Goal: Task Accomplishment & Management: Use online tool/utility

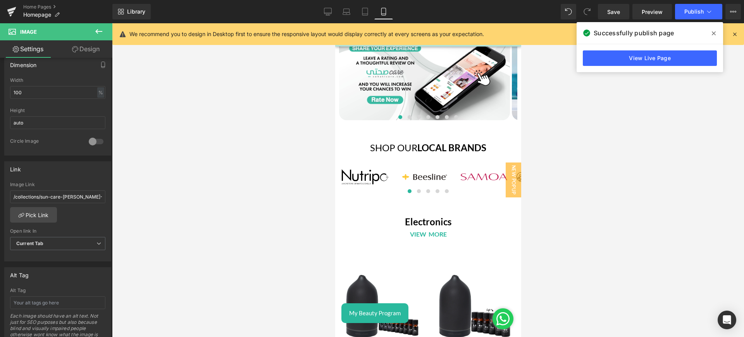
scroll to position [2809, 0]
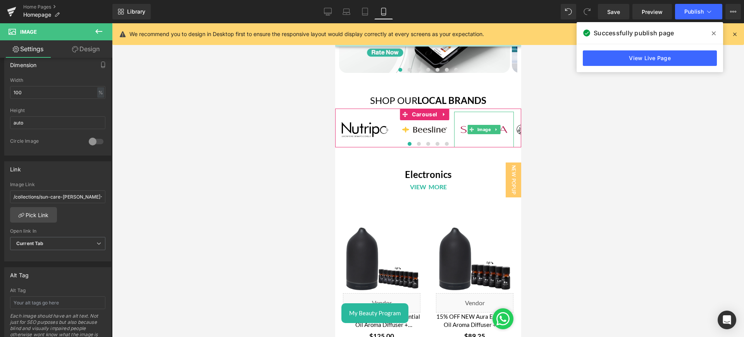
click at [459, 112] on img at bounding box center [484, 130] width 60 height 36
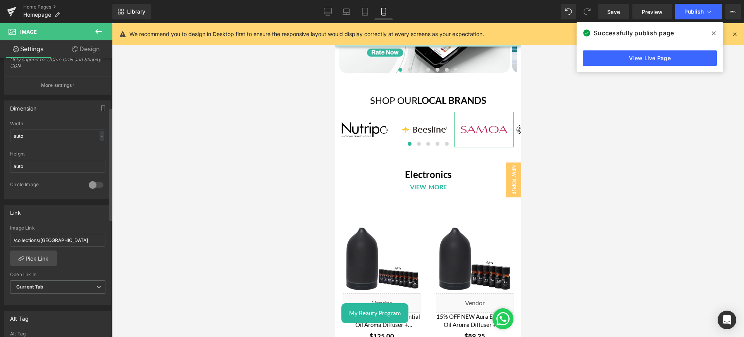
scroll to position [213, 0]
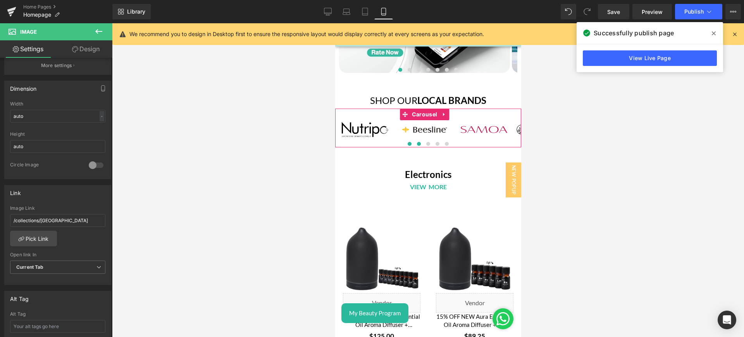
click at [417, 142] on span at bounding box center [419, 144] width 4 height 4
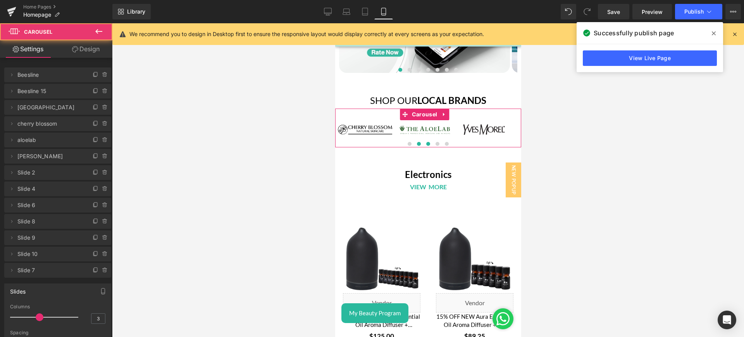
click at [426, 142] on span at bounding box center [428, 144] width 4 height 4
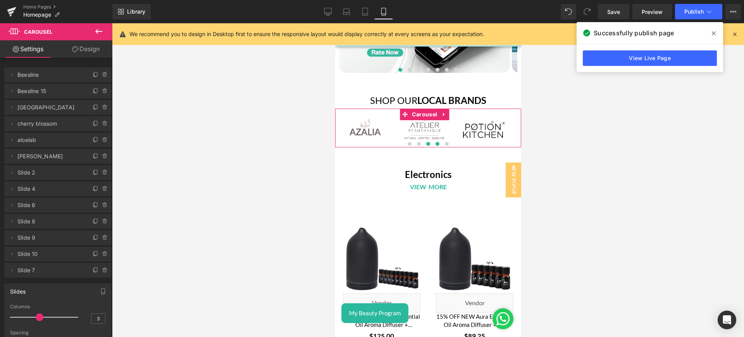
click at [435, 142] on span at bounding box center [437, 144] width 4 height 4
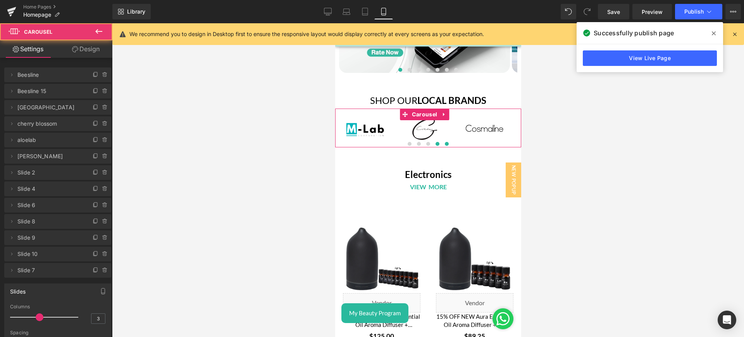
click at [445, 142] on span at bounding box center [447, 144] width 4 height 4
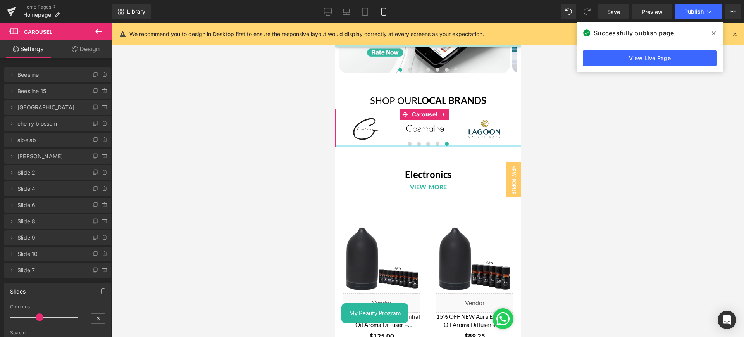
click at [406, 145] on div at bounding box center [428, 146] width 186 height 2
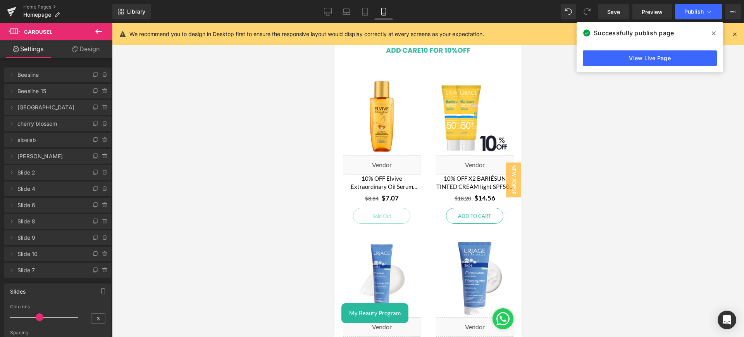
scroll to position [0, 0]
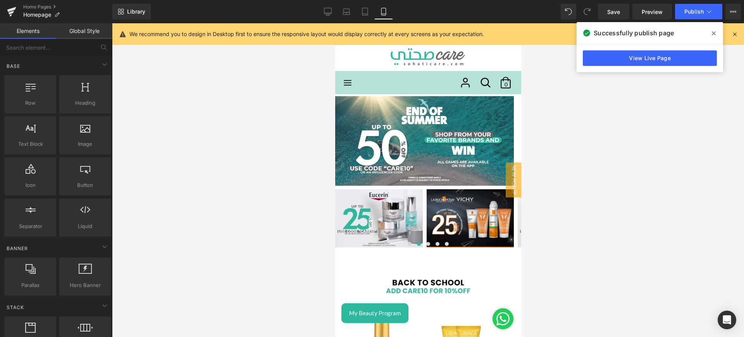
click at [346, 81] on icon at bounding box center [347, 82] width 9 height 9
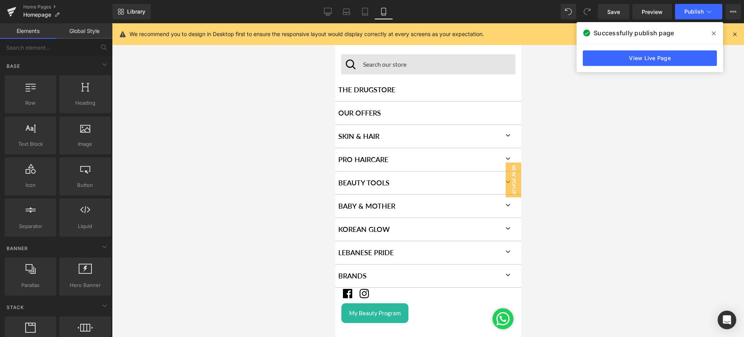
click at [504, 254] on button at bounding box center [508, 253] width 26 height 14
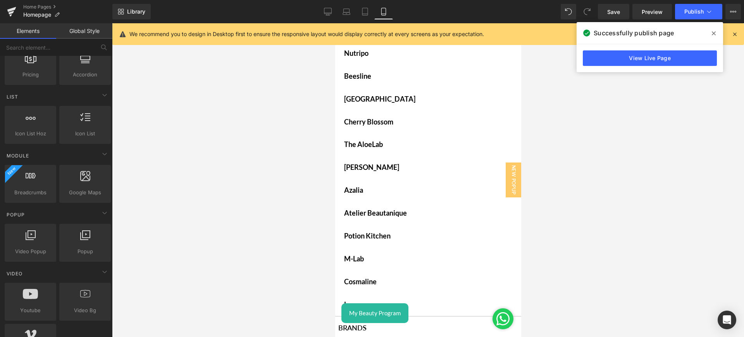
scroll to position [281, 0]
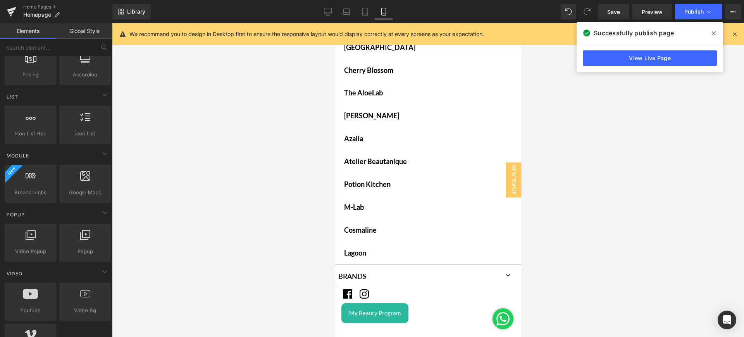
click at [374, 251] on link "Lagoon" at bounding box center [431, 253] width 180 height 23
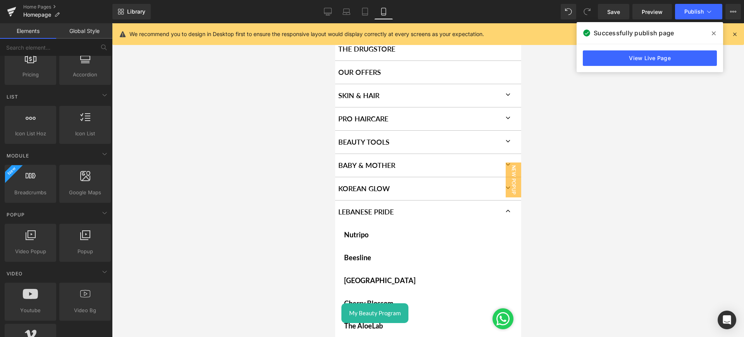
scroll to position [26, 0]
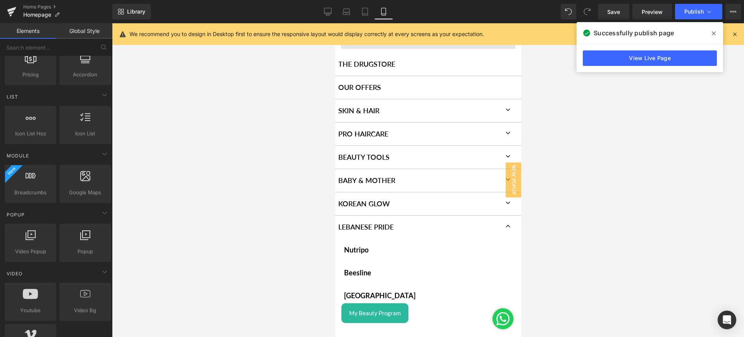
click at [504, 228] on icon at bounding box center [507, 226] width 7 height 7
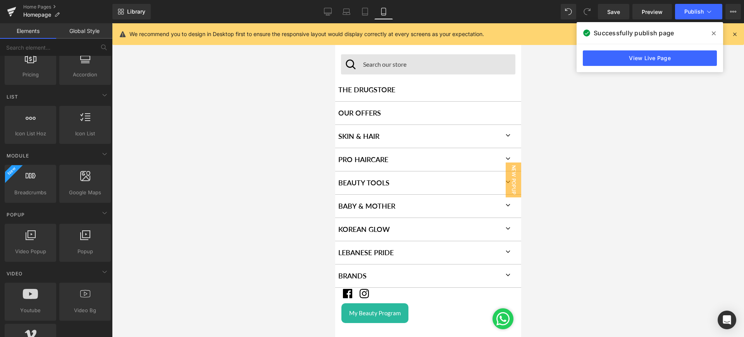
click at [504, 248] on icon at bounding box center [507, 251] width 7 height 7
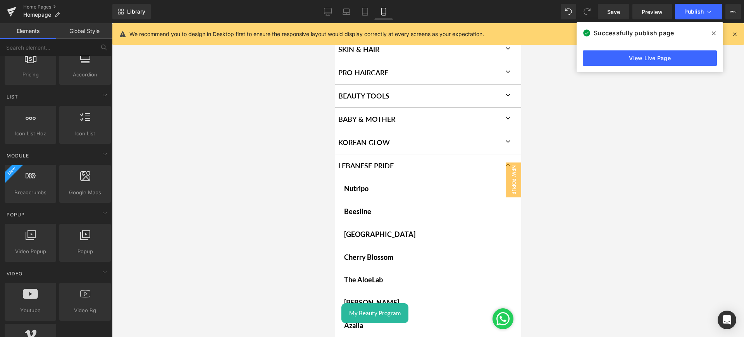
scroll to position [0, 0]
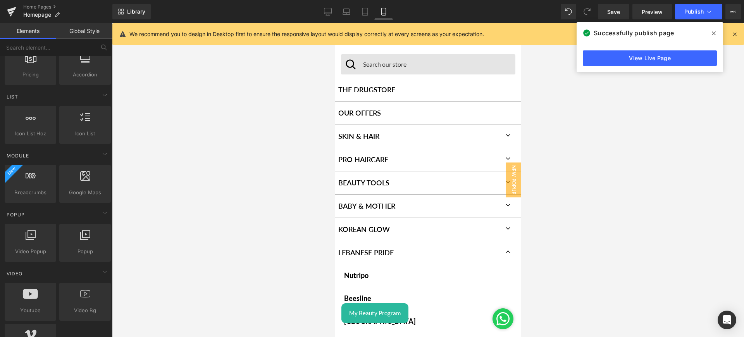
drag, startPoint x: 402, startPoint y: 55, endPoint x: 406, endPoint y: 66, distance: 10.8
click at [406, 66] on div "Search Search our store" at bounding box center [428, 64] width 174 height 20
click at [406, 66] on input "Search our store" at bounding box center [435, 64] width 156 height 16
click at [257, 107] on div at bounding box center [428, 180] width 632 height 314
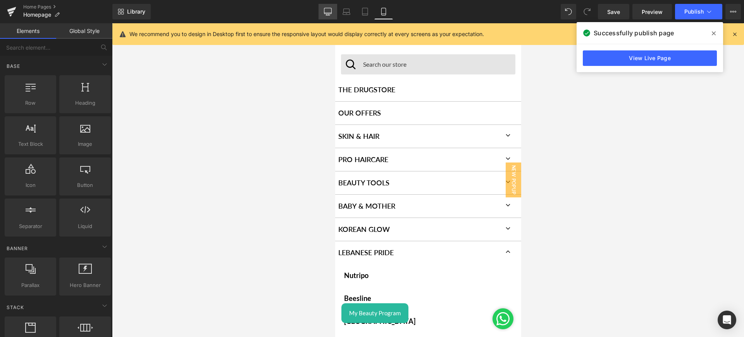
click at [331, 16] on link "Desktop" at bounding box center [328, 12] width 19 height 16
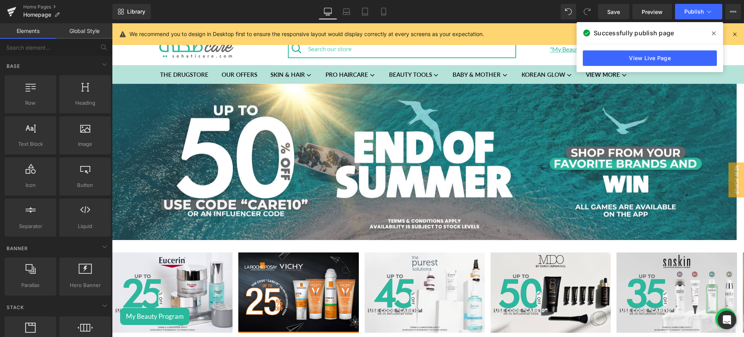
click at [135, 70] on section "Search Search our store THE DRUGSTORE OUR OFFERS SKIN & HAIR FACE" at bounding box center [428, 74] width 632 height 19
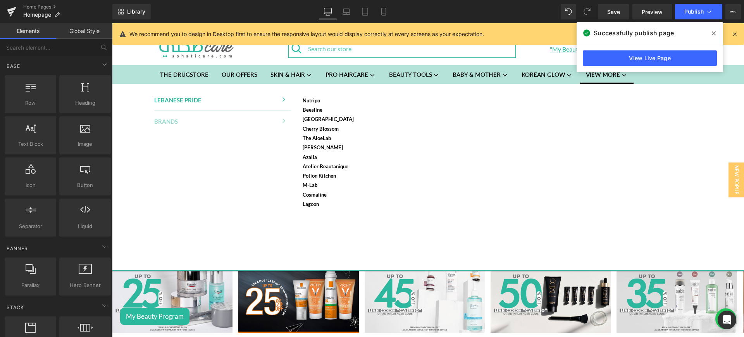
click at [605, 82] on link "VIEW MORE" at bounding box center [606, 74] width 53 height 19
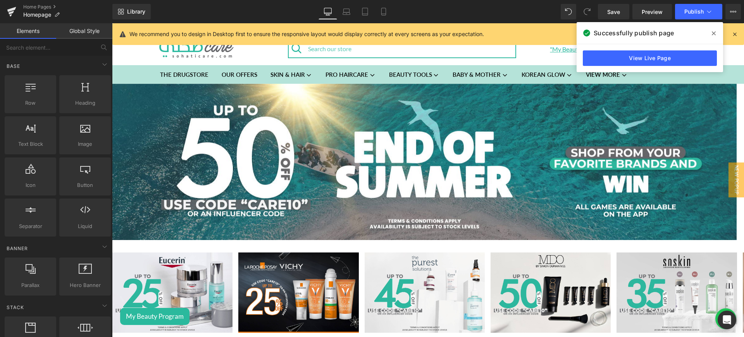
click at [712, 36] on span at bounding box center [714, 33] width 12 height 12
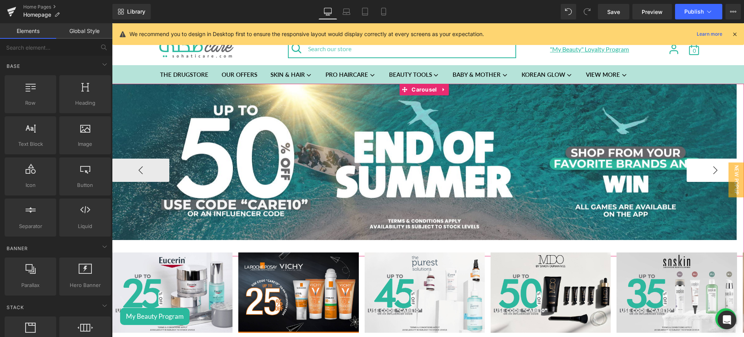
click at [699, 168] on button "›" at bounding box center [715, 170] width 57 height 23
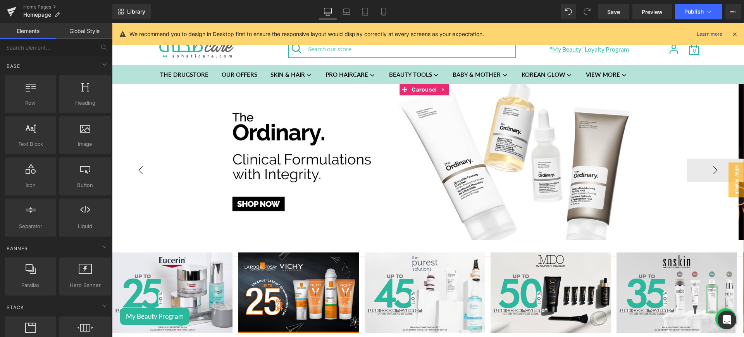
click at [135, 173] on button "‹" at bounding box center [140, 170] width 57 height 23
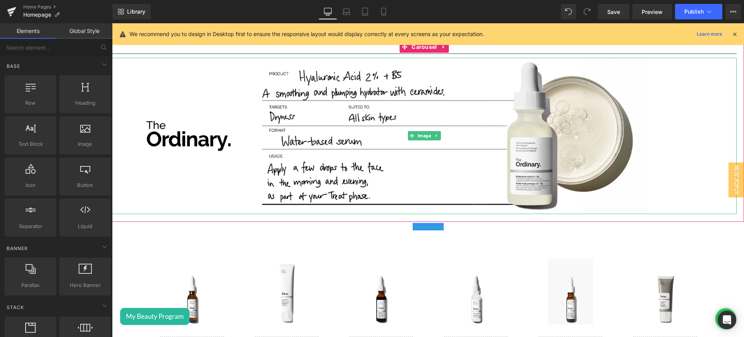
scroll to position [1145, 0]
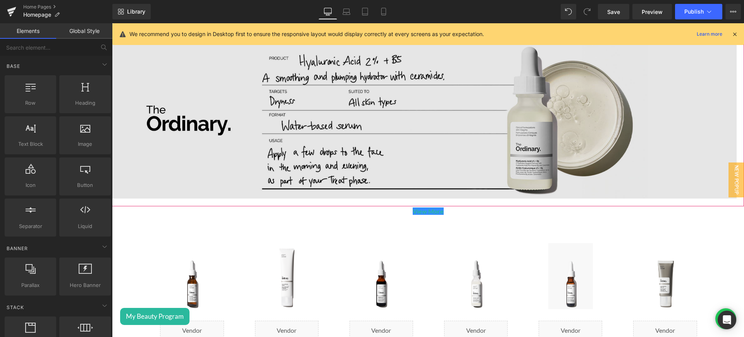
click at [276, 133] on img at bounding box center [424, 120] width 625 height 156
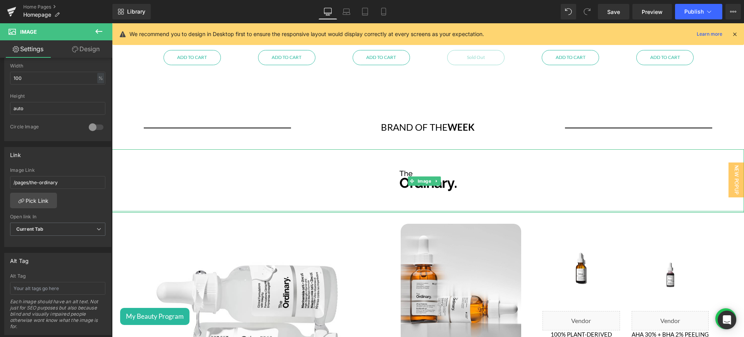
scroll to position [1506, 0]
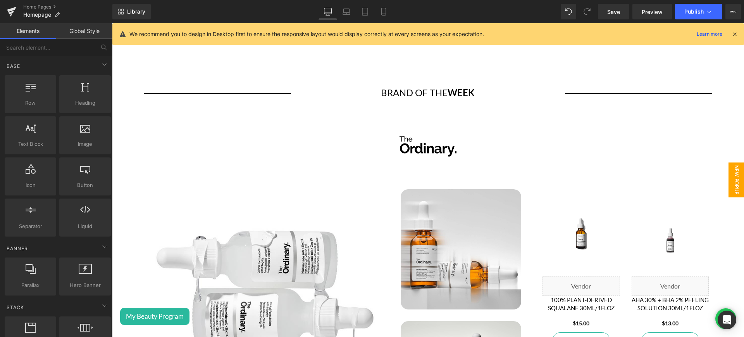
click at [735, 178] on span "New Popup" at bounding box center [737, 179] width 16 height 35
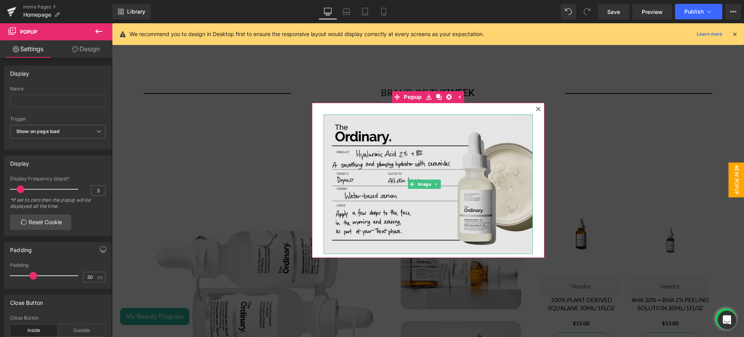
click at [388, 148] on img at bounding box center [428, 184] width 209 height 140
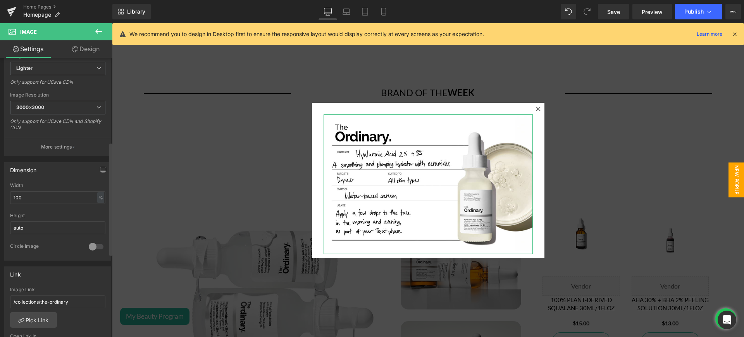
scroll to position [211, 0]
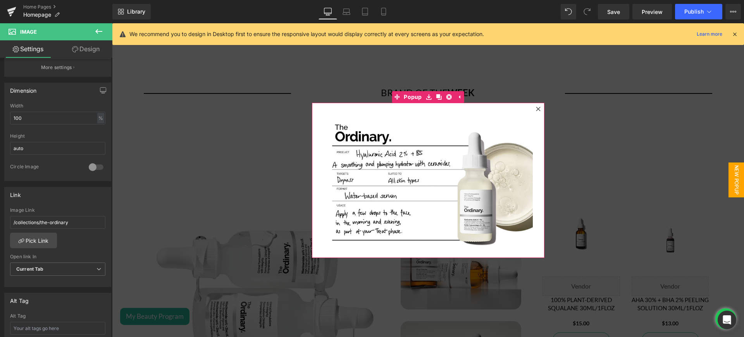
click at [539, 108] on icon at bounding box center [538, 109] width 4 height 4
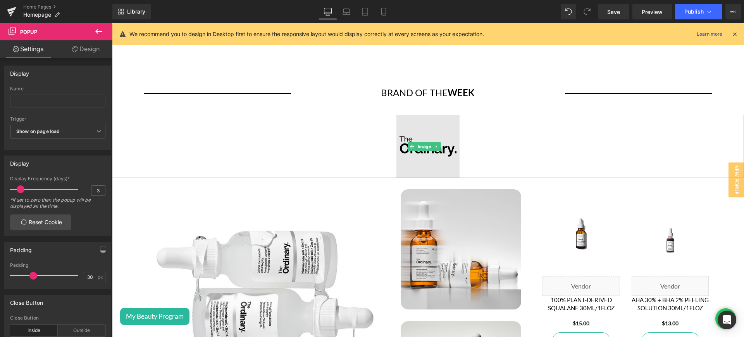
click at [450, 119] on img at bounding box center [428, 146] width 63 height 63
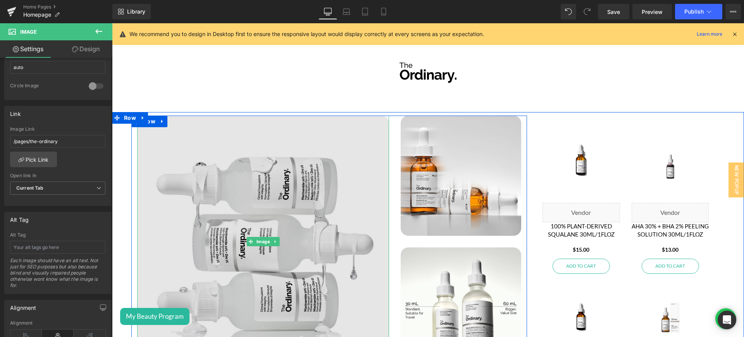
scroll to position [1579, 0]
click at [267, 175] on img at bounding box center [263, 242] width 252 height 252
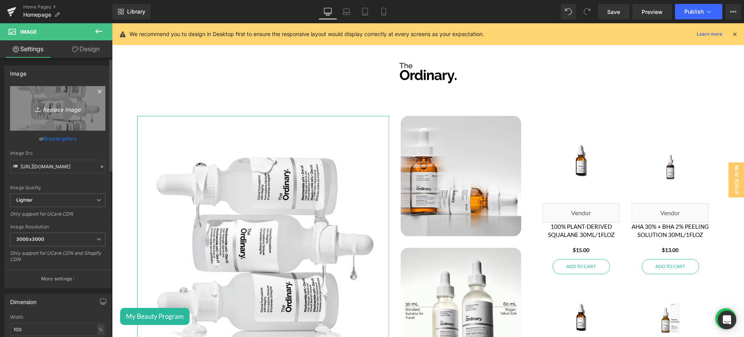
click at [66, 110] on icon "Replace Image" at bounding box center [58, 109] width 62 height 10
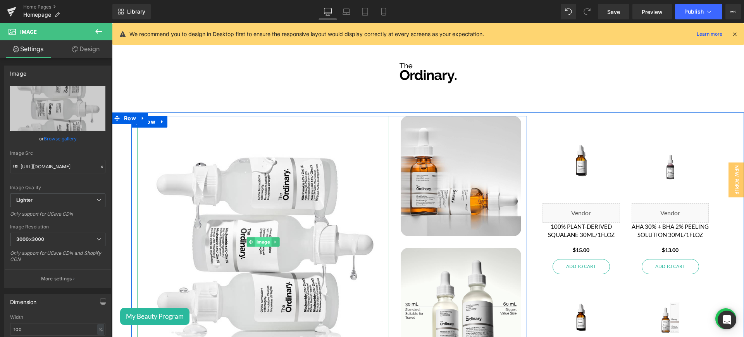
click at [255, 237] on span "Image" at bounding box center [263, 241] width 17 height 9
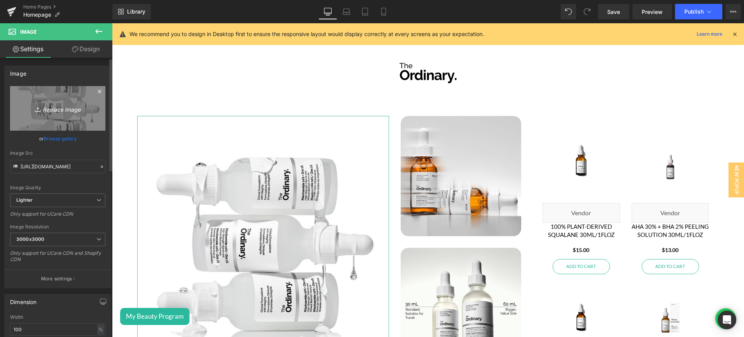
click at [62, 105] on icon "Replace Image" at bounding box center [58, 109] width 62 height 10
type input "C:\fakepath\ba1.png"
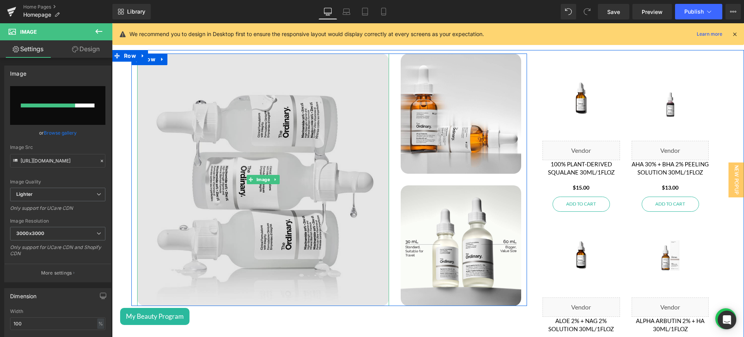
scroll to position [1643, 0]
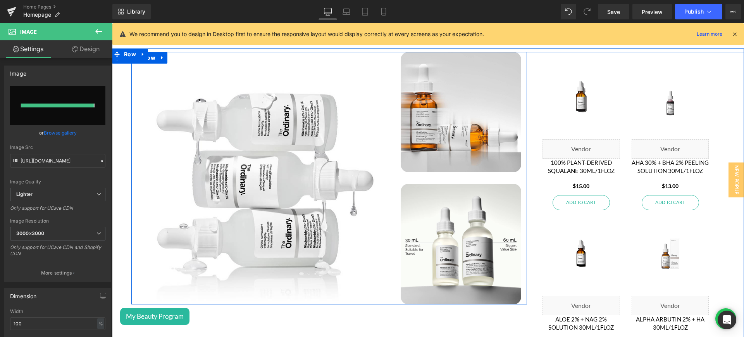
type input "[URL][DOMAIN_NAME]"
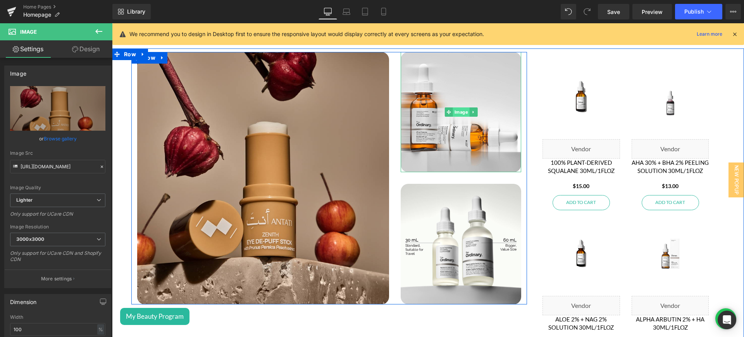
click at [454, 107] on span "Image" at bounding box center [461, 111] width 17 height 9
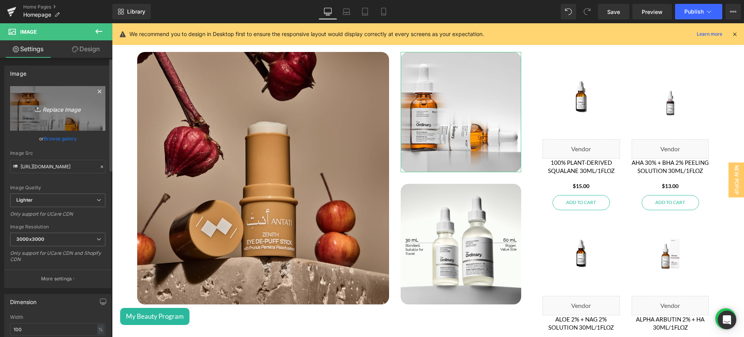
click at [61, 108] on icon "Replace Image" at bounding box center [58, 109] width 62 height 10
type input "C:\fakepath\ba2.png"
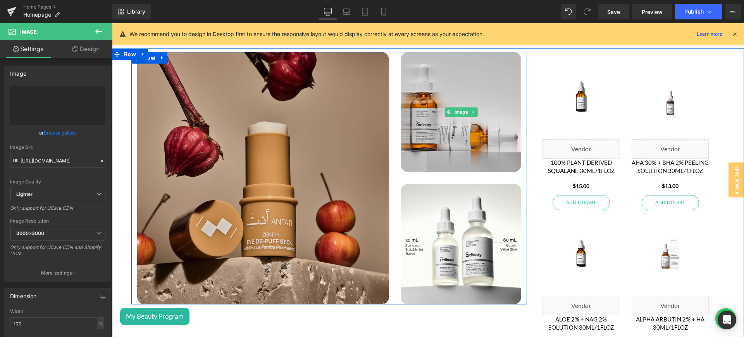
type input "[URL][DOMAIN_NAME]"
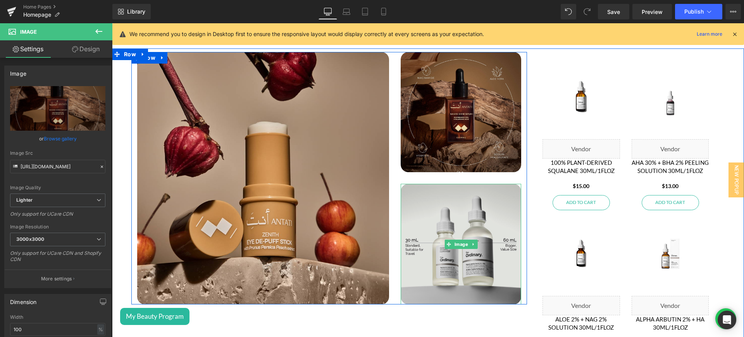
click at [460, 211] on img at bounding box center [461, 244] width 120 height 120
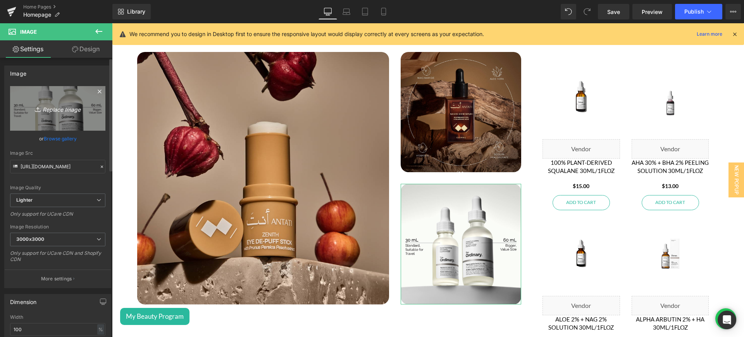
click at [58, 106] on icon "Replace Image" at bounding box center [58, 109] width 62 height 10
type input "C:\fakepath\ba3.png"
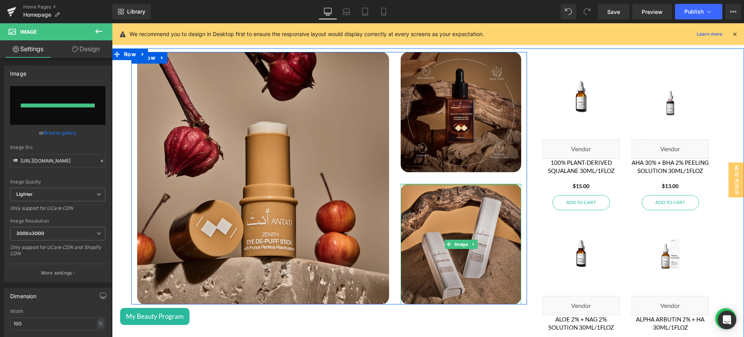
type input "[URL][DOMAIN_NAME]"
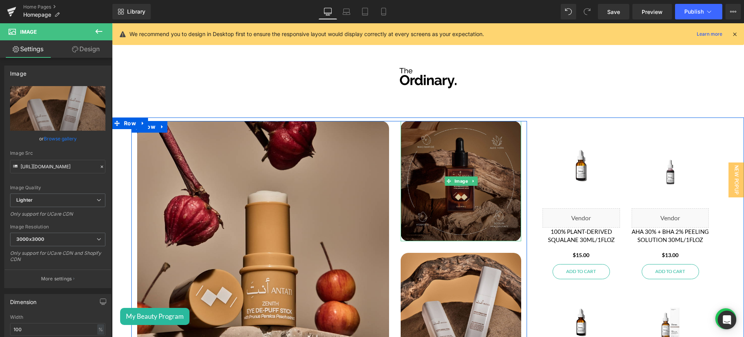
scroll to position [1574, 0]
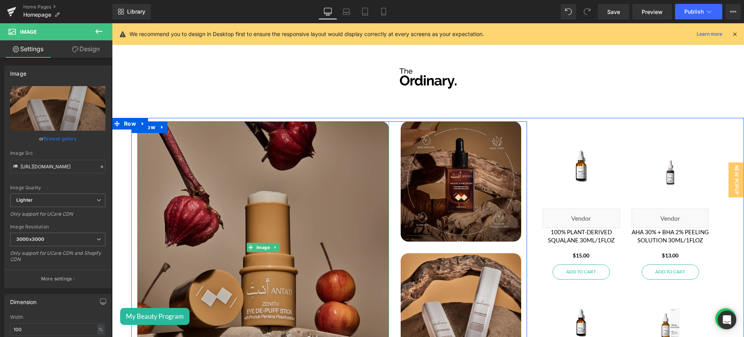
click at [288, 169] on img at bounding box center [263, 247] width 252 height 252
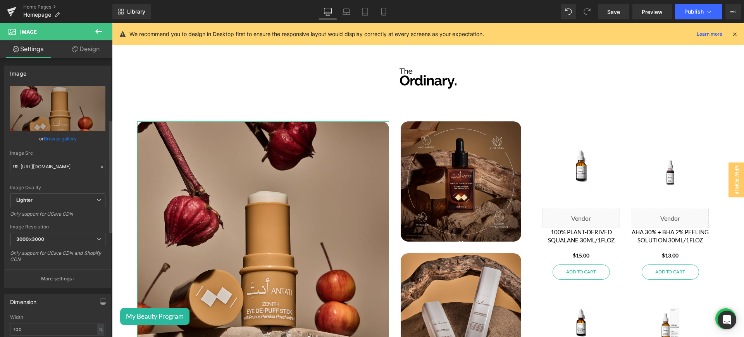
scroll to position [196, 0]
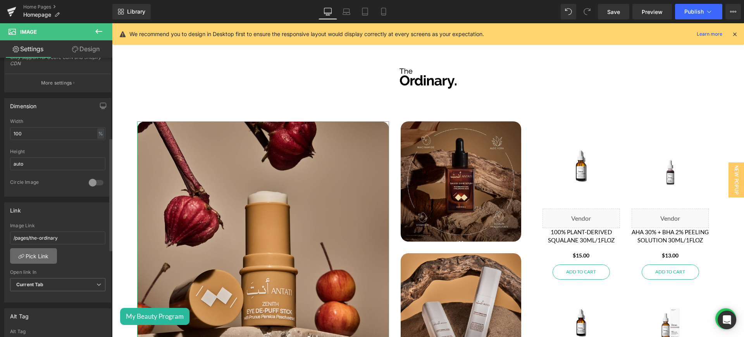
click at [47, 255] on link "Pick Link" at bounding box center [33, 256] width 47 height 16
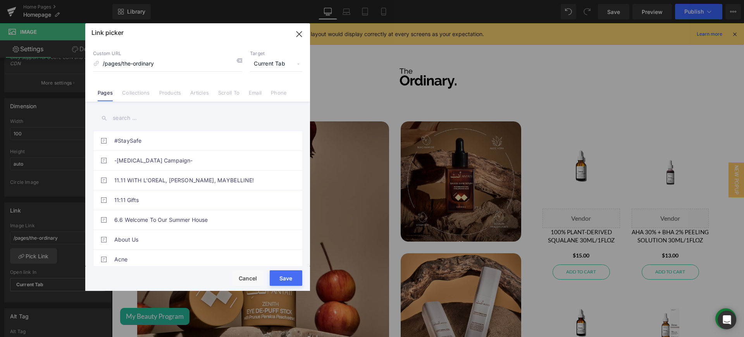
click at [139, 91] on div "Link picker Back to Library Insert Custom URL /pages/the-ordinary Target Curren…" at bounding box center [197, 156] width 225 height 267
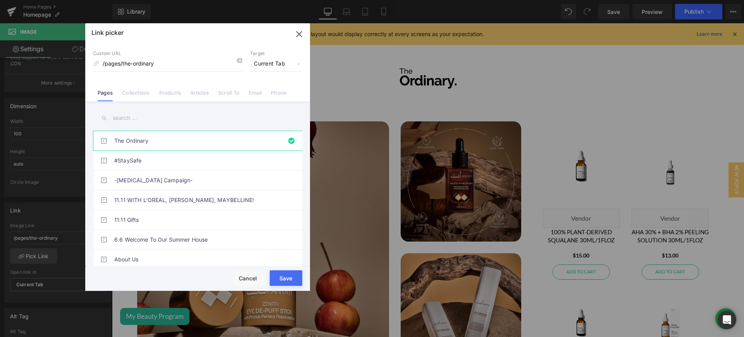
click at [139, 91] on link "Collections" at bounding box center [136, 96] width 28 height 12
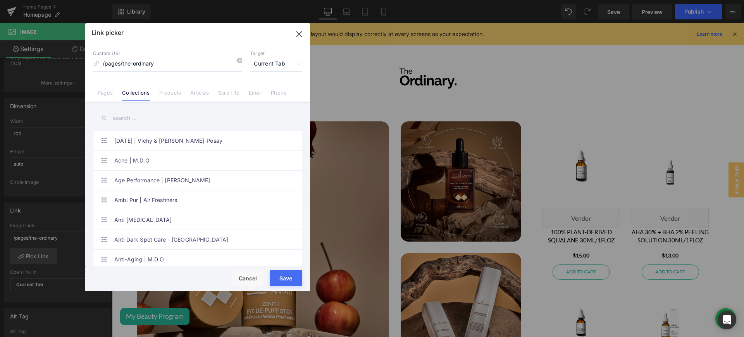
click at [132, 117] on input "text" at bounding box center [197, 117] width 209 height 17
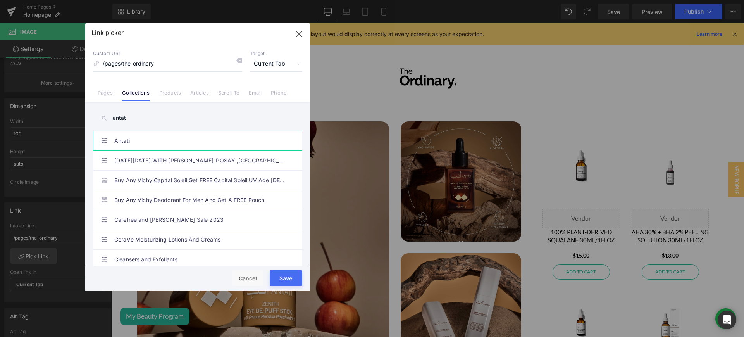
type input "antat"
click at [161, 137] on link "Antati" at bounding box center [199, 140] width 171 height 19
type input "/collections/antati"
drag, startPoint x: 113, startPoint y: 135, endPoint x: 133, endPoint y: 141, distance: 20.8
click at [133, 141] on li "Antati" at bounding box center [199, 141] width 212 height 20
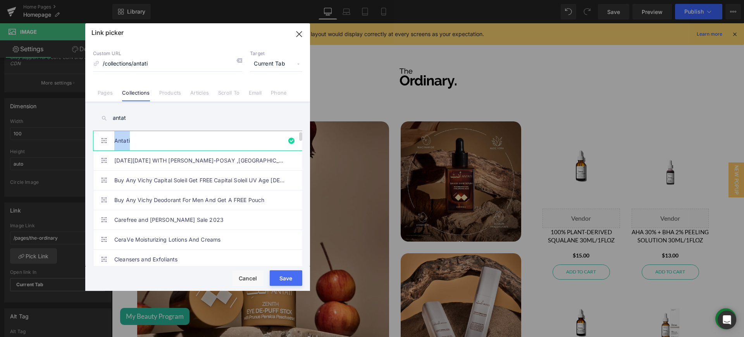
copy li "Antati"
click at [292, 278] on button "Save" at bounding box center [286, 278] width 33 height 16
type input "/collections/antati"
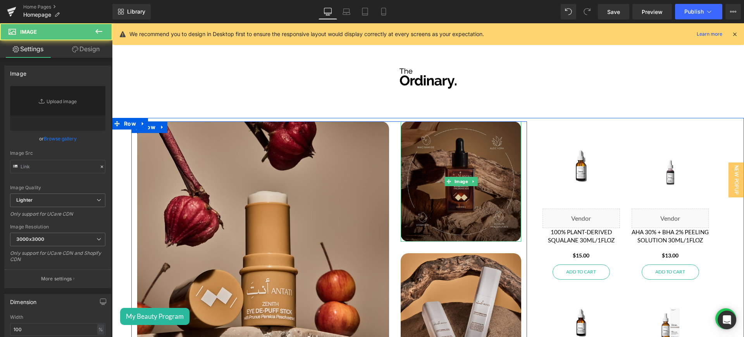
click at [456, 160] on img at bounding box center [461, 181] width 120 height 120
type input "[URL][DOMAIN_NAME]"
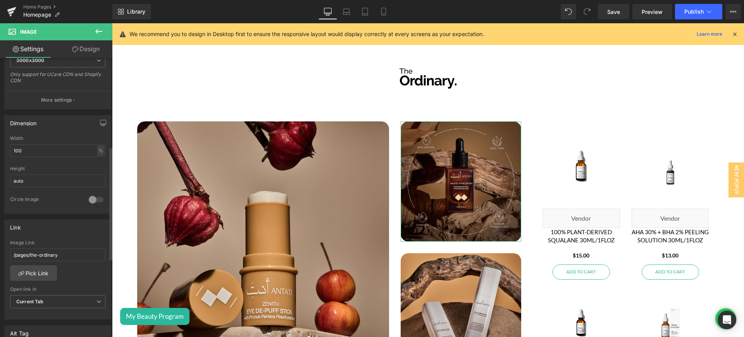
scroll to position [218, 0]
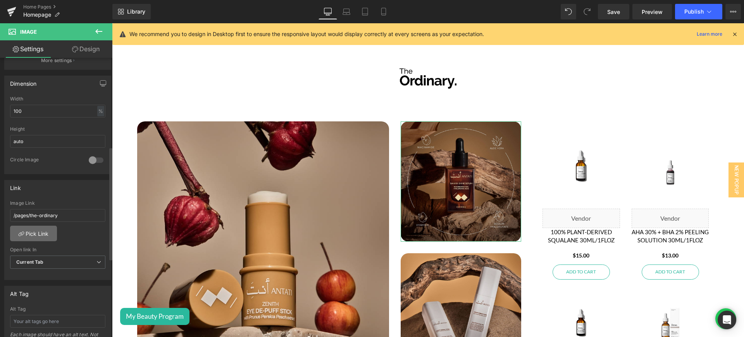
click at [35, 230] on link "Pick Link" at bounding box center [33, 234] width 47 height 16
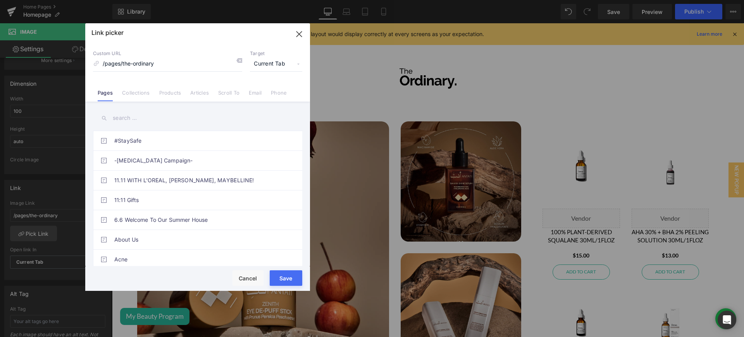
click at [136, 93] on link "Collections" at bounding box center [136, 96] width 28 height 12
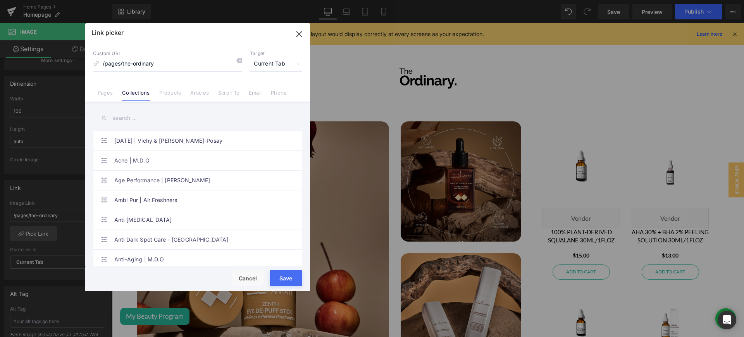
click at [123, 122] on input "text" at bounding box center [197, 117] width 209 height 17
paste input "Antati"
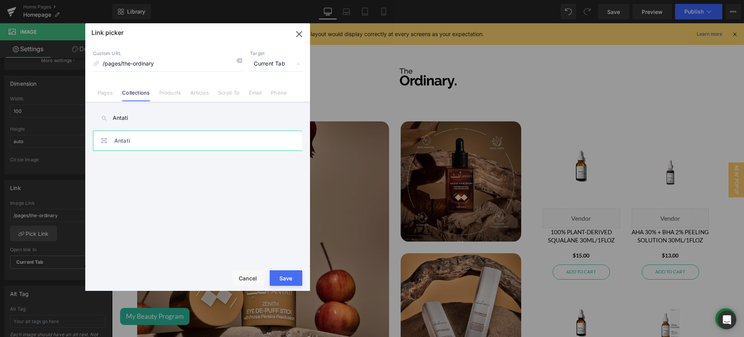
type input "Antati"
click at [174, 136] on link "Antati" at bounding box center [199, 140] width 171 height 19
type input "/collections/antati"
click at [292, 273] on button "Save" at bounding box center [286, 278] width 33 height 16
type input "/collections/antati"
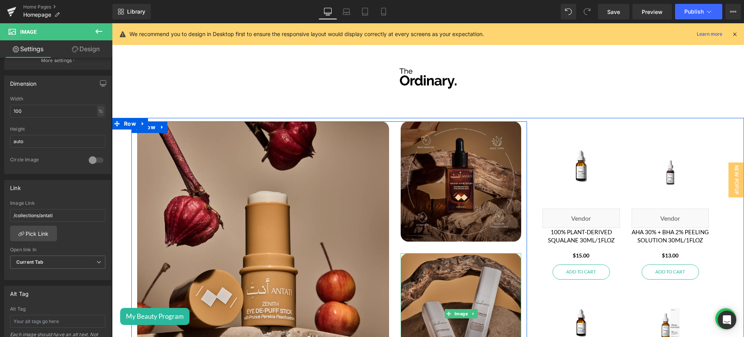
click at [468, 256] on img at bounding box center [461, 313] width 120 height 120
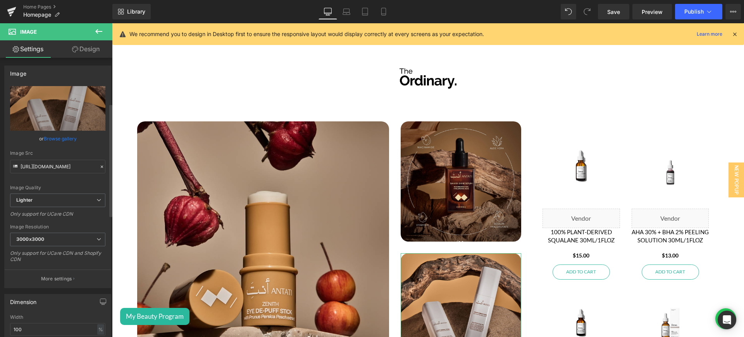
scroll to position [159, 0]
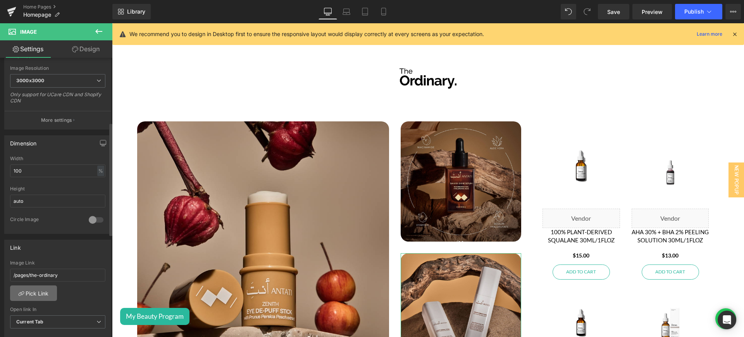
click at [33, 291] on link "Pick Link" at bounding box center [33, 293] width 47 height 16
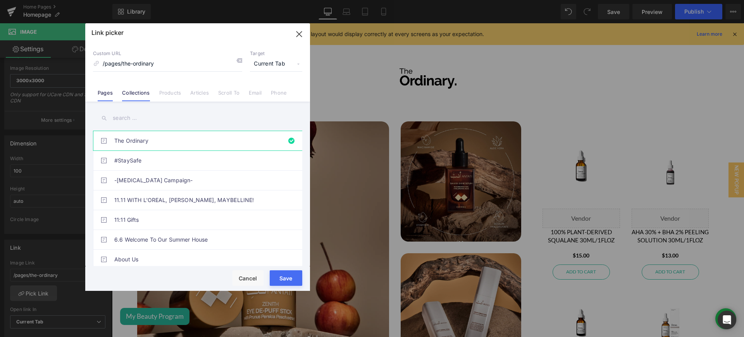
click at [139, 91] on link "Collections" at bounding box center [136, 96] width 28 height 12
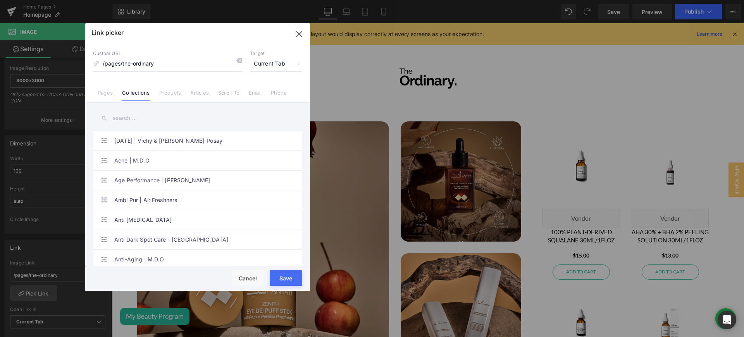
click at [133, 120] on input "text" at bounding box center [197, 117] width 209 height 17
paste input "Antati"
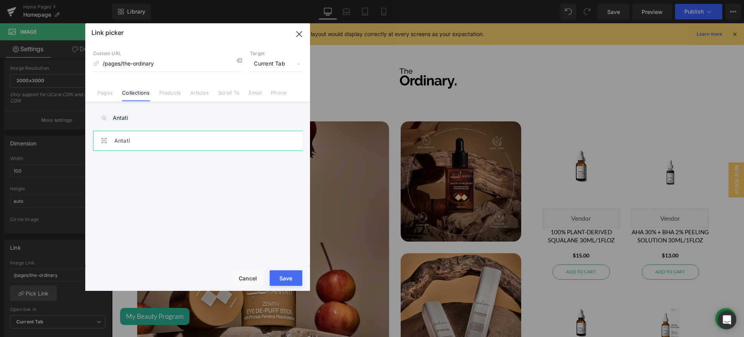
type input "Antati"
click at [150, 140] on link "Antati" at bounding box center [199, 140] width 171 height 19
type input "/collections/antati"
click at [290, 271] on button "Save" at bounding box center [286, 278] width 33 height 16
type input "/collections/antati"
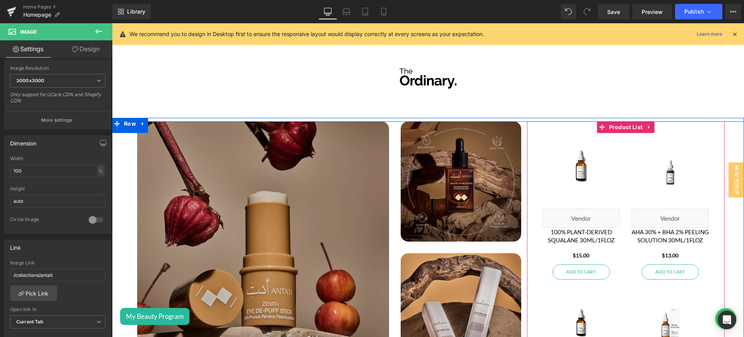
drag, startPoint x: 628, startPoint y: 123, endPoint x: 378, endPoint y: 142, distance: 251.2
click at [628, 123] on span "Product List" at bounding box center [626, 127] width 38 height 12
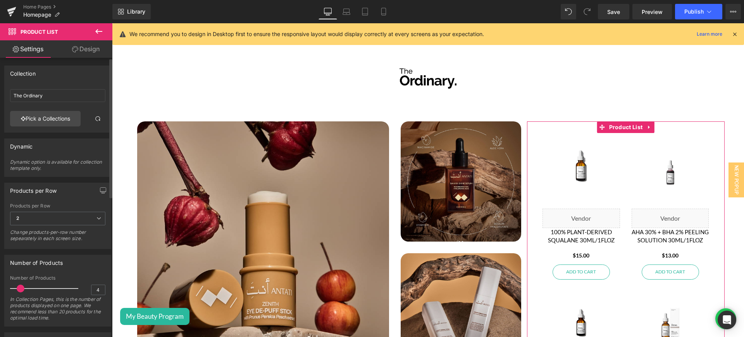
click at [40, 109] on div at bounding box center [57, 108] width 95 height 5
click at [44, 114] on link "Pick a Collections" at bounding box center [45, 119] width 71 height 16
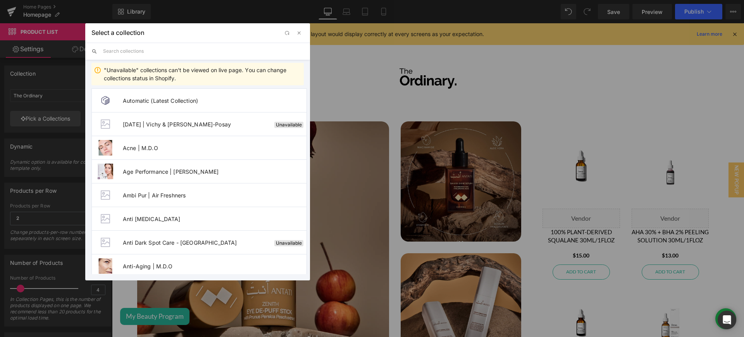
click at [140, 44] on input "text" at bounding box center [203, 51] width 201 height 17
paste input "Antati"
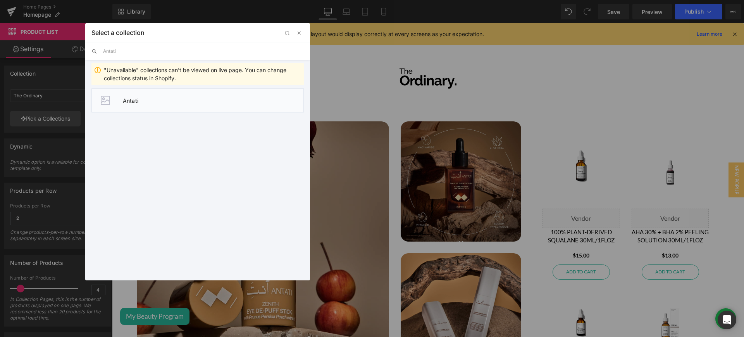
type input "Antati"
drag, startPoint x: 148, startPoint y: 91, endPoint x: 55, endPoint y: 90, distance: 93.4
click at [148, 91] on li "Antati" at bounding box center [197, 100] width 212 height 24
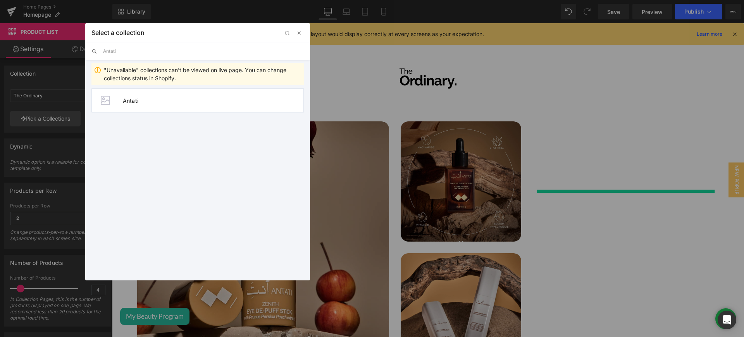
type input "Antati"
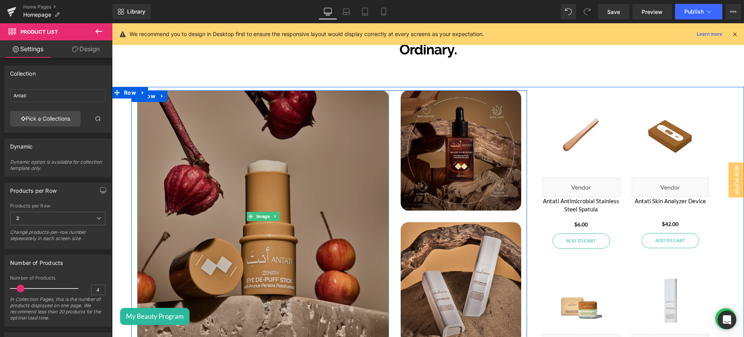
scroll to position [1605, 0]
click at [283, 167] on img at bounding box center [263, 216] width 252 height 252
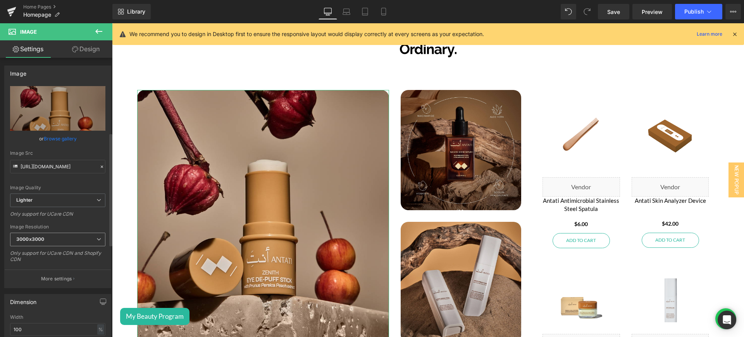
scroll to position [235, 0]
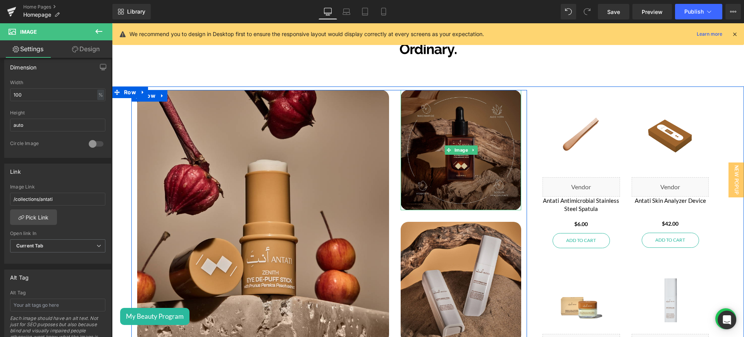
click at [453, 116] on img at bounding box center [461, 150] width 120 height 120
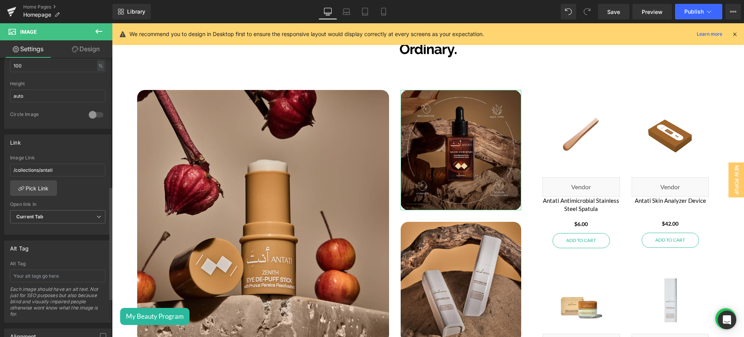
scroll to position [316, 0]
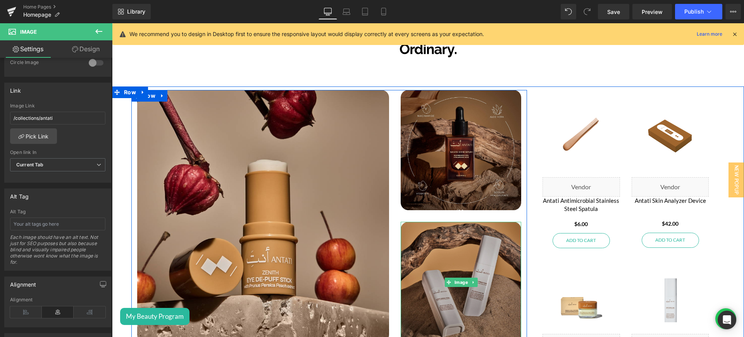
click at [481, 238] on img at bounding box center [461, 282] width 120 height 120
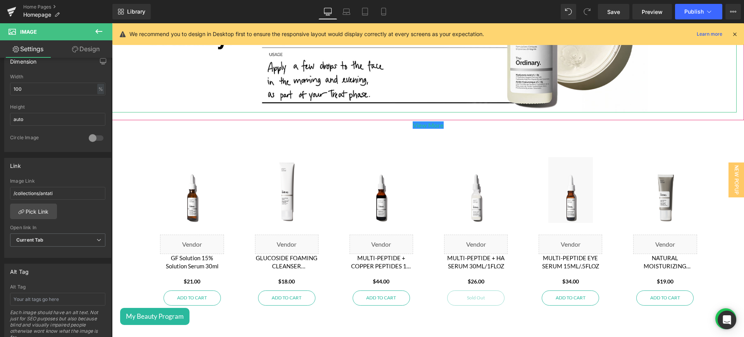
scroll to position [1232, 0]
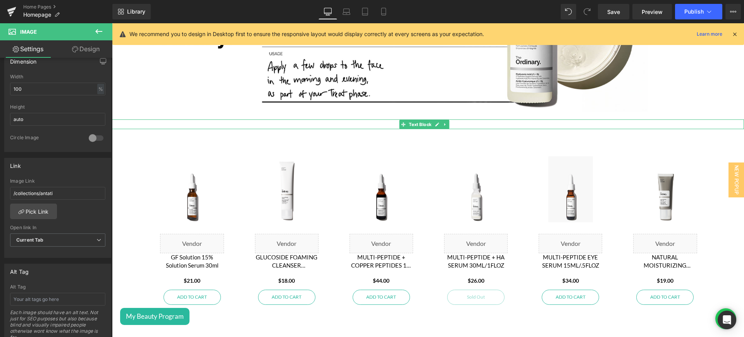
click at [467, 120] on p "View More" at bounding box center [428, 124] width 632 height 10
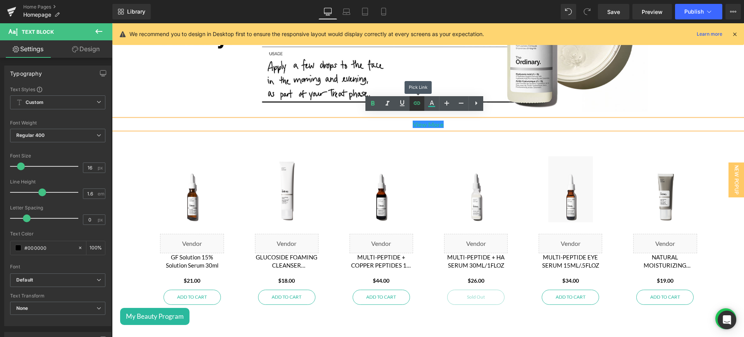
click at [418, 101] on icon at bounding box center [416, 102] width 9 height 9
click at [414, 135] on input "/collections/the-ordinary" at bounding box center [445, 135] width 119 height 19
paste input "[URL][DOMAIN_NAME]"
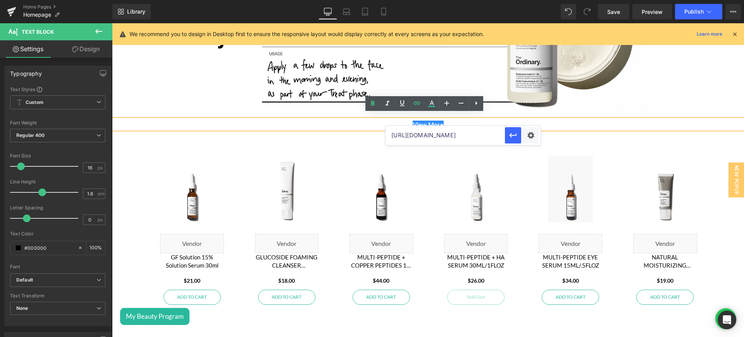
scroll to position [0, 8]
type input "[URL][DOMAIN_NAME]"
click at [510, 136] on icon "button" at bounding box center [513, 135] width 9 height 9
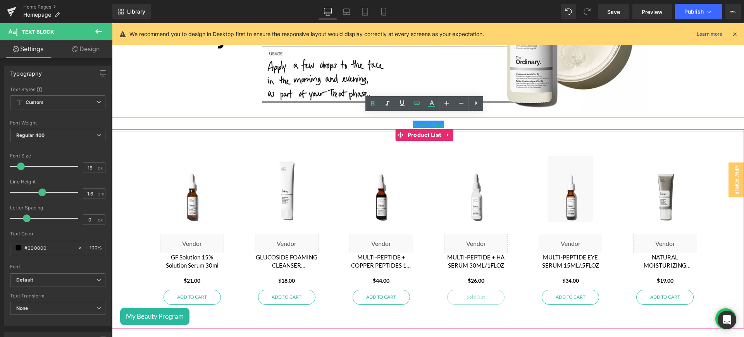
click at [478, 147] on div "Sale Off (P) Image Liquid MULTI-PEPTIDE + HA SERUM 30ML/1FLOZ (P) Title $0 $26.…" at bounding box center [476, 232] width 95 height 183
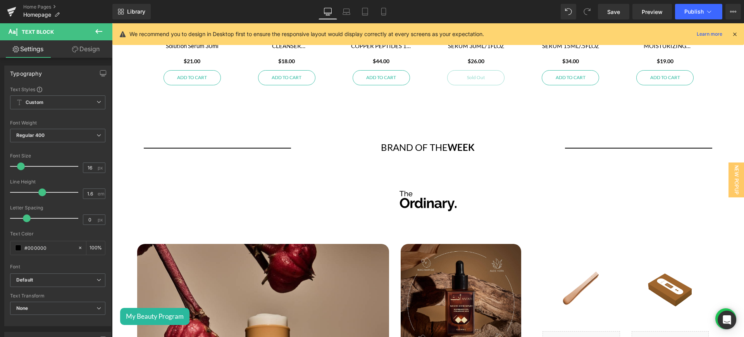
scroll to position [1451, 0]
click at [387, 15] on icon at bounding box center [384, 12] width 8 height 8
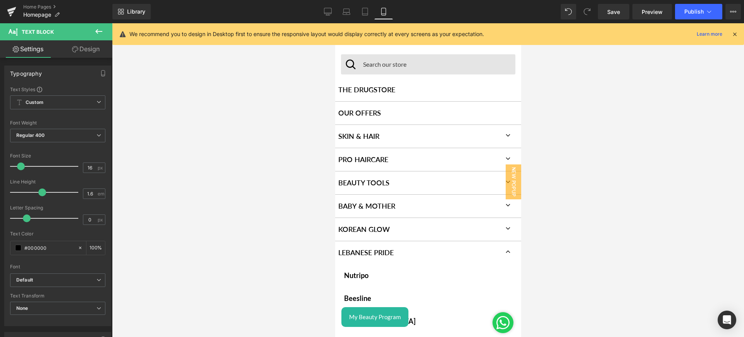
type input "100"
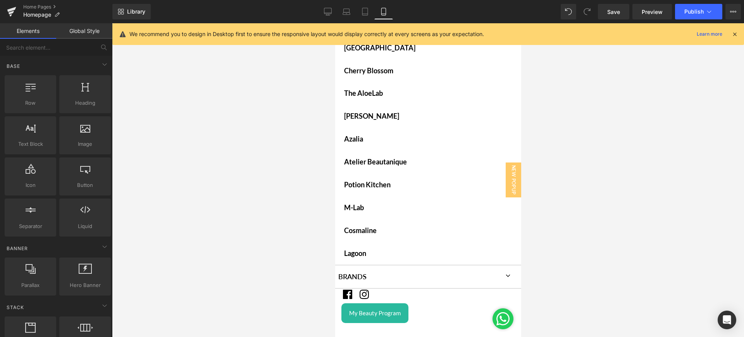
scroll to position [0, 0]
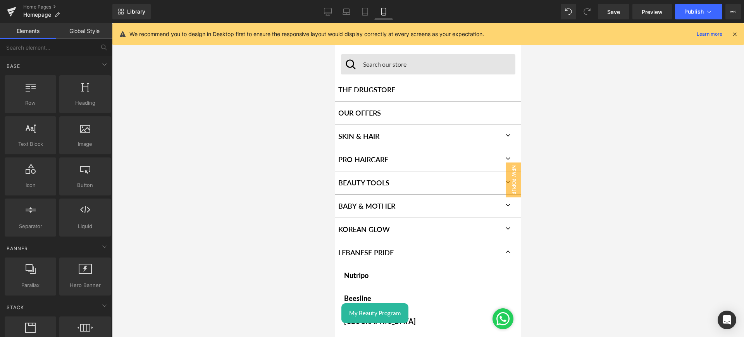
click at [397, 67] on input "Search our store" at bounding box center [435, 64] width 156 height 16
click at [433, 85] on link "THE DRUGSTORE" at bounding box center [428, 89] width 186 height 23
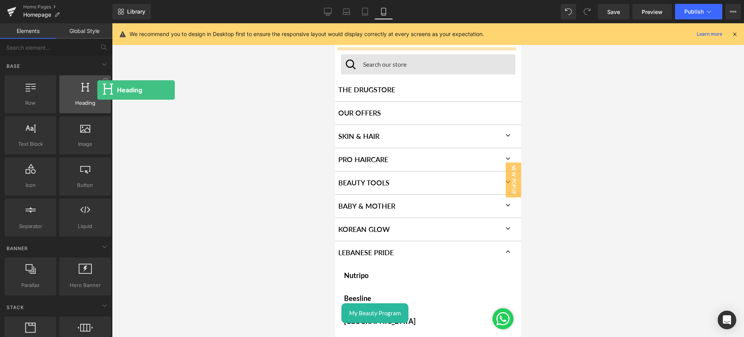
click at [97, 90] on div at bounding box center [85, 89] width 47 height 17
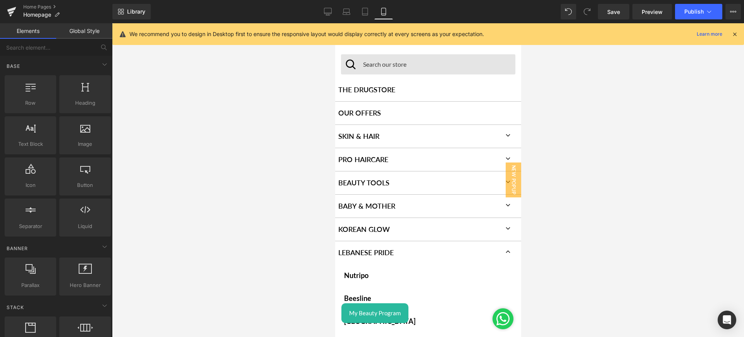
click at [87, 36] on link "Global Style" at bounding box center [84, 31] width 56 height 16
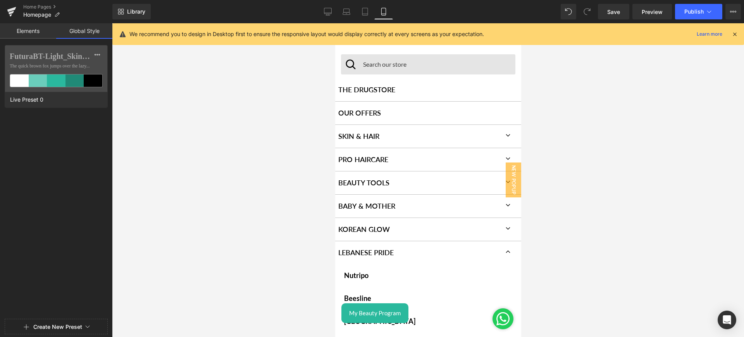
click at [36, 35] on link "Elements" at bounding box center [28, 31] width 56 height 16
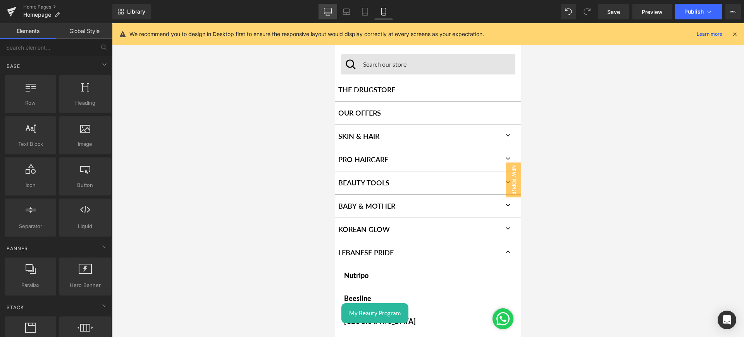
click at [333, 16] on link "Desktop" at bounding box center [328, 12] width 19 height 16
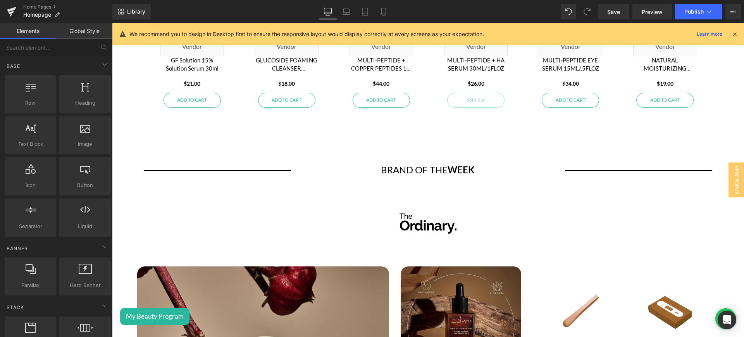
scroll to position [1466, 0]
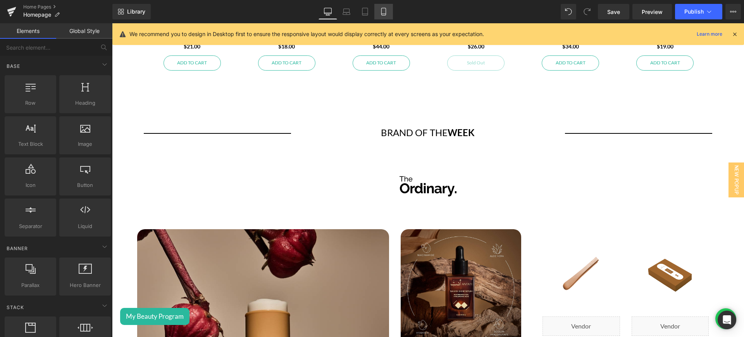
click at [385, 15] on icon at bounding box center [383, 11] width 4 height 7
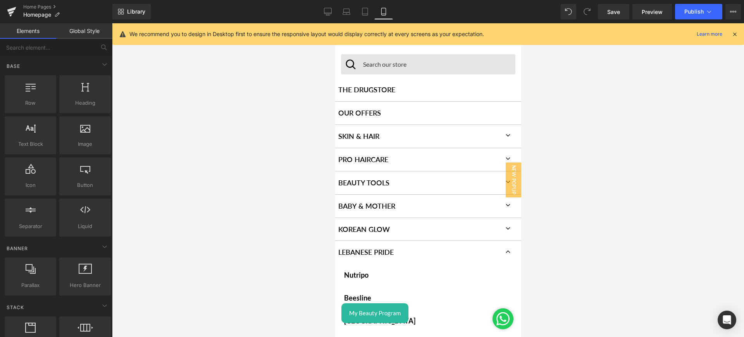
scroll to position [1449, 0]
click at [444, 69] on input "Search our store" at bounding box center [435, 64] width 156 height 16
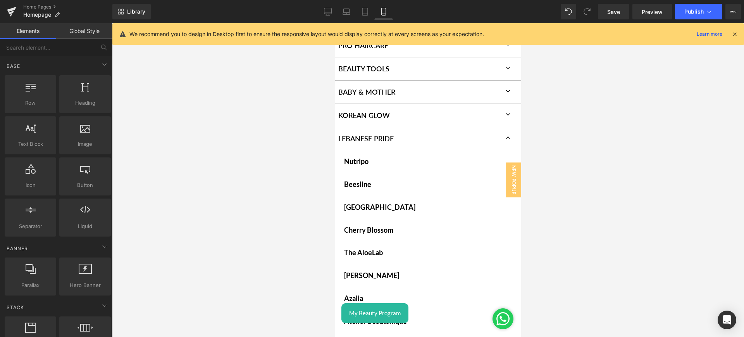
scroll to position [111, 0]
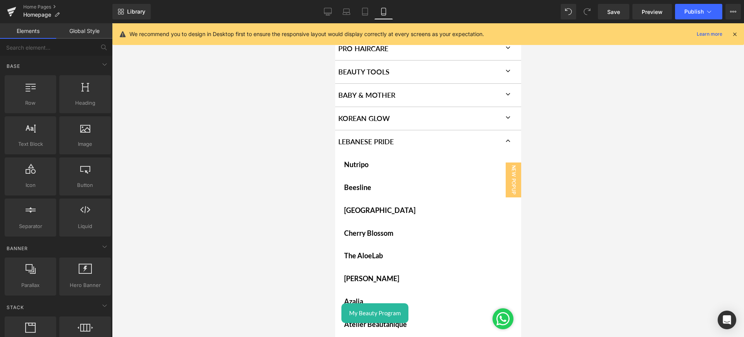
click at [504, 139] on icon at bounding box center [507, 140] width 7 height 7
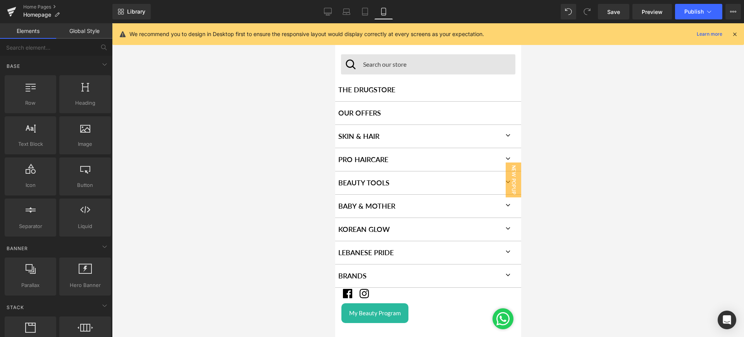
scroll to position [0, 0]
click at [439, 65] on input "Search our store" at bounding box center [435, 64] width 156 height 16
type input "main page"
click button "submit" at bounding box center [335, 23] width 0 height 0
click at [405, 64] on input "main page" at bounding box center [435, 64] width 156 height 16
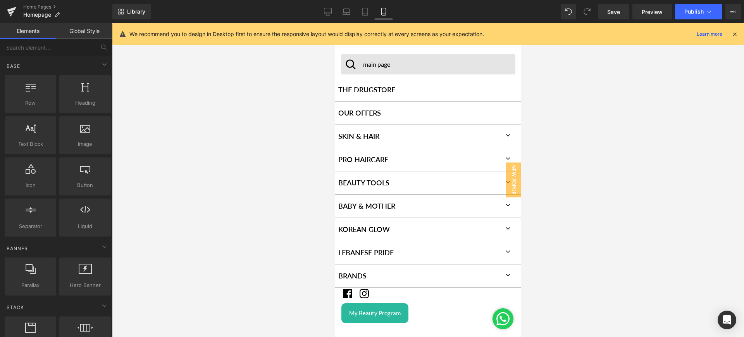
click at [405, 64] on input "main page" at bounding box center [435, 64] width 156 height 16
click at [323, 7] on link "Desktop" at bounding box center [328, 12] width 19 height 16
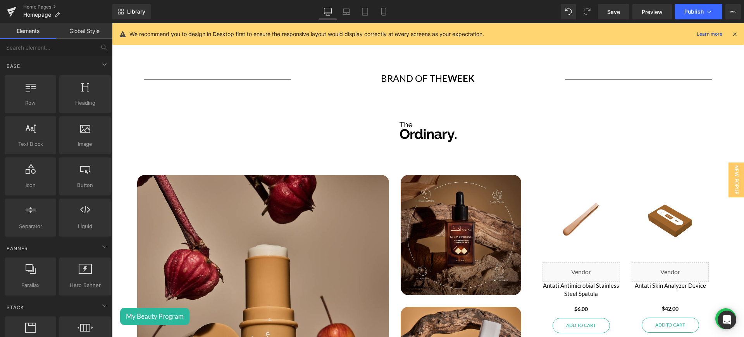
scroll to position [1517, 0]
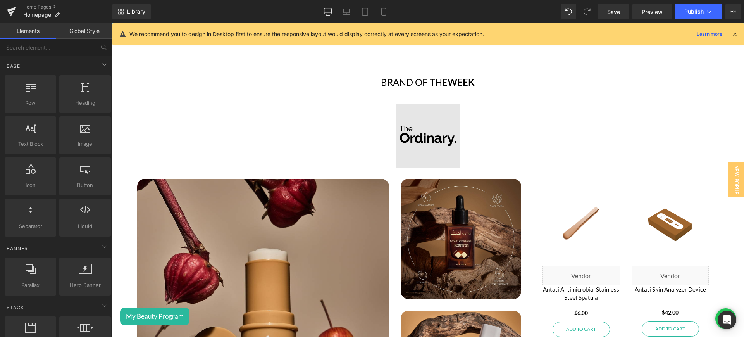
click at [425, 127] on div "Image" at bounding box center [428, 135] width 632 height 63
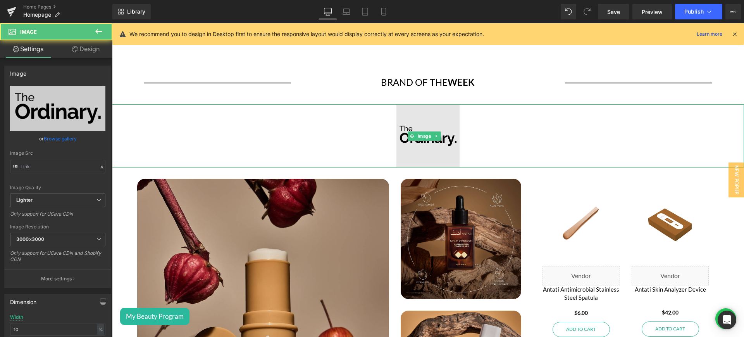
type input "[URL][DOMAIN_NAME]"
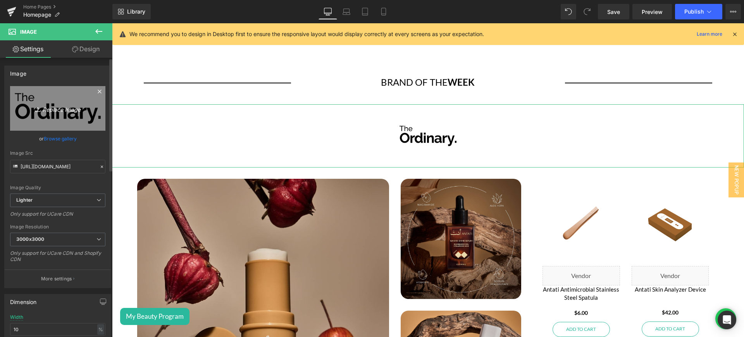
click at [70, 106] on icon "Replace Image" at bounding box center [58, 109] width 62 height 10
type input "C:\fakepath\logo.png"
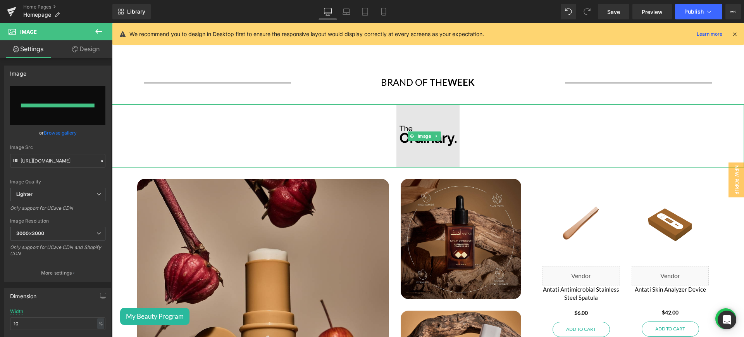
type input "[URL][DOMAIN_NAME]"
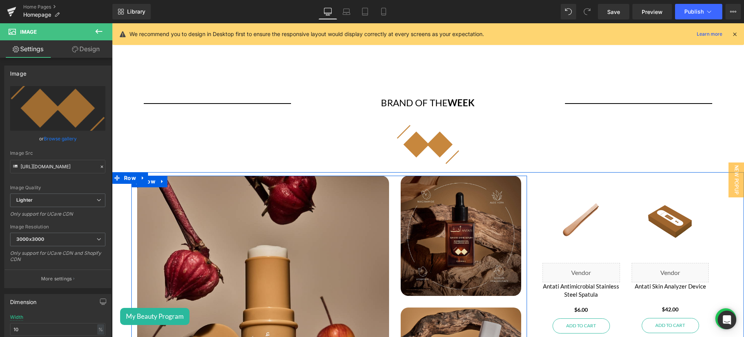
scroll to position [1496, 0]
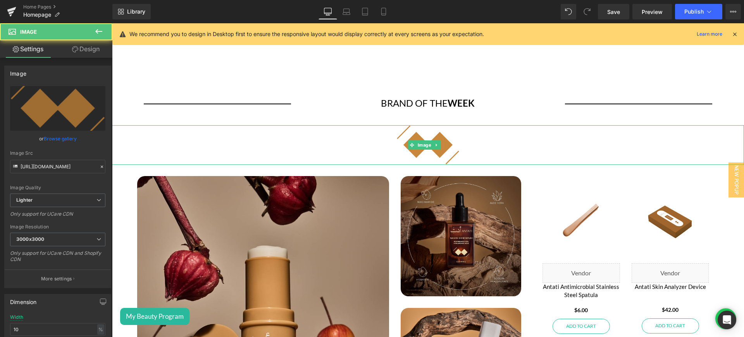
click at [458, 135] on link at bounding box center [428, 144] width 632 height 39
click at [441, 128] on img at bounding box center [428, 144] width 63 height 39
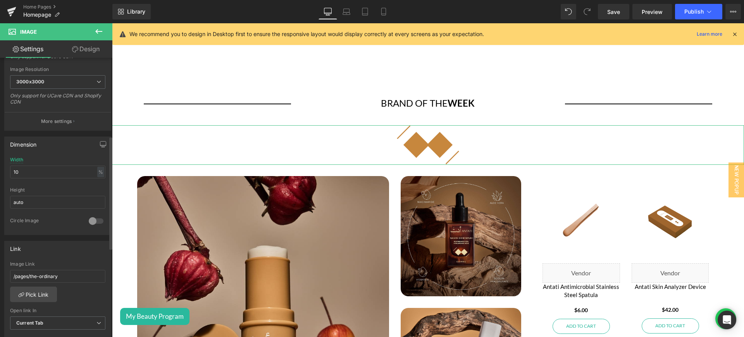
scroll to position [193, 0]
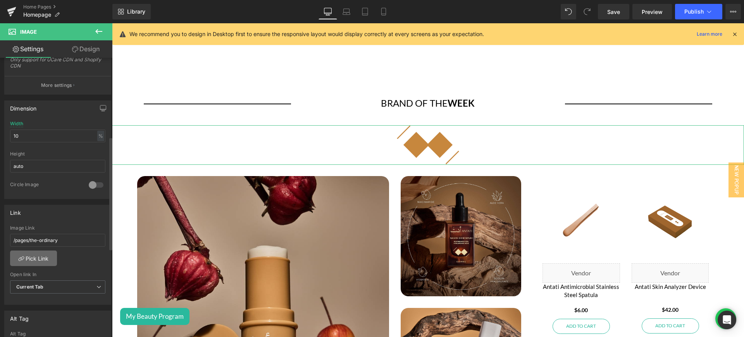
click at [43, 260] on link "Pick Link" at bounding box center [33, 258] width 47 height 16
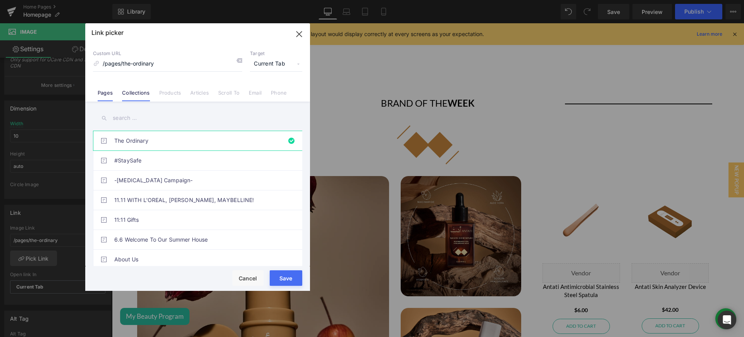
click at [140, 91] on link "Collections" at bounding box center [136, 96] width 28 height 12
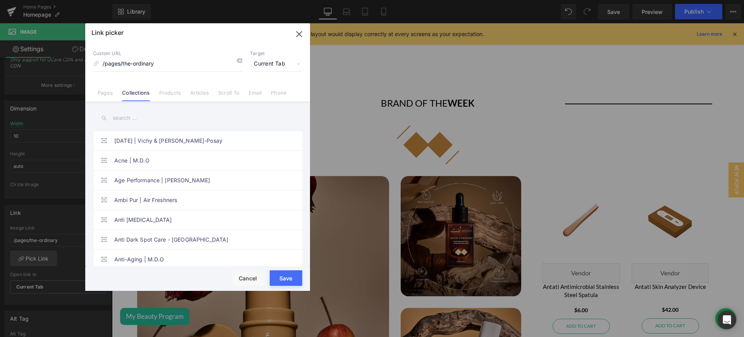
click at [125, 119] on input "text" at bounding box center [197, 117] width 209 height 17
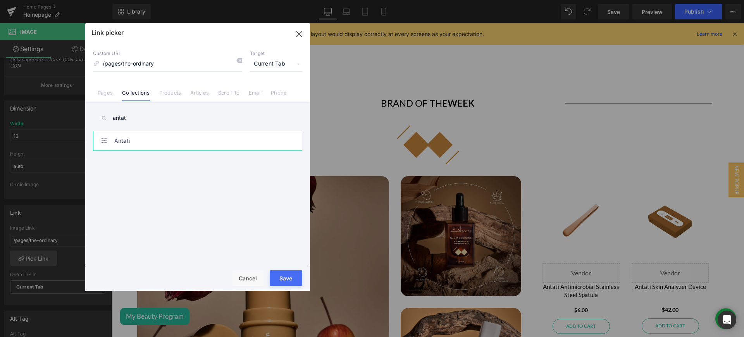
type input "antat"
click at [150, 142] on link "Antati" at bounding box center [199, 140] width 171 height 19
type input "/collections/antati"
click at [290, 276] on button "Save" at bounding box center [286, 278] width 33 height 16
type input "/collections/antati"
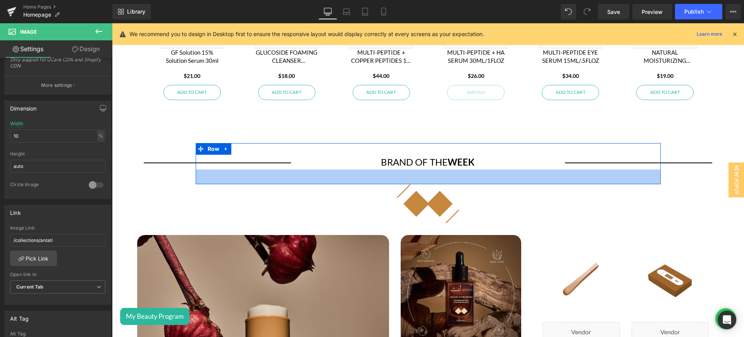
scroll to position [1437, 0]
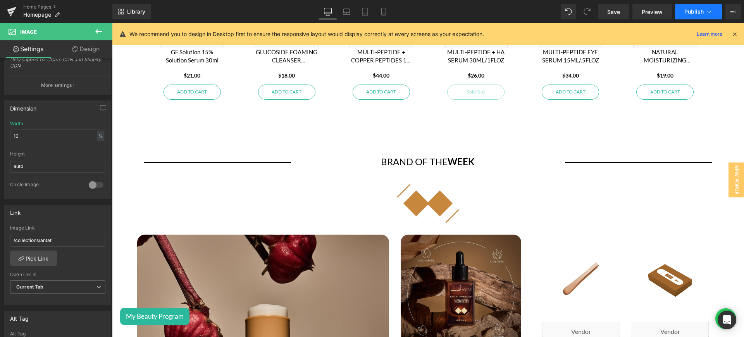
click at [694, 10] on span "Publish" at bounding box center [694, 12] width 19 height 6
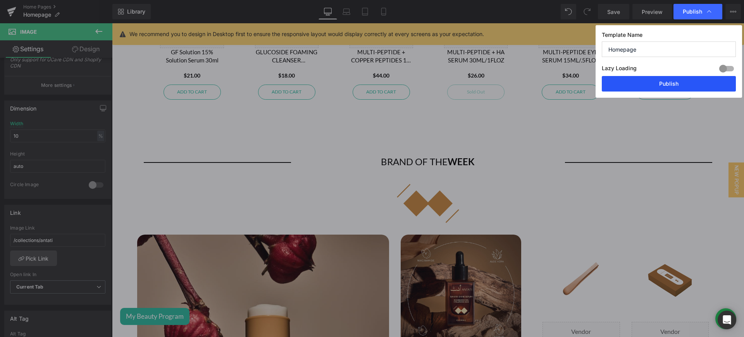
click at [653, 84] on button "Publish" at bounding box center [669, 84] width 134 height 16
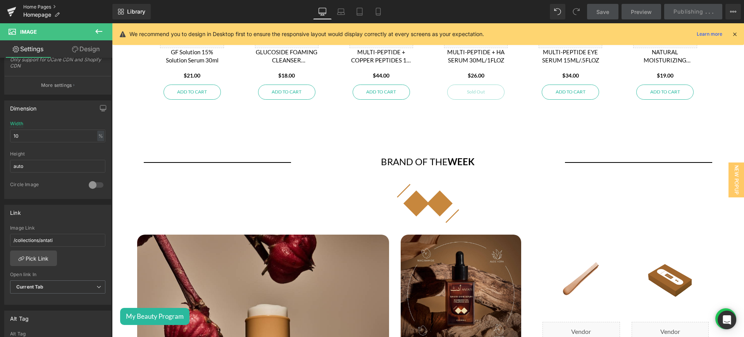
click at [50, 6] on link "Home Pages" at bounding box center [67, 7] width 89 height 6
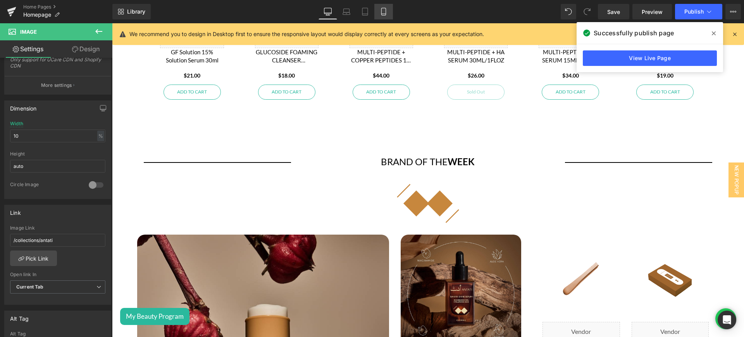
click at [385, 13] on icon at bounding box center [384, 12] width 8 height 8
type input "30"
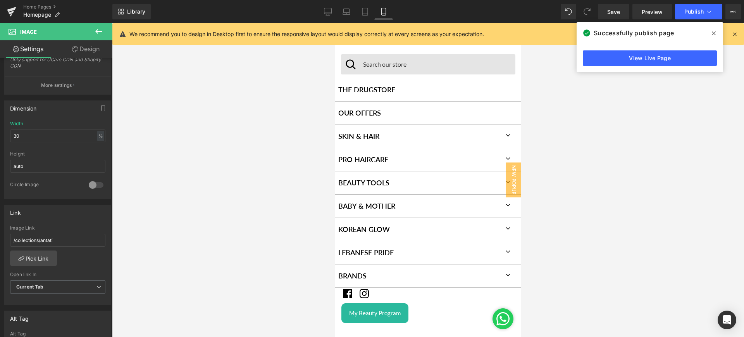
scroll to position [1420, 0]
click at [41, 5] on link "Home Pages" at bounding box center [67, 7] width 89 height 6
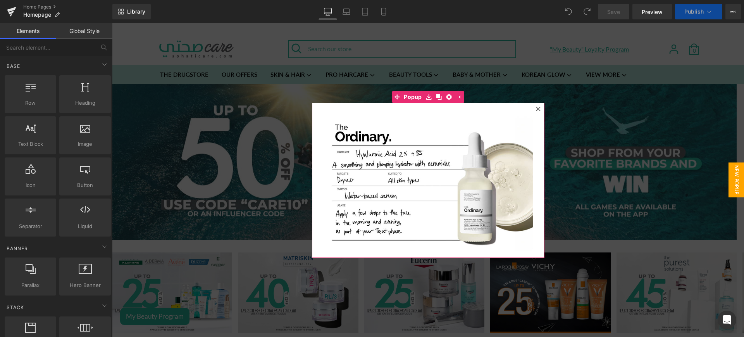
click at [534, 106] on div at bounding box center [538, 108] width 9 height 9
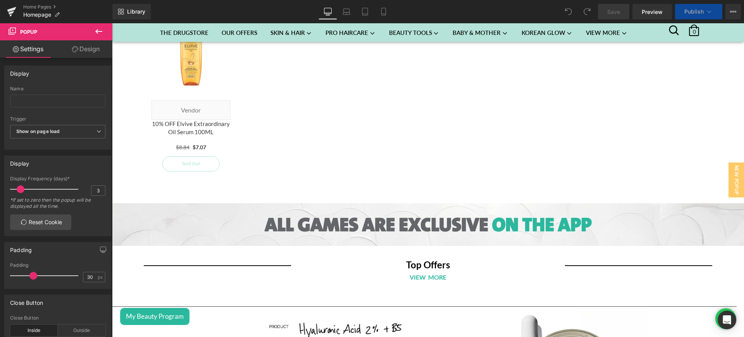
scroll to position [932, 0]
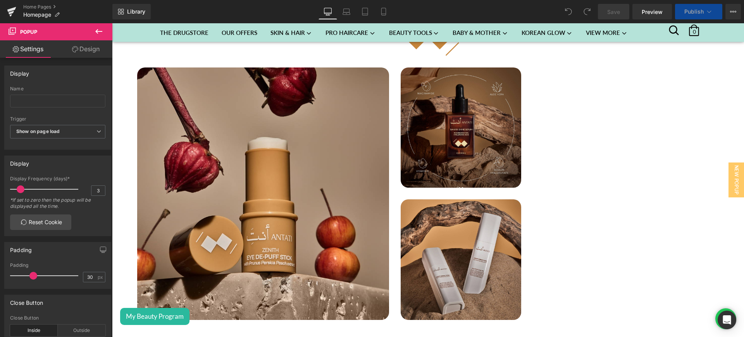
click at [599, 240] on div "Image Image Image Row {% assign modulo = gPLCount | modulo: 2 %} {% if modulo =…" at bounding box center [428, 193] width 632 height 252
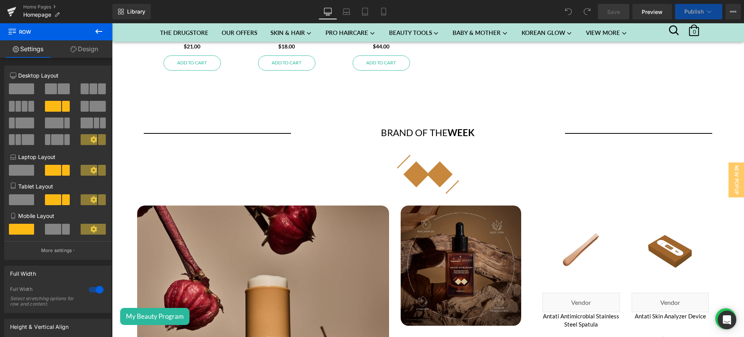
scroll to position [1504, 0]
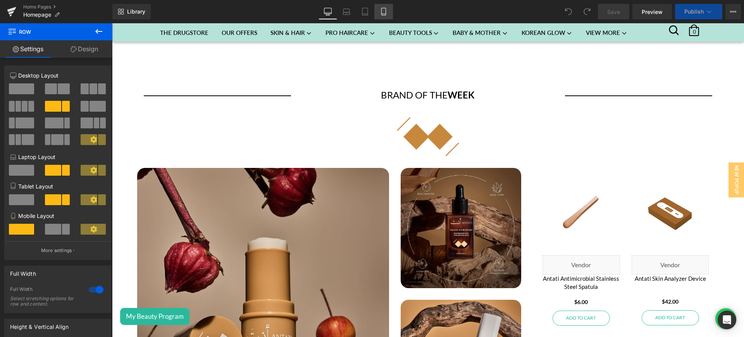
click at [381, 12] on icon at bounding box center [384, 12] width 8 height 8
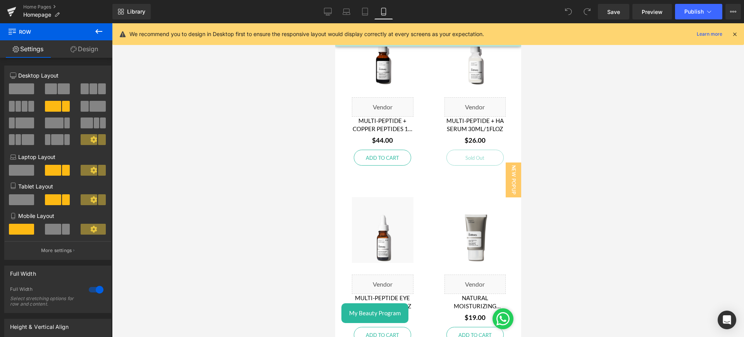
scroll to position [1975, 0]
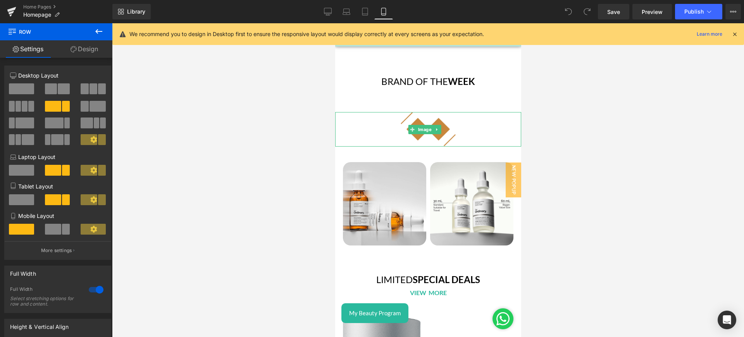
click at [453, 119] on link at bounding box center [428, 129] width 186 height 35
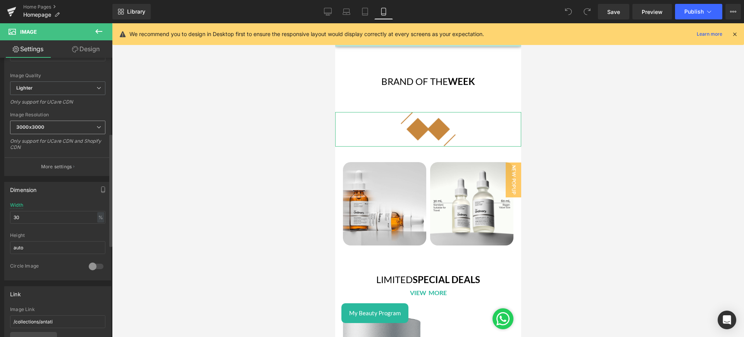
scroll to position [199, 0]
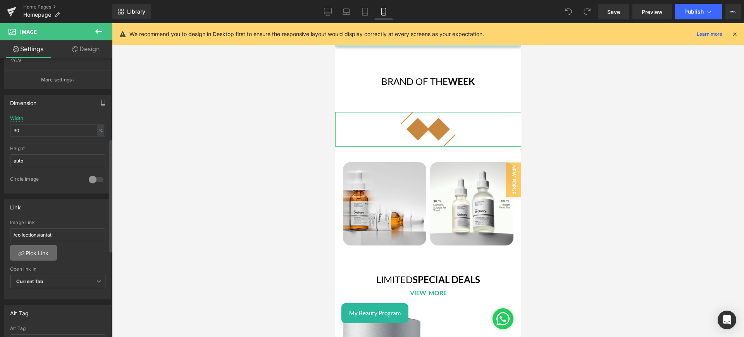
click at [44, 253] on link "Pick Link" at bounding box center [33, 253] width 47 height 16
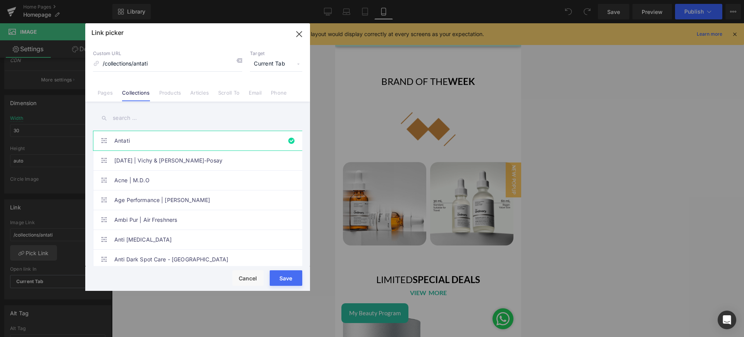
click at [297, 33] on div "Link picker Back to Library Insert Custom URL /collections/antati Target Curren…" at bounding box center [197, 156] width 225 height 267
click at [300, 35] on icon "button" at bounding box center [299, 34] width 12 height 12
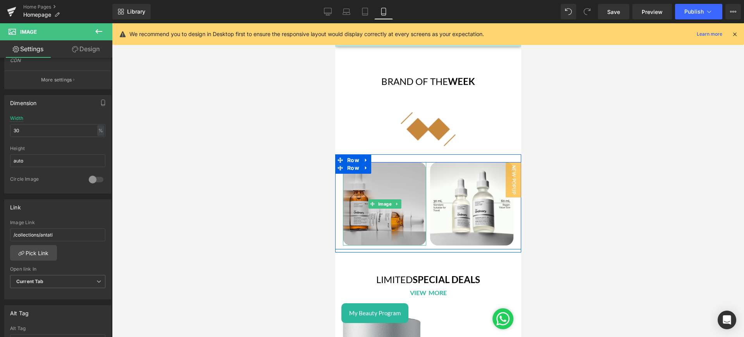
click at [392, 182] on img at bounding box center [384, 203] width 83 height 83
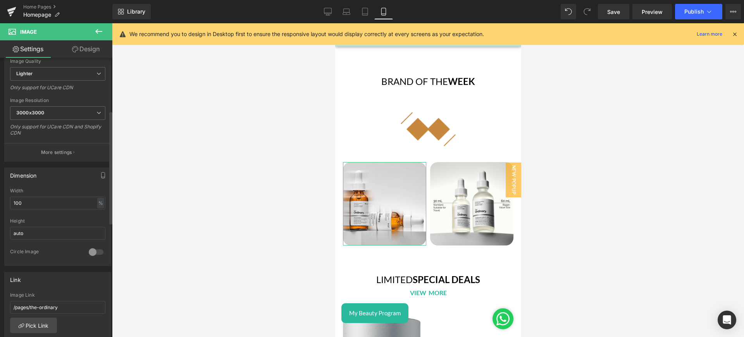
scroll to position [145, 0]
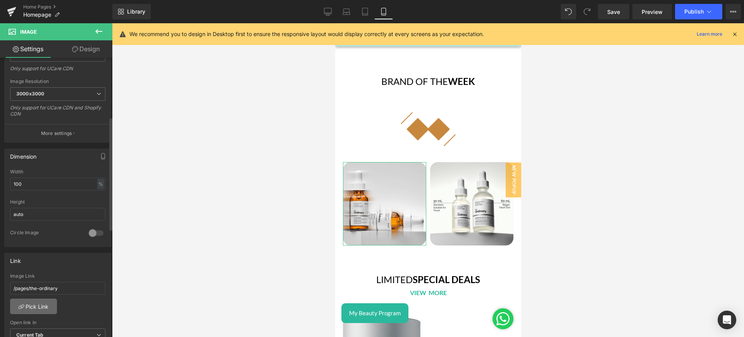
click at [34, 305] on link "Pick Link" at bounding box center [33, 307] width 47 height 16
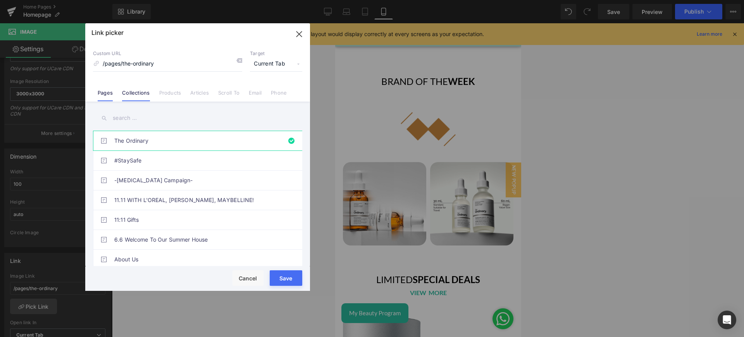
click at [129, 93] on link "Collections" at bounding box center [136, 96] width 28 height 12
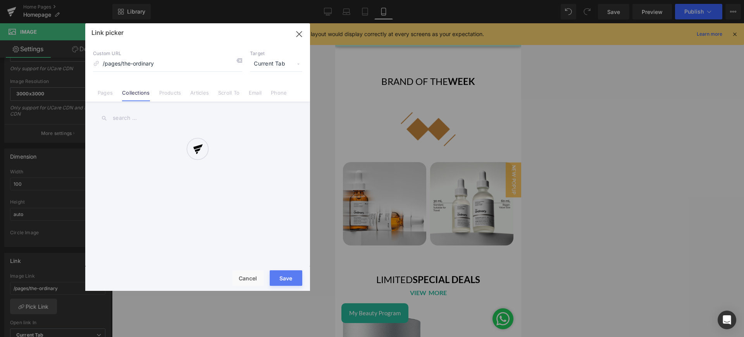
click at [145, 117] on div "Link picker Back to Library Insert Custom URL /pages/the-ordinary Target Curren…" at bounding box center [197, 156] width 225 height 267
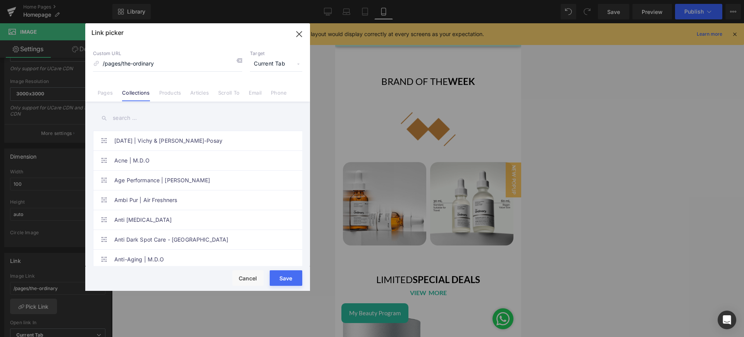
click at [145, 117] on input "text" at bounding box center [197, 117] width 209 height 17
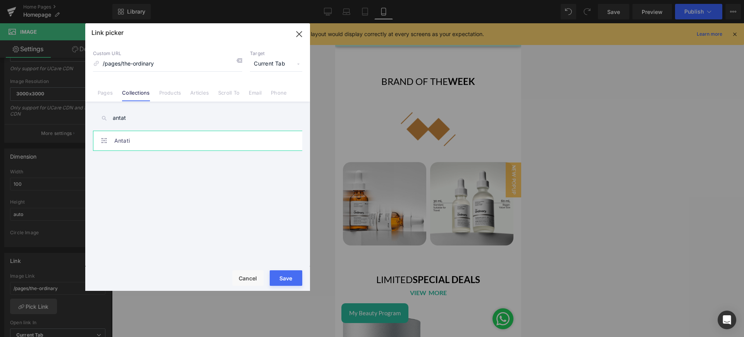
type input "antat"
click at [159, 142] on link "Antati" at bounding box center [199, 140] width 171 height 19
click at [294, 275] on button "Save" at bounding box center [286, 278] width 33 height 16
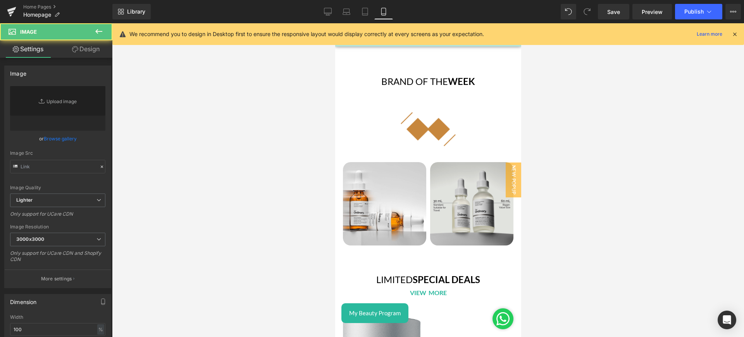
click at [462, 175] on img at bounding box center [471, 203] width 83 height 83
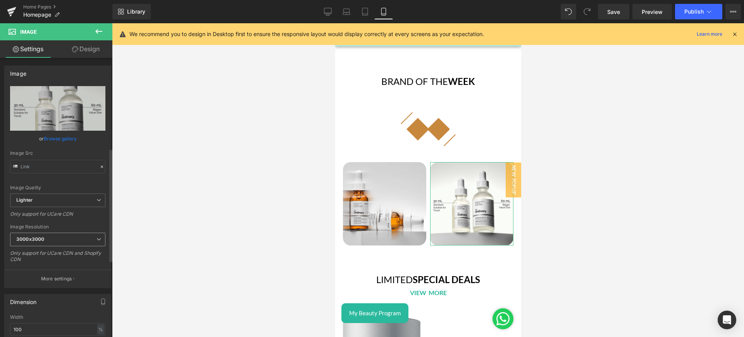
scroll to position [260, 0]
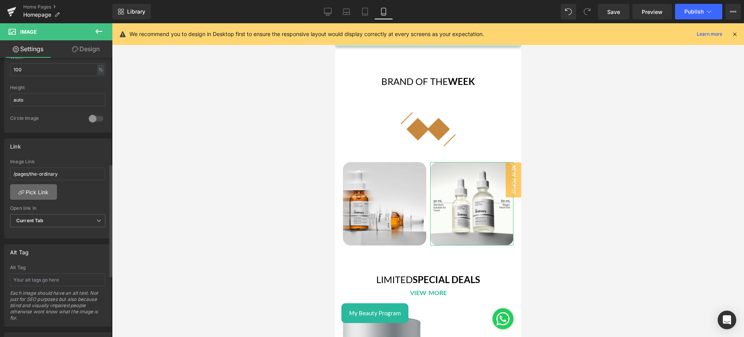
click at [37, 193] on link "Pick Link" at bounding box center [33, 192] width 47 height 16
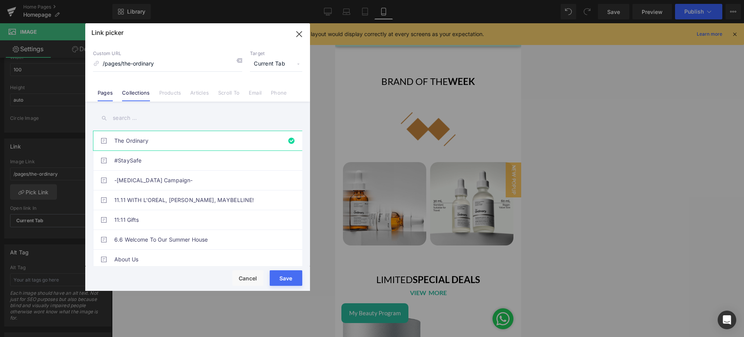
click at [131, 96] on link "Collections" at bounding box center [136, 96] width 28 height 12
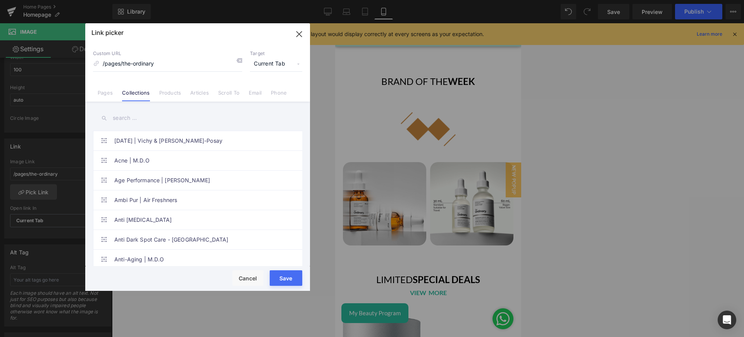
click at [129, 115] on input "text" at bounding box center [197, 117] width 209 height 17
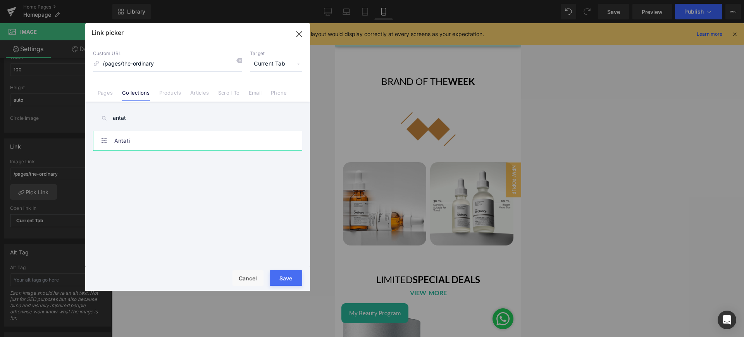
type input "antat"
click at [163, 149] on link "Antati" at bounding box center [199, 140] width 171 height 19
click at [290, 278] on button "Save" at bounding box center [286, 278] width 33 height 16
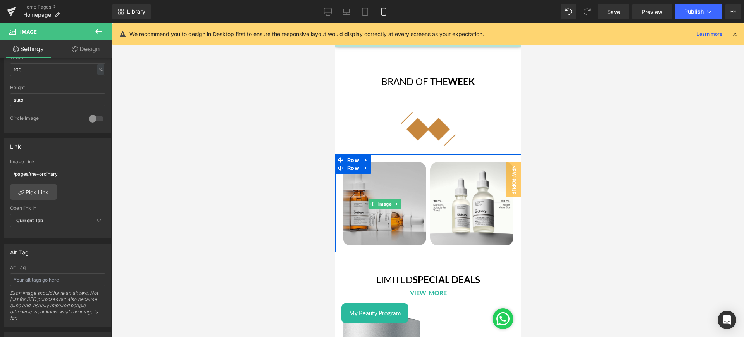
click at [383, 178] on img at bounding box center [384, 203] width 83 height 83
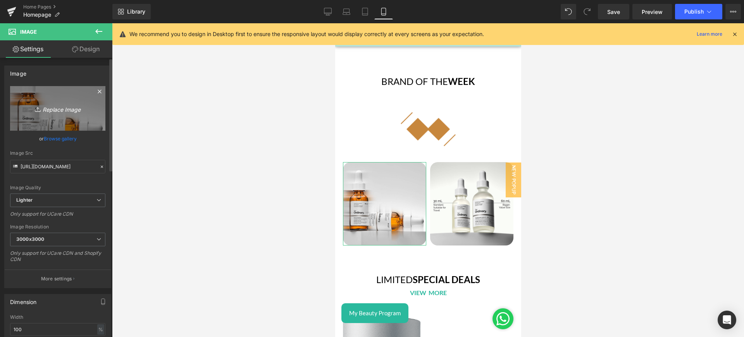
click at [61, 105] on icon "Replace Image" at bounding box center [58, 109] width 62 height 10
type input "C:\fakepath\ba2.png"
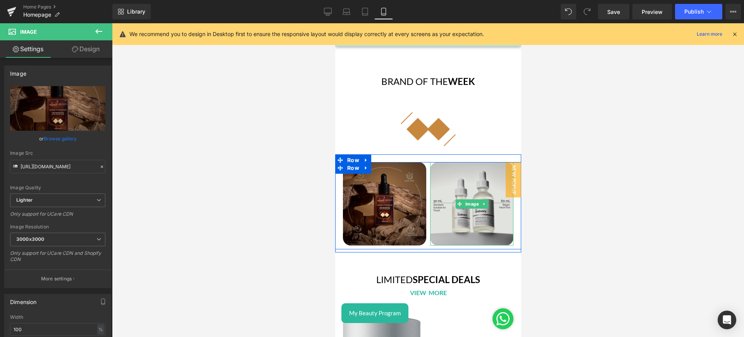
click at [457, 173] on img at bounding box center [471, 203] width 83 height 83
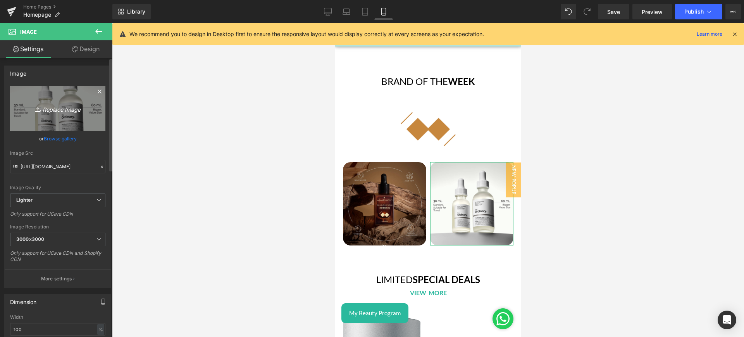
click at [49, 115] on link "Replace Image" at bounding box center [57, 108] width 95 height 45
type input "C:\fakepath\ba1.png"
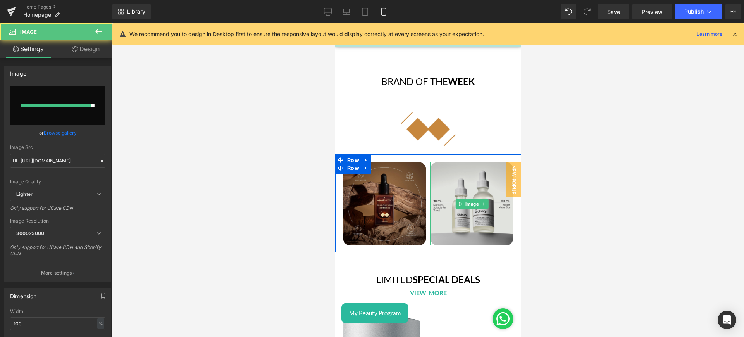
click at [460, 172] on img at bounding box center [471, 203] width 83 height 83
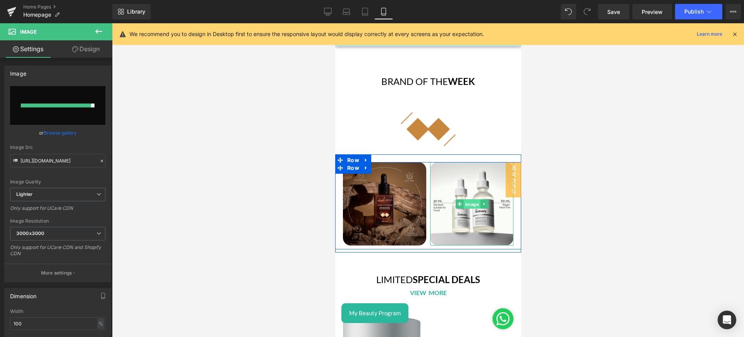
click at [463, 200] on span "Image" at bounding box center [471, 204] width 17 height 9
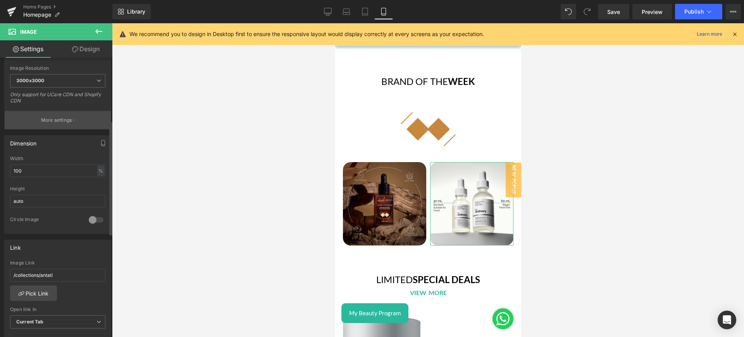
scroll to position [154, 0]
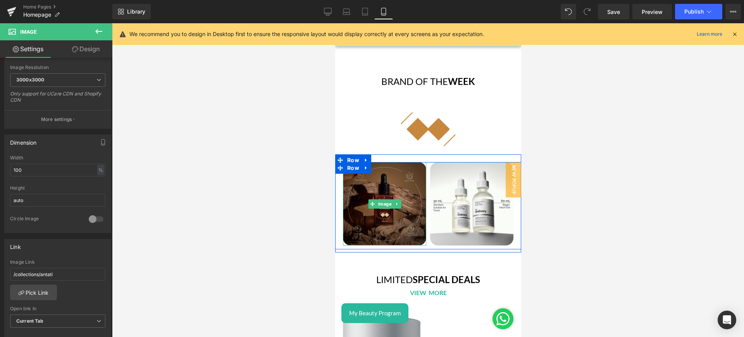
click at [406, 180] on img at bounding box center [384, 203] width 83 height 83
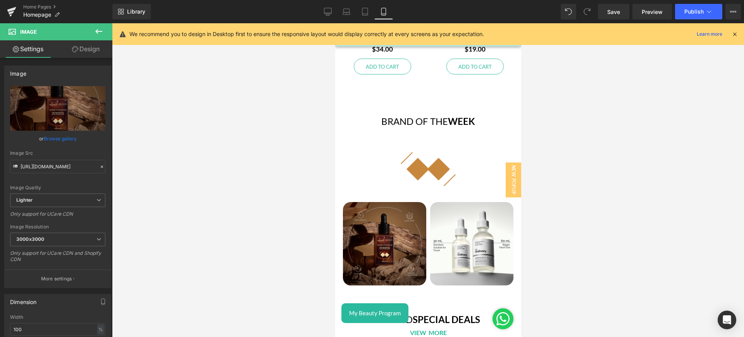
scroll to position [1922, 0]
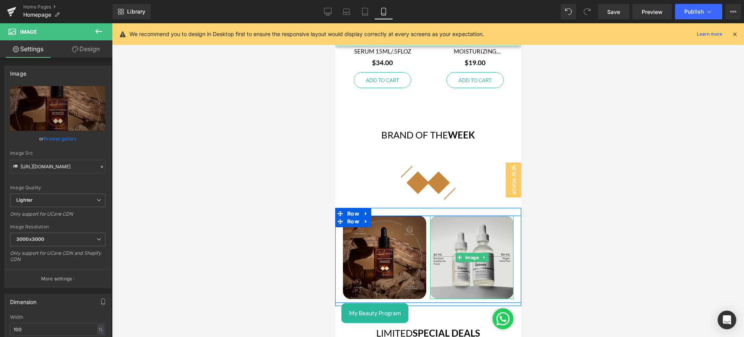
click at [459, 236] on img at bounding box center [471, 257] width 83 height 83
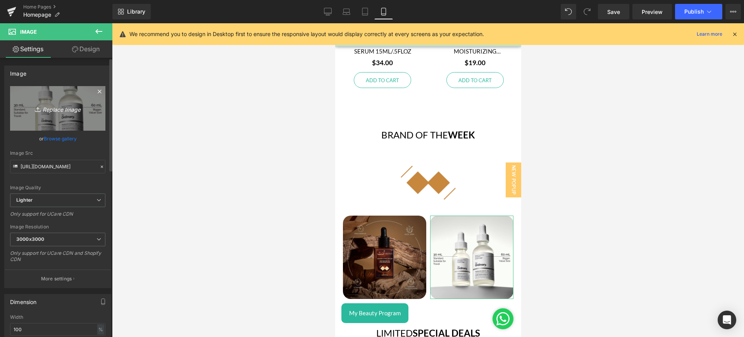
click at [63, 111] on icon "Replace Image" at bounding box center [58, 109] width 62 height 10
type input "C:\fakepath\ba1.png"
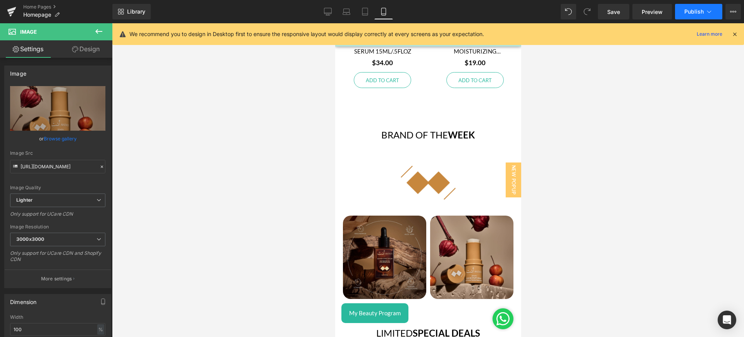
click at [699, 14] on span "Publish" at bounding box center [694, 12] width 19 height 6
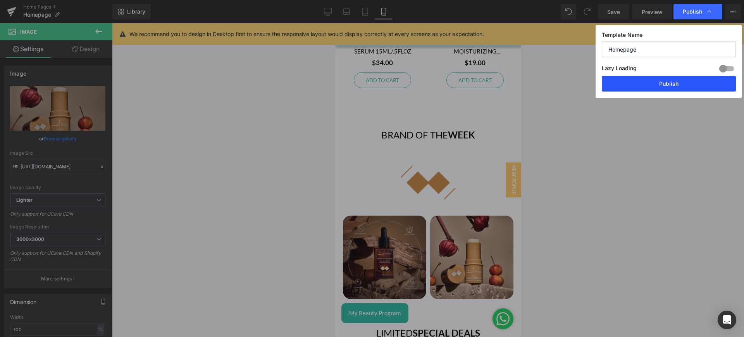
click at [674, 85] on button "Publish" at bounding box center [669, 84] width 134 height 16
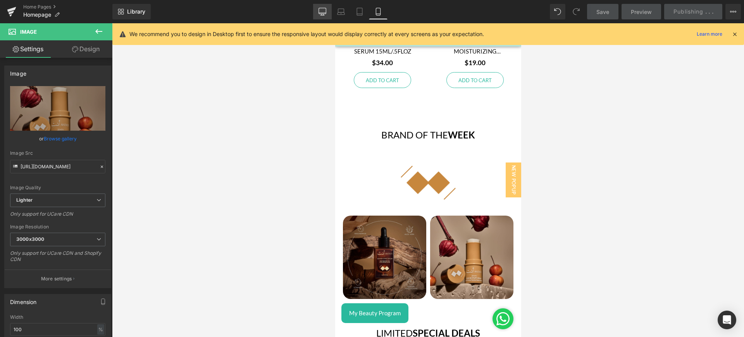
click at [326, 11] on icon at bounding box center [323, 12] width 8 height 8
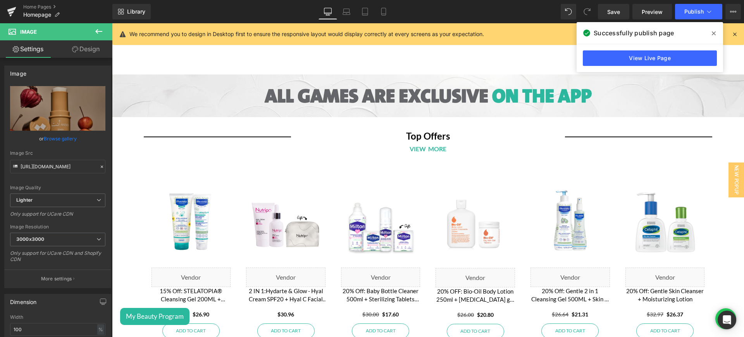
scroll to position [628, 0]
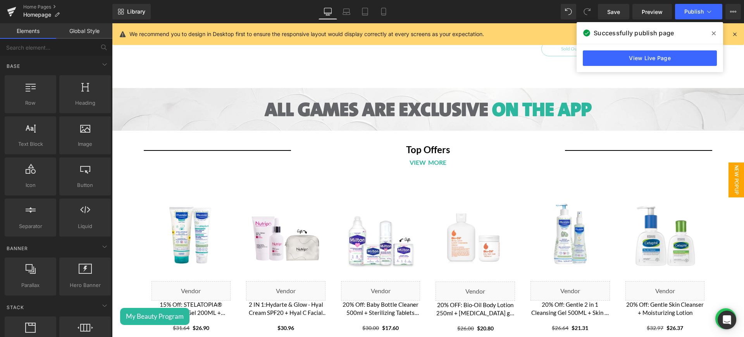
click at [729, 183] on span "New Popup" at bounding box center [737, 179] width 16 height 35
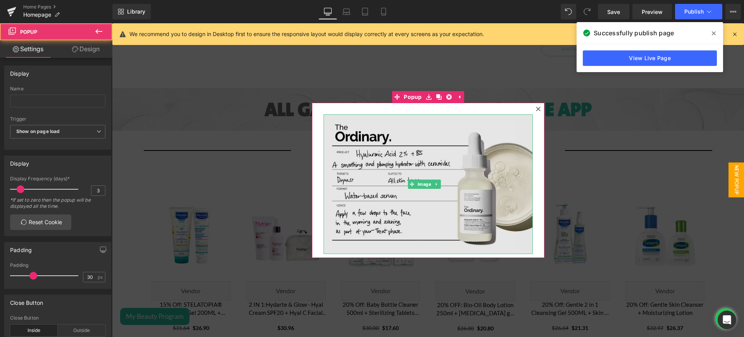
click at [387, 163] on img at bounding box center [428, 184] width 209 height 140
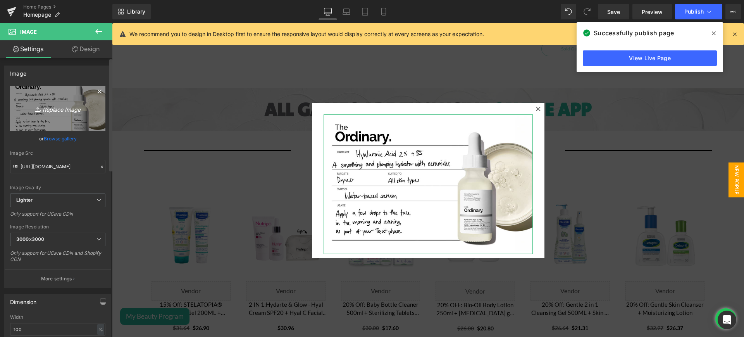
click at [50, 104] on icon "Replace Image" at bounding box center [58, 109] width 62 height 10
type input "C:\fakepath\Antati Pop up banner.png"
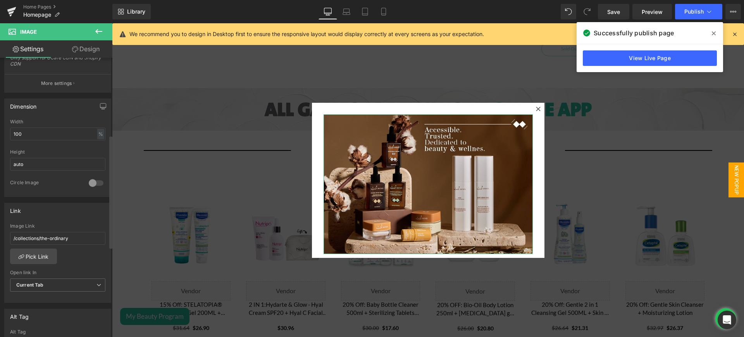
scroll to position [200, 0]
click at [50, 251] on link "Pick Link" at bounding box center [33, 252] width 47 height 16
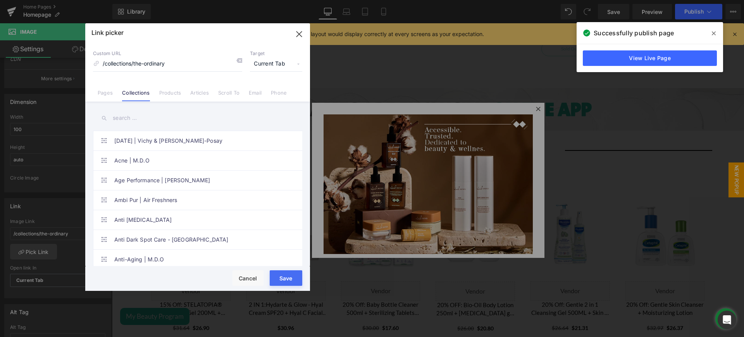
click at [135, 117] on input "text" at bounding box center [197, 117] width 209 height 17
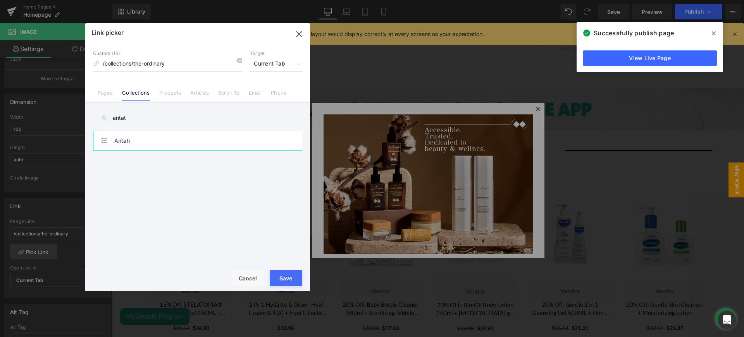
type input "antat"
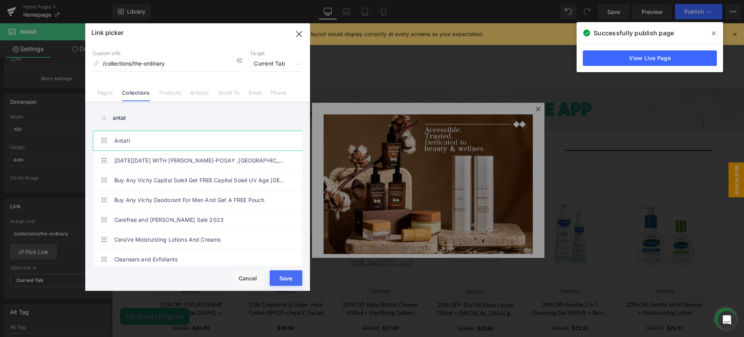
click at [143, 140] on link "Antati" at bounding box center [199, 140] width 171 height 19
click at [281, 278] on button "Save" at bounding box center [286, 278] width 33 height 16
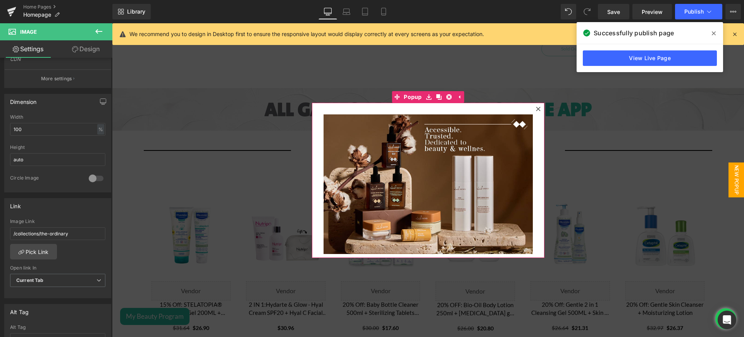
click at [534, 107] on div at bounding box center [538, 108] width 9 height 9
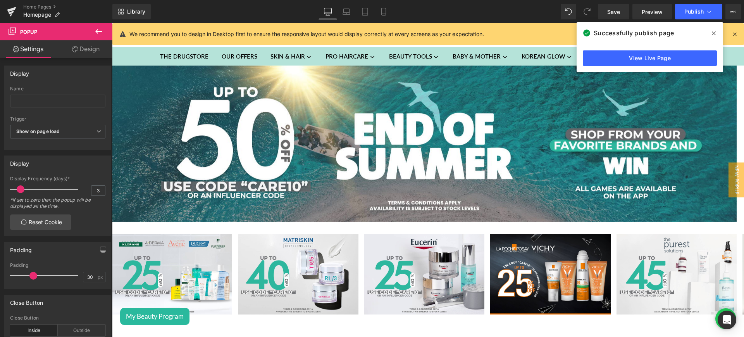
scroll to position [0, 0]
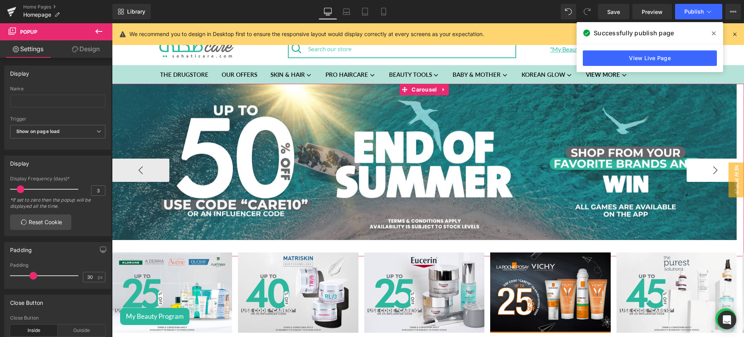
click at [687, 166] on button "›" at bounding box center [715, 170] width 57 height 23
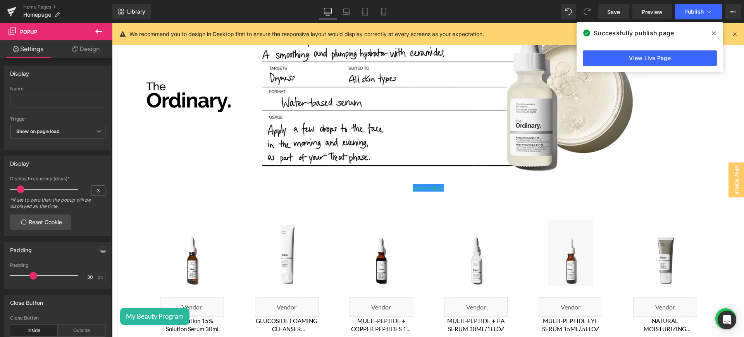
scroll to position [1169, 0]
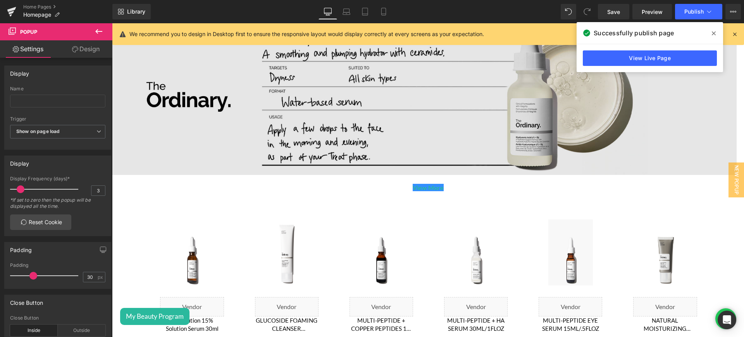
click at [364, 95] on img at bounding box center [424, 97] width 625 height 156
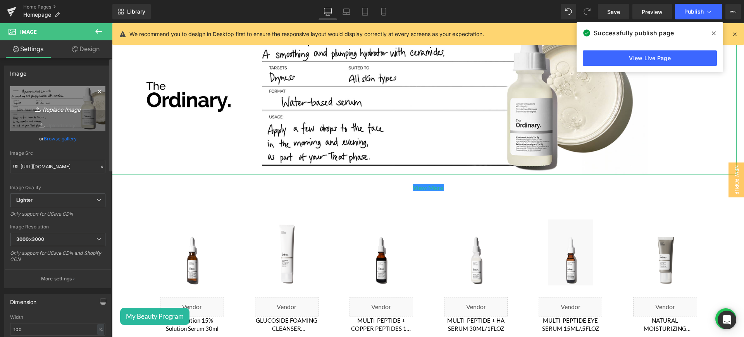
click at [63, 107] on icon "Replace Image" at bounding box center [58, 109] width 62 height 10
type input "C:\fakepath\Antati category featured banner desktop.png"
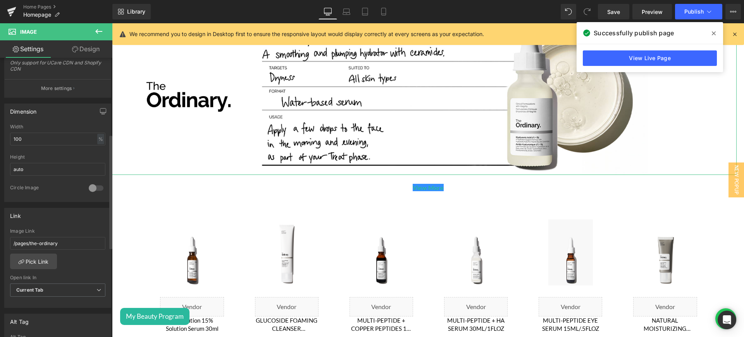
scroll to position [186, 0]
click at [29, 263] on link "Pick Link" at bounding box center [33, 260] width 47 height 16
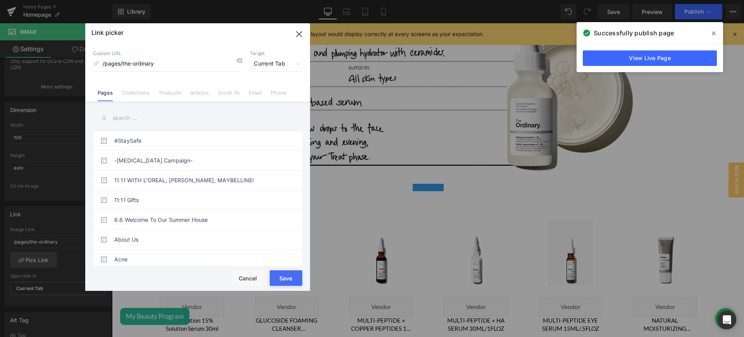
click at [138, 93] on link "Collections" at bounding box center [136, 96] width 28 height 12
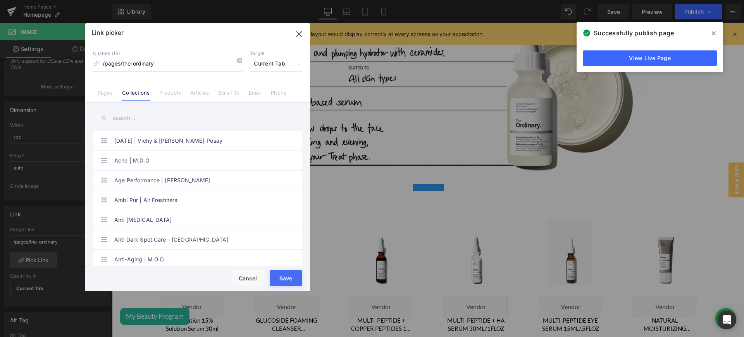
click at [133, 118] on input "text" at bounding box center [197, 117] width 209 height 17
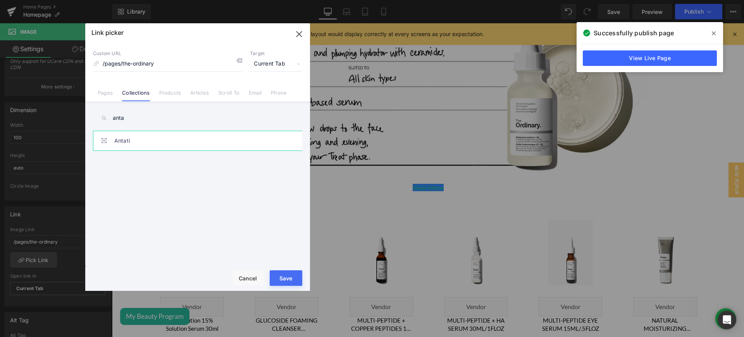
type input "anta"
click at [153, 140] on link "Antati" at bounding box center [199, 140] width 171 height 19
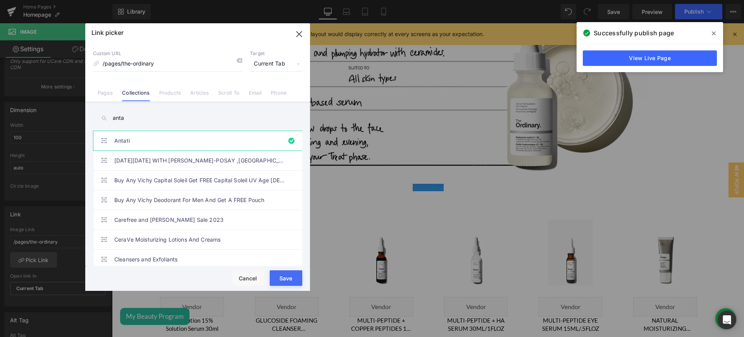
click at [288, 281] on button "Save" at bounding box center [286, 278] width 33 height 16
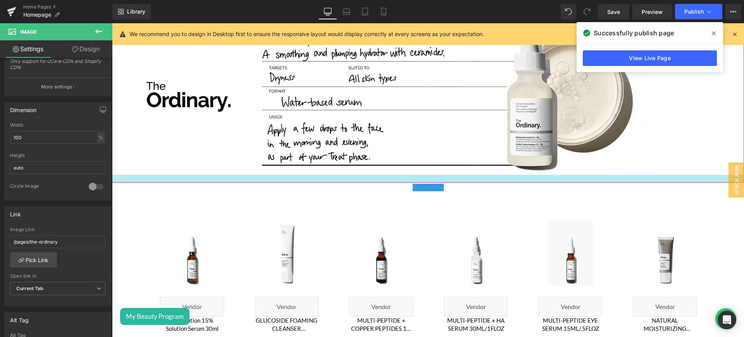
click at [442, 176] on div at bounding box center [428, 179] width 632 height 8
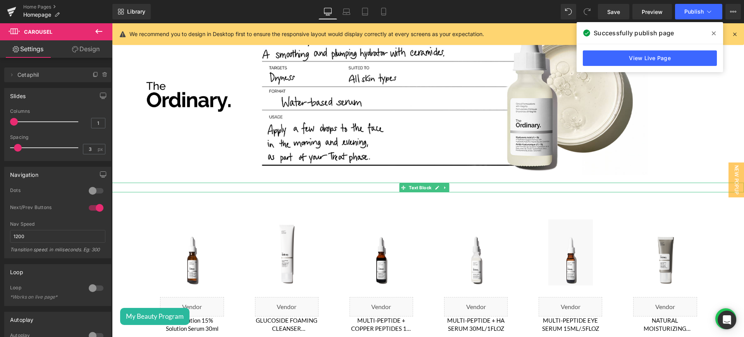
click at [447, 183] on link at bounding box center [446, 187] width 8 height 9
click at [474, 183] on p "View More" at bounding box center [428, 188] width 632 height 10
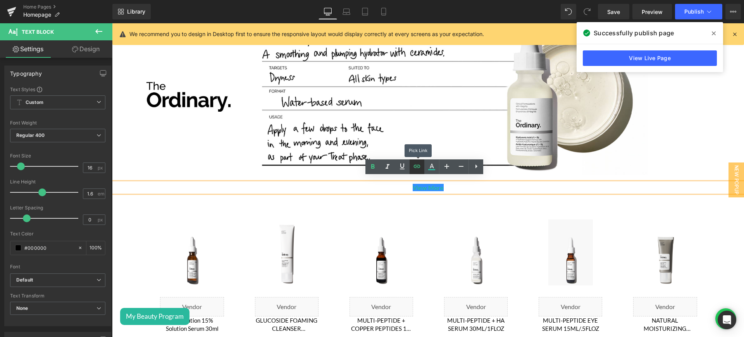
click at [420, 163] on icon at bounding box center [416, 166] width 9 height 9
click at [416, 193] on input "[URL][DOMAIN_NAME]" at bounding box center [445, 198] width 119 height 19
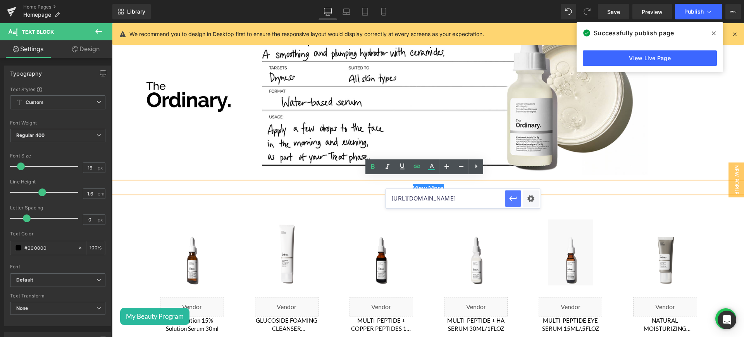
click at [512, 200] on icon "button" at bounding box center [513, 198] width 9 height 9
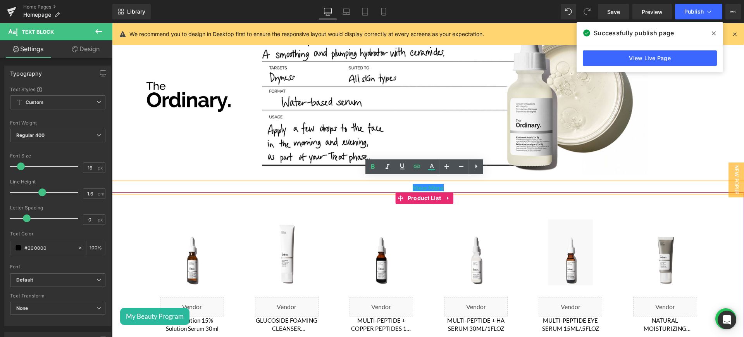
click at [413, 229] on div "Sale Off (P) Image Liquid MULTI-PEPTIDE + COPPER PEPTIDES 1% SERUM 30ML/1FLOZ (…" at bounding box center [381, 295] width 95 height 183
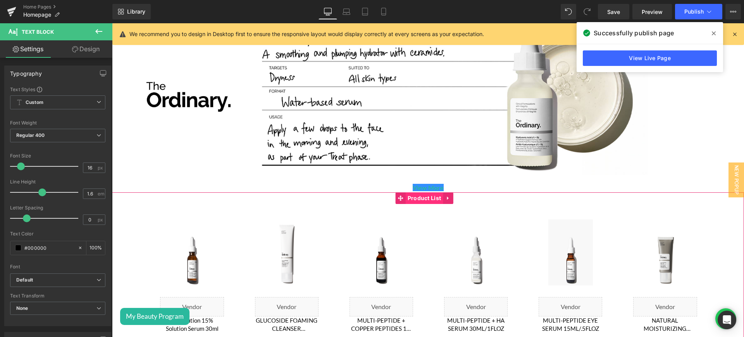
click at [421, 196] on span "Product List" at bounding box center [425, 198] width 38 height 12
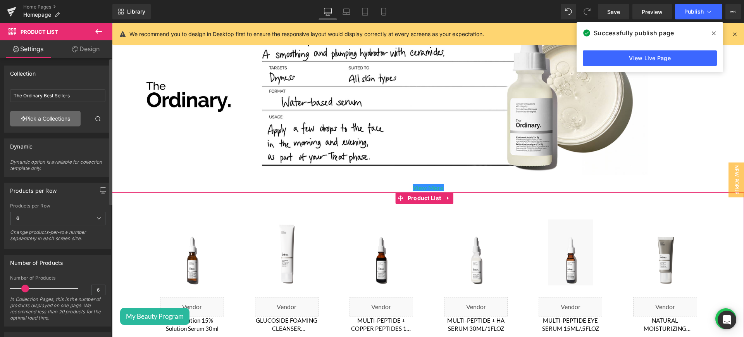
click at [45, 117] on link "Pick a Collections" at bounding box center [45, 119] width 71 height 16
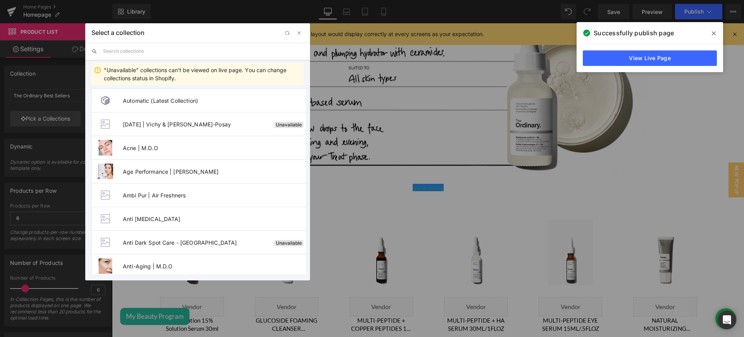
click at [130, 47] on input "text" at bounding box center [203, 51] width 201 height 17
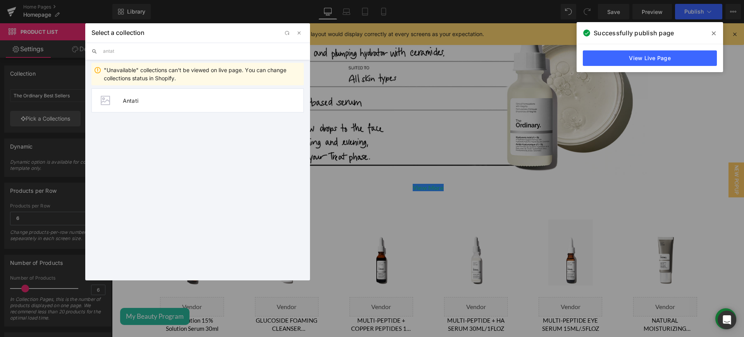
type input "Antati"
click at [168, 101] on span "Antati" at bounding box center [213, 100] width 181 height 7
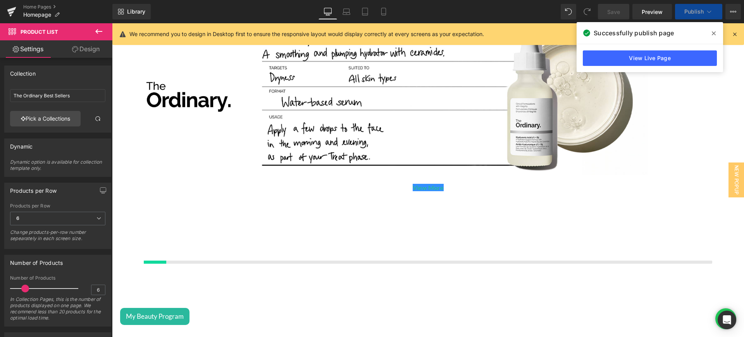
scroll to position [1244, 0]
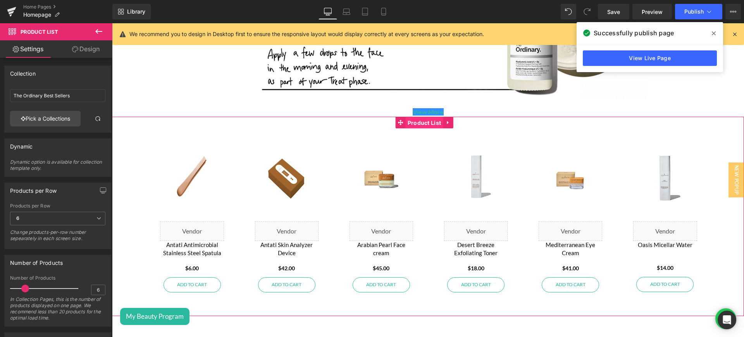
click at [421, 119] on span "Product List" at bounding box center [425, 123] width 38 height 12
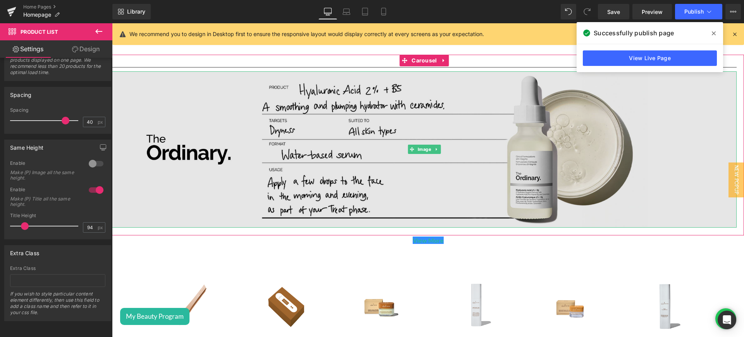
scroll to position [1122, 0]
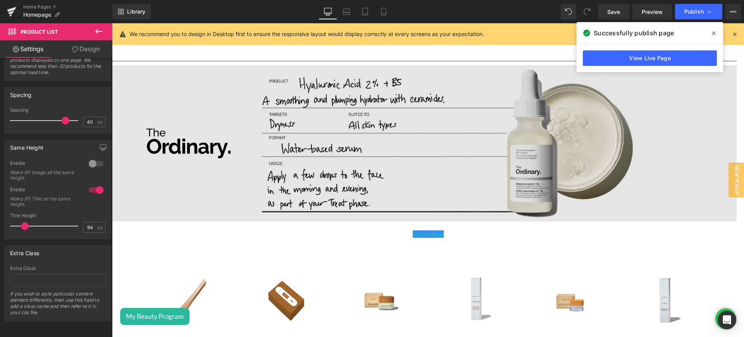
click at [293, 153] on img at bounding box center [424, 143] width 625 height 156
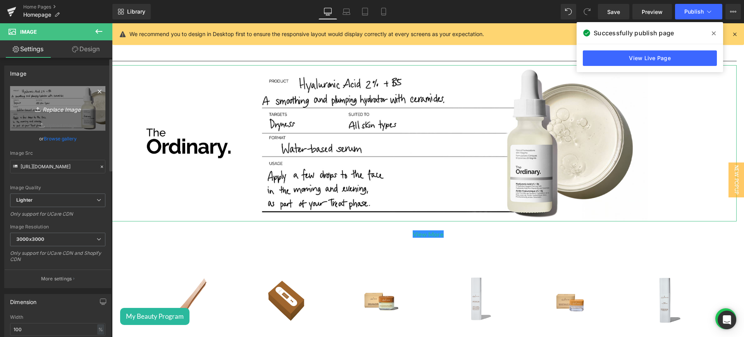
click at [57, 112] on icon "Replace Image" at bounding box center [58, 109] width 62 height 10
type input "C:\fakepath\Antati category featured banner desktop.png"
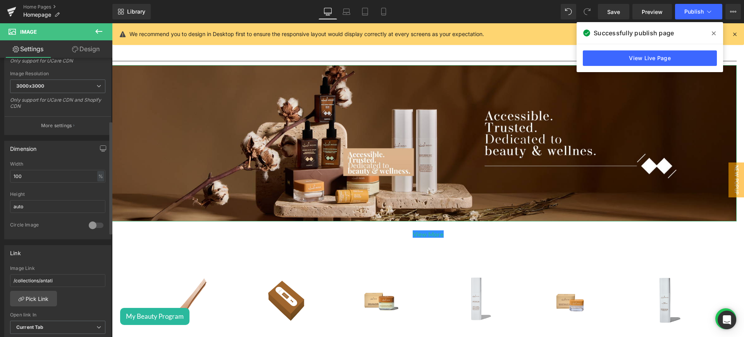
scroll to position [159, 0]
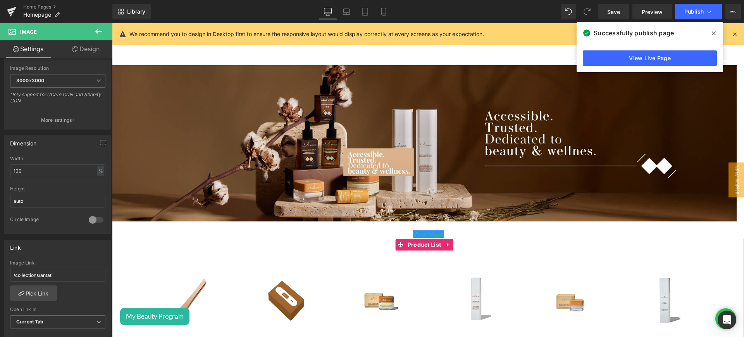
click at [418, 289] on div "Sale Off (P) Image Liquid Arabian Pearl Face cream (P) Title $0 $45.00 (P) Pric…" at bounding box center [381, 341] width 95 height 183
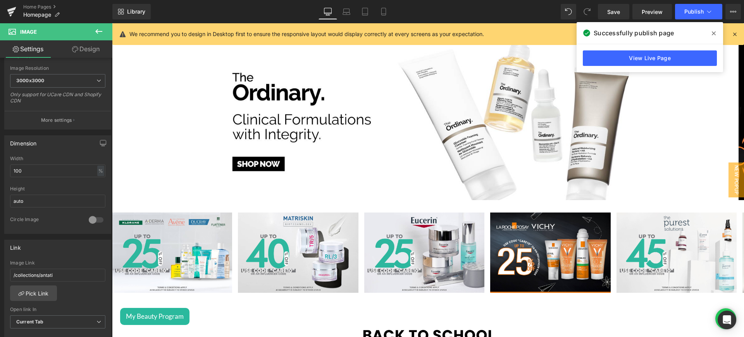
scroll to position [0, 0]
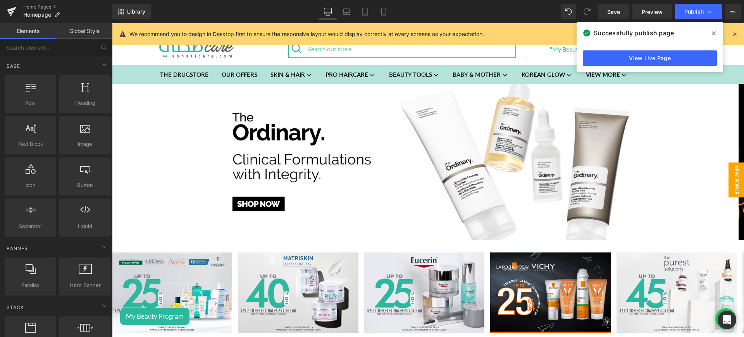
click at [730, 186] on span "New Popup" at bounding box center [737, 179] width 16 height 35
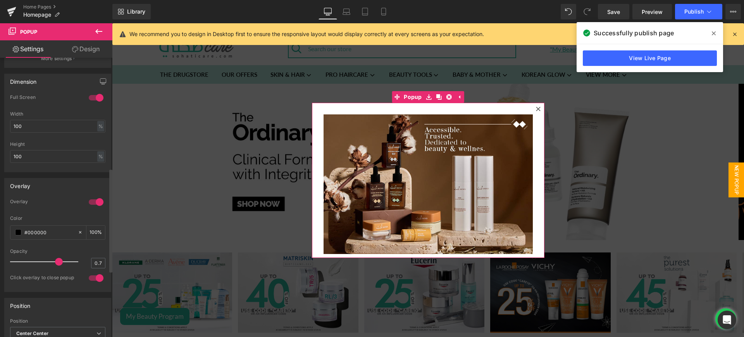
scroll to position [297, 0]
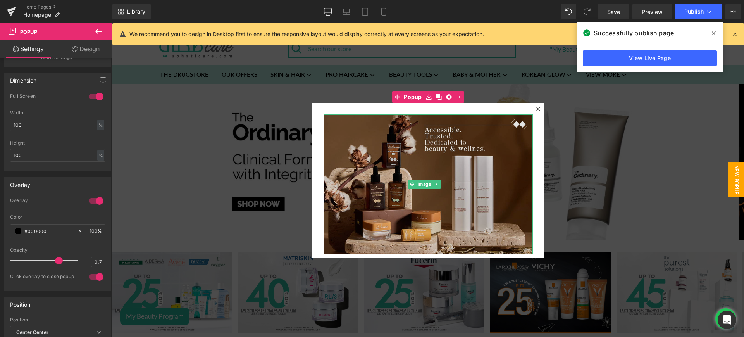
click at [402, 206] on img at bounding box center [428, 184] width 209 height 140
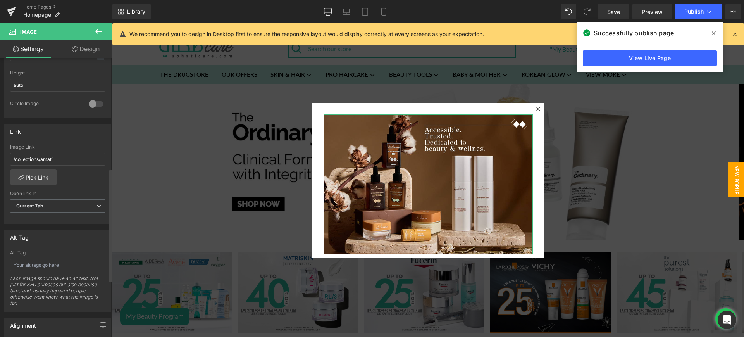
scroll to position [276, 0]
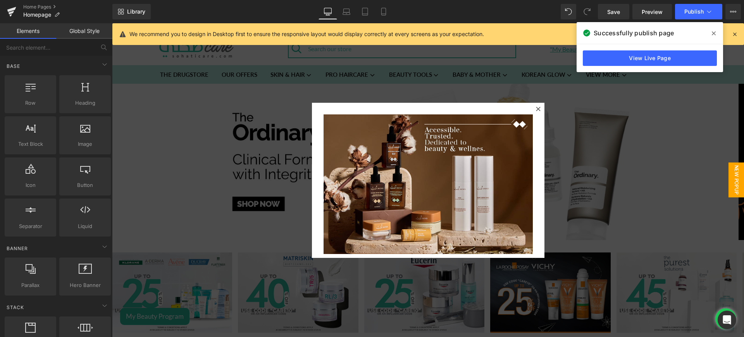
click at [578, 160] on div at bounding box center [428, 180] width 632 height 314
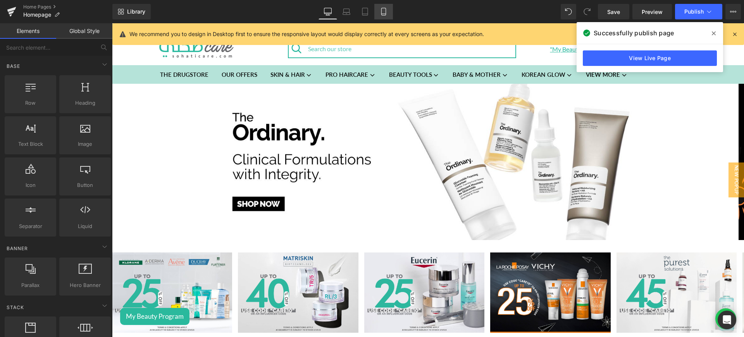
click at [378, 16] on link "Mobile" at bounding box center [383, 12] width 19 height 16
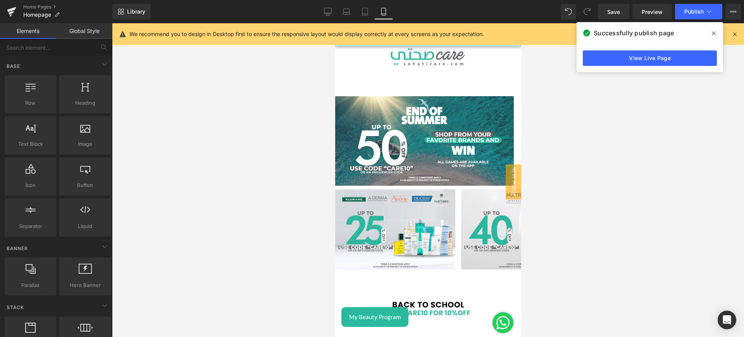
scroll to position [71, 0]
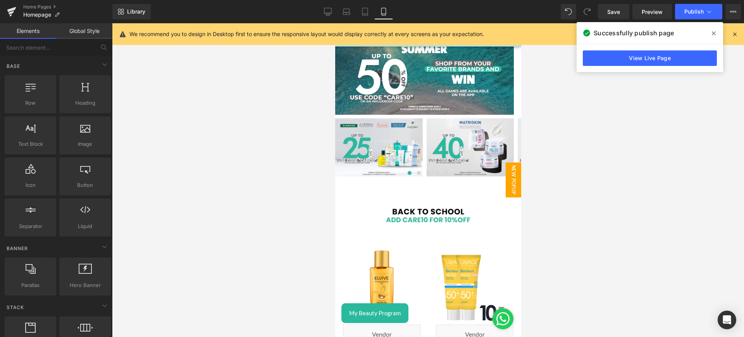
click at [506, 174] on span "New Popup" at bounding box center [514, 179] width 16 height 35
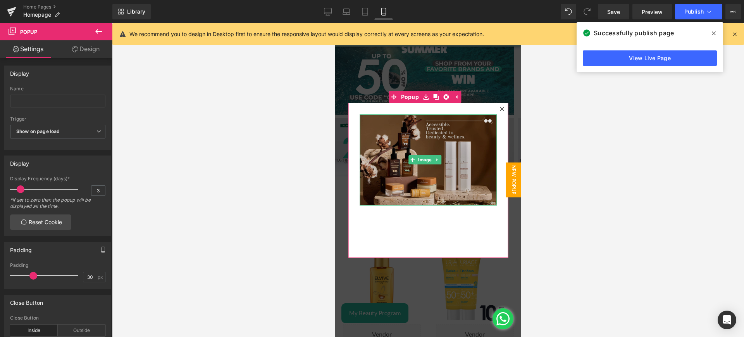
click at [426, 170] on img at bounding box center [428, 159] width 137 height 91
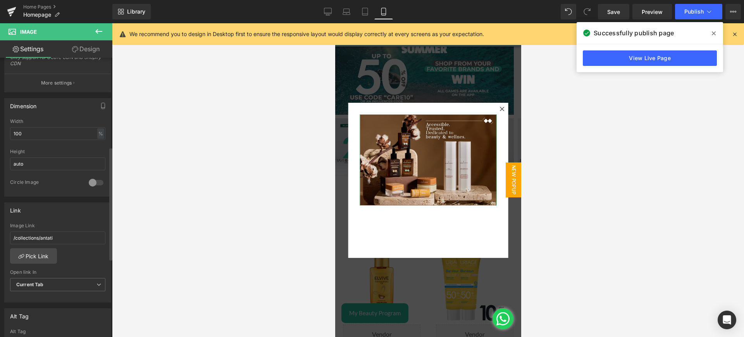
scroll to position [227, 0]
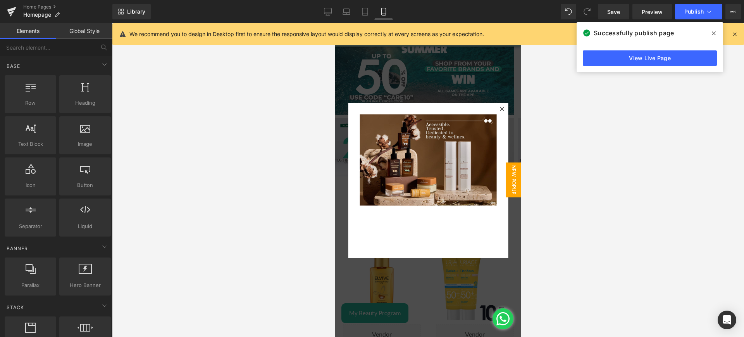
click at [231, 173] on div at bounding box center [428, 180] width 632 height 314
click at [500, 110] on icon at bounding box center [502, 109] width 4 height 4
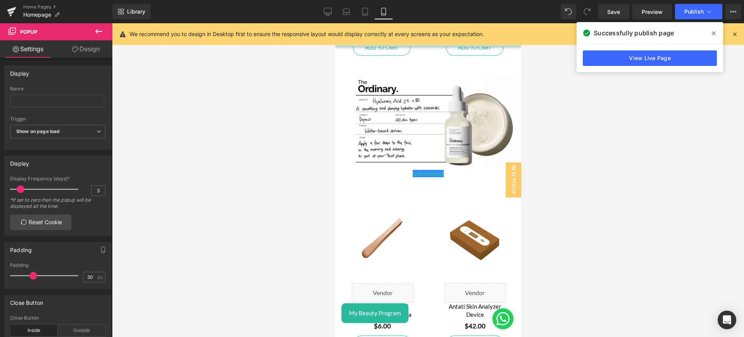
scroll to position [1305, 0]
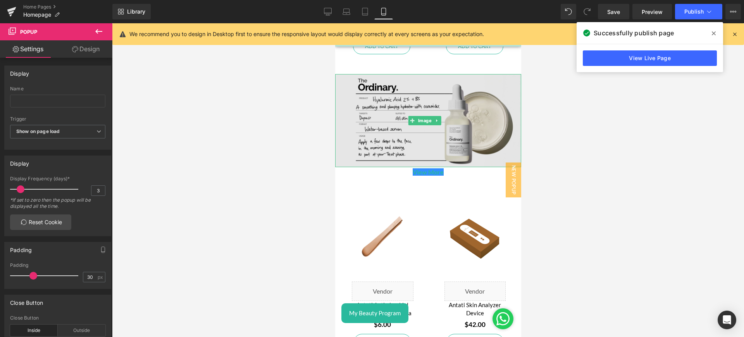
click at [444, 100] on img at bounding box center [428, 120] width 186 height 93
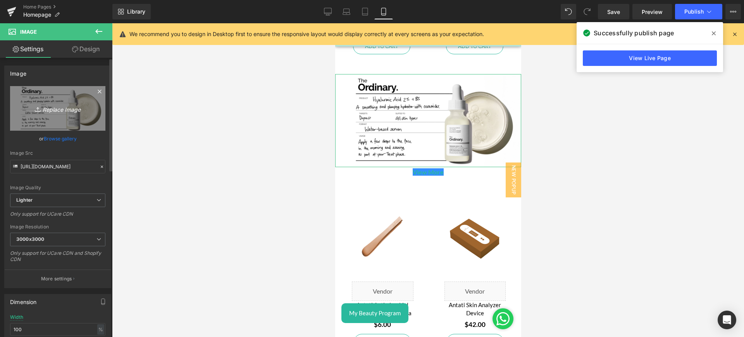
click at [51, 112] on icon "Replace Image" at bounding box center [58, 109] width 62 height 10
type input "C:\fakepath\Antati category featured banner mobile.png"
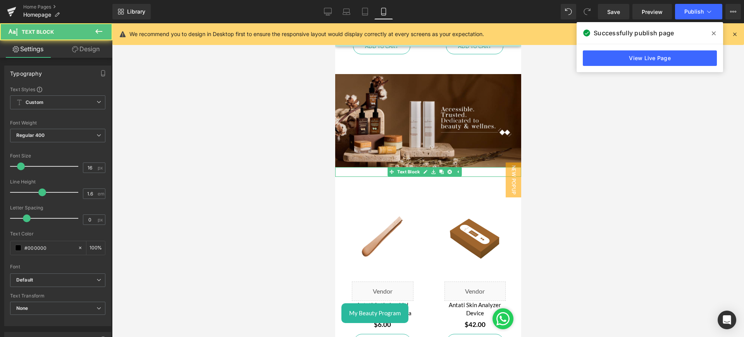
click at [468, 168] on p "View More" at bounding box center [428, 172] width 186 height 10
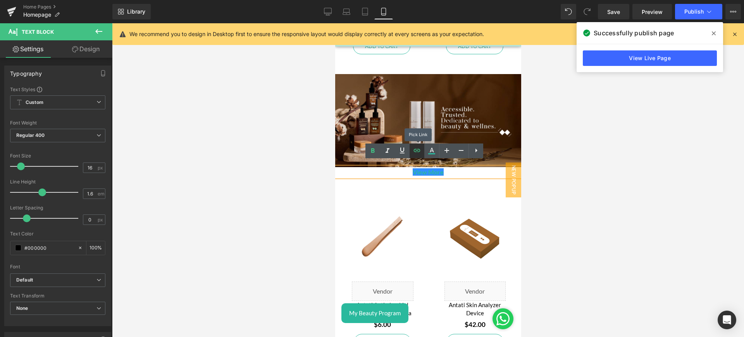
click at [418, 152] on icon at bounding box center [416, 150] width 9 height 9
click at [429, 234] on div "Sale Off (P) Image Liquid Antati Skin Analyzer Device (P) Title $0 $42.00 (P) P…" at bounding box center [475, 276] width 93 height 177
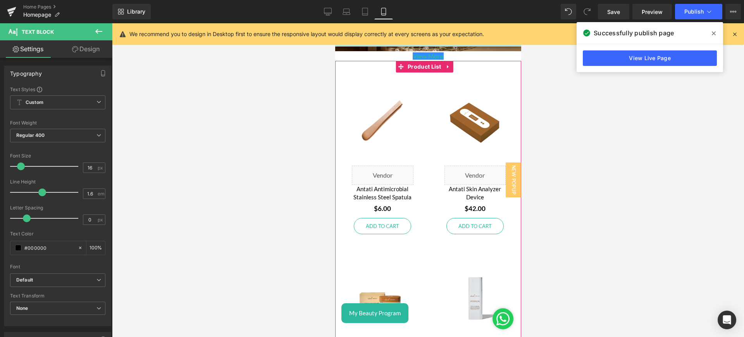
scroll to position [1230, 0]
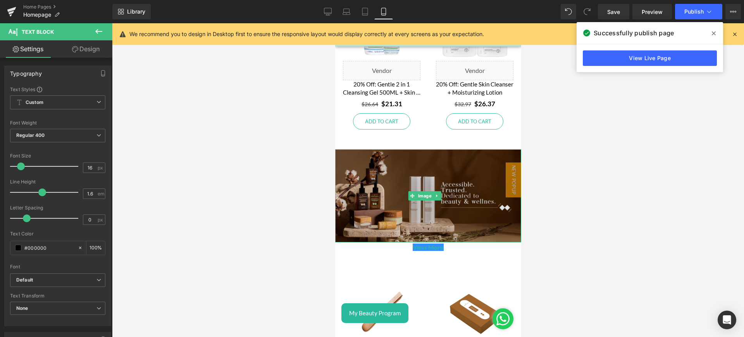
click at [467, 160] on img at bounding box center [428, 195] width 186 height 93
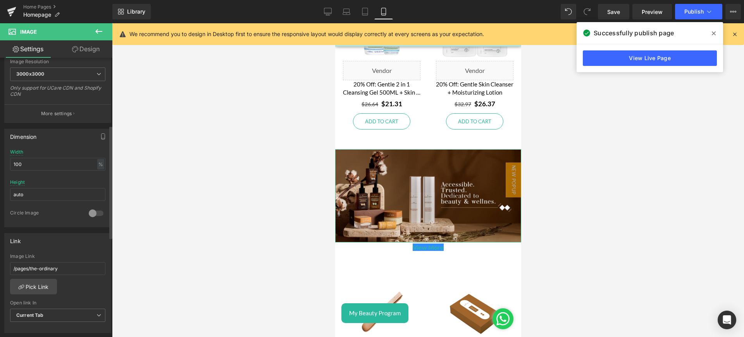
scroll to position [166, 0]
click at [40, 288] on link "Pick Link" at bounding box center [33, 286] width 47 height 16
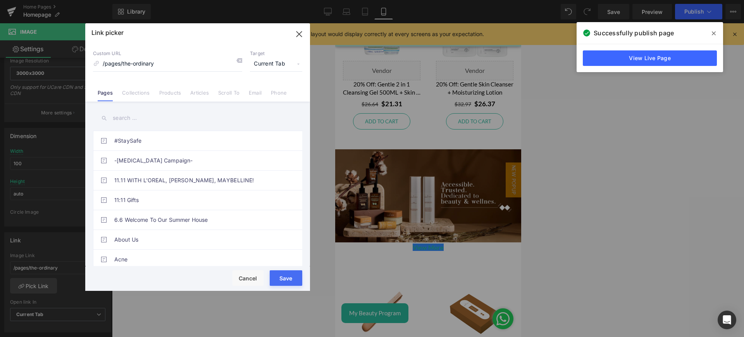
click at [138, 95] on link "Collections" at bounding box center [136, 96] width 28 height 12
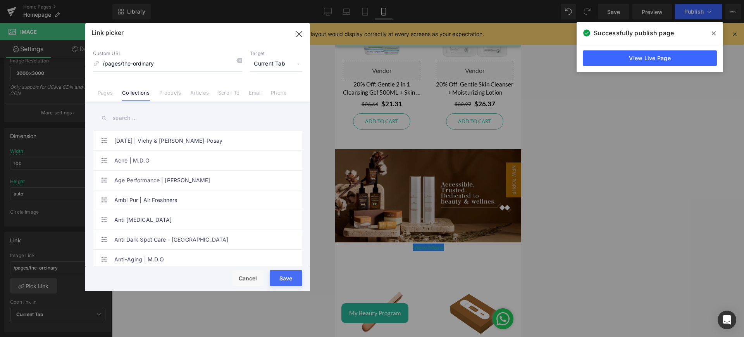
click at [142, 114] on input "text" at bounding box center [197, 117] width 209 height 17
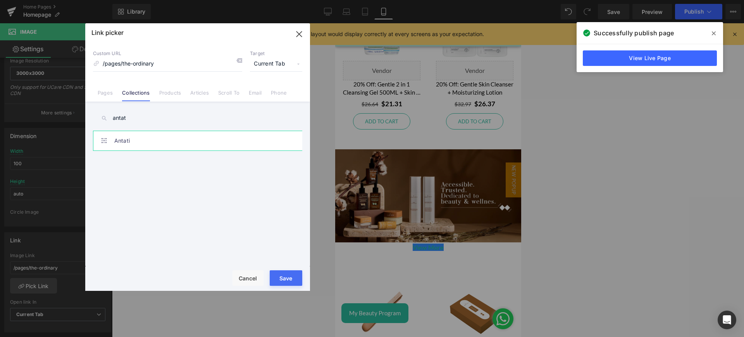
type input "antat"
click at [170, 147] on link "Antati" at bounding box center [199, 140] width 171 height 19
click at [284, 279] on button "Save" at bounding box center [286, 278] width 33 height 16
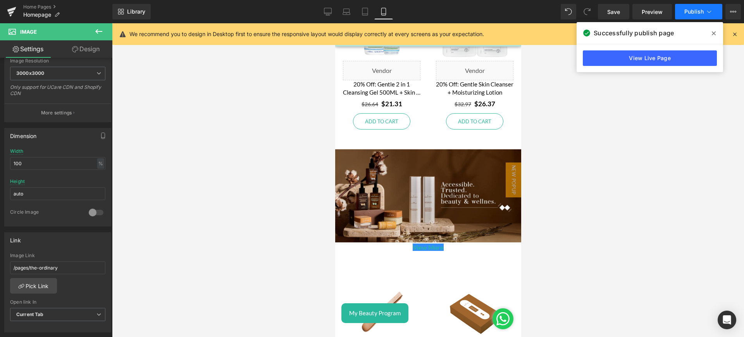
click at [692, 5] on button "Publish" at bounding box center [698, 12] width 47 height 16
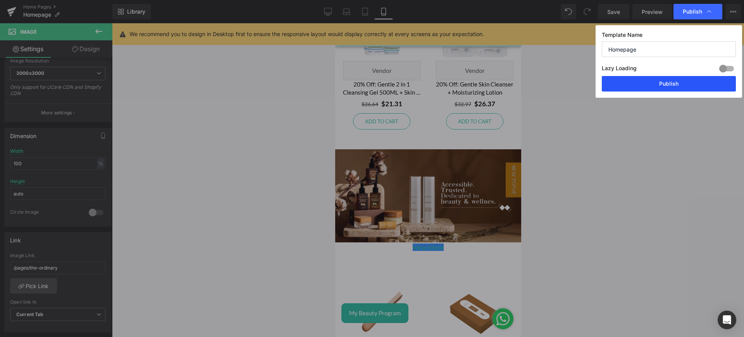
click at [659, 83] on button "Publish" at bounding box center [669, 84] width 134 height 16
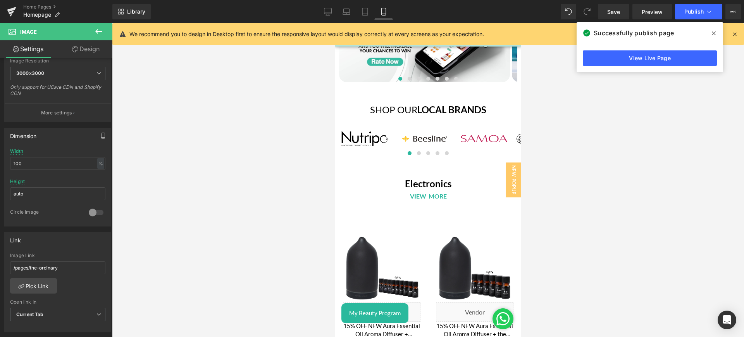
scroll to position [2775, 0]
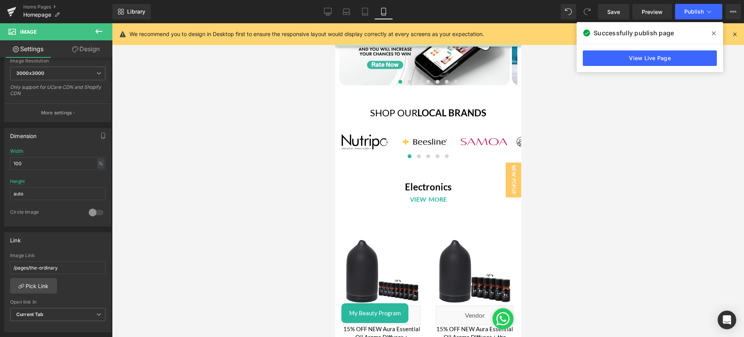
click at [427, 135] on div "Image" at bounding box center [425, 142] width 60 height 36
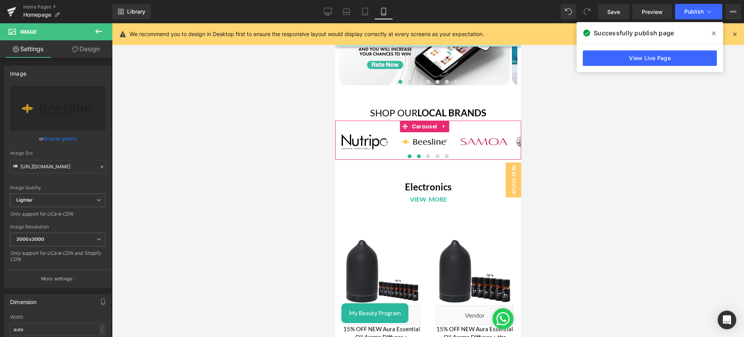
click at [417, 154] on span at bounding box center [419, 156] width 4 height 4
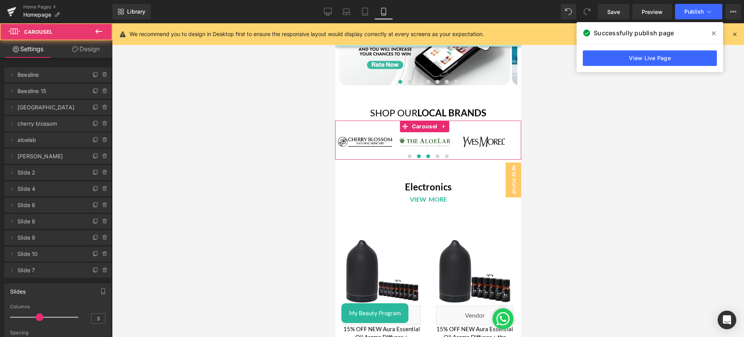
click at [426, 154] on span at bounding box center [428, 156] width 4 height 4
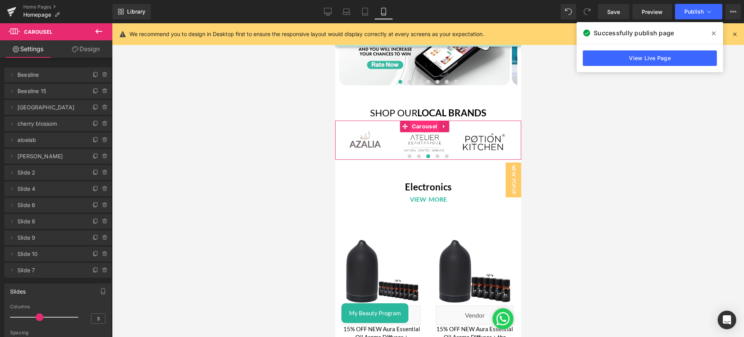
click at [416, 121] on span "Carousel" at bounding box center [424, 127] width 29 height 12
click at [11, 176] on span at bounding box center [11, 172] width 9 height 9
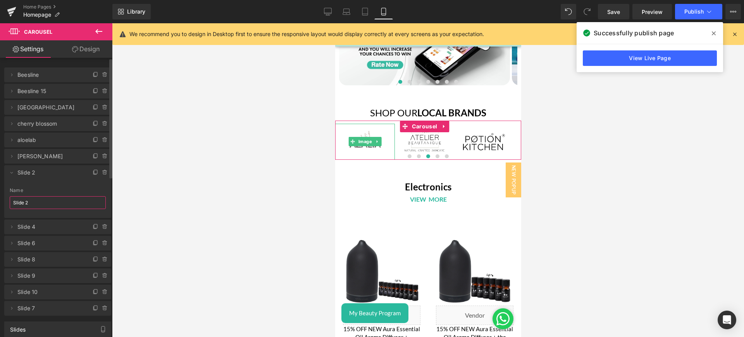
click at [35, 205] on input "Slide 2" at bounding box center [58, 202] width 96 height 13
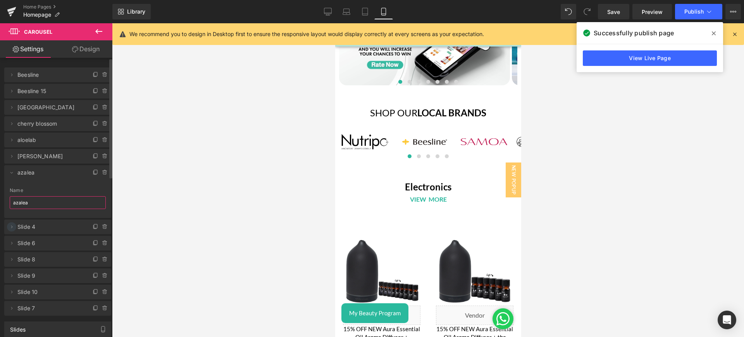
type input "azalea"
click at [12, 231] on span at bounding box center [11, 226] width 9 height 9
click at [39, 250] on input "Slide 4" at bounding box center [58, 256] width 96 height 13
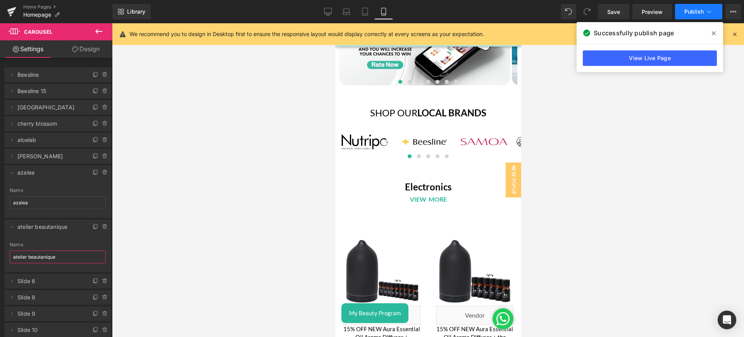
type input "atelier beautanique"
click at [688, 17] on button "Publish" at bounding box center [698, 12] width 47 height 16
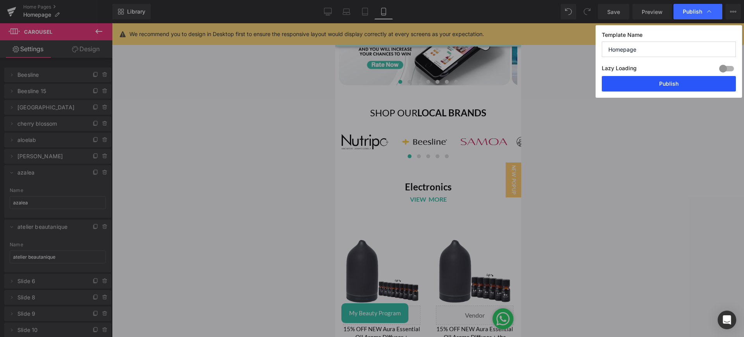
click at [682, 79] on button "Publish" at bounding box center [669, 84] width 134 height 16
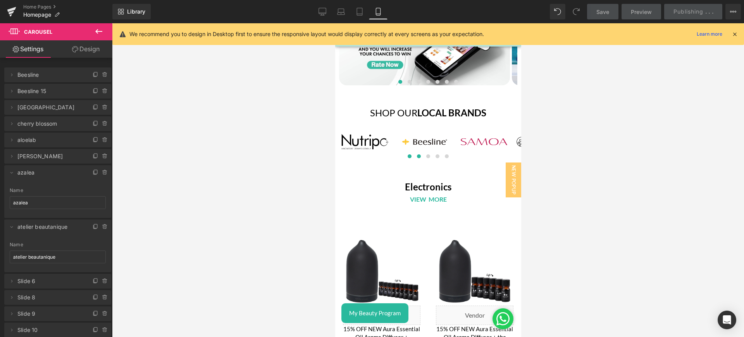
click at [417, 154] on span at bounding box center [419, 156] width 4 height 4
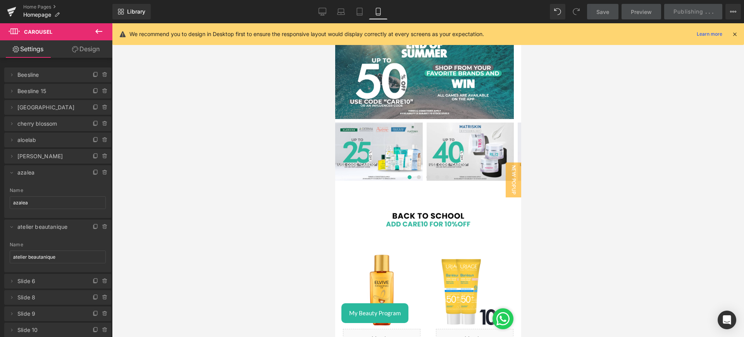
scroll to position [0, 0]
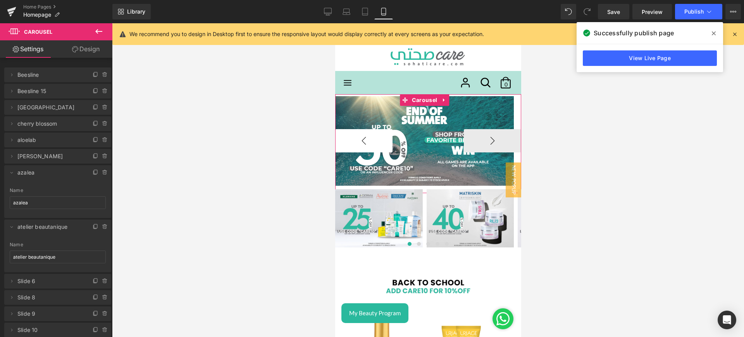
drag, startPoint x: 421, startPoint y: 103, endPoint x: 380, endPoint y: 131, distance: 50.0
click at [421, 103] on span "Carousel" at bounding box center [424, 100] width 29 height 12
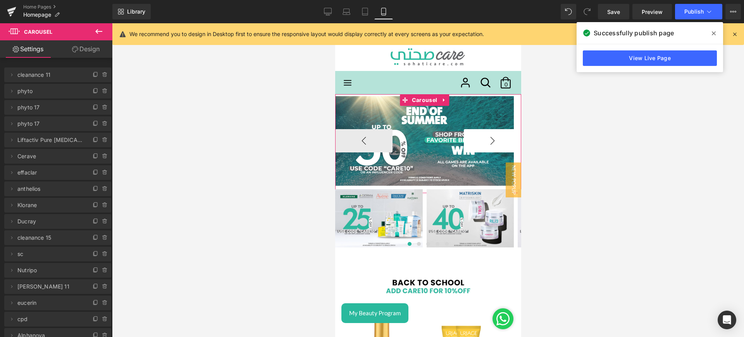
click at [485, 135] on button "›" at bounding box center [492, 140] width 57 height 23
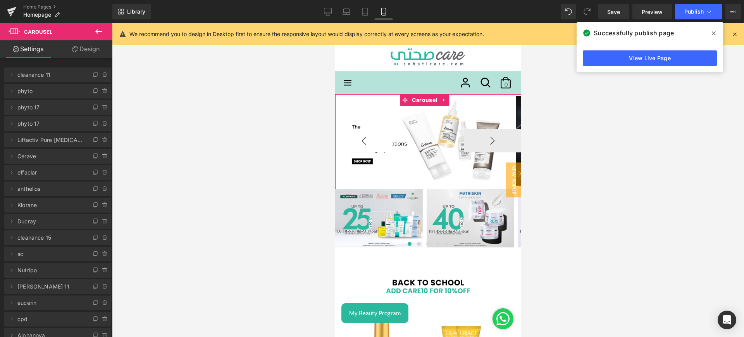
click at [356, 138] on button "‹" at bounding box center [363, 140] width 57 height 23
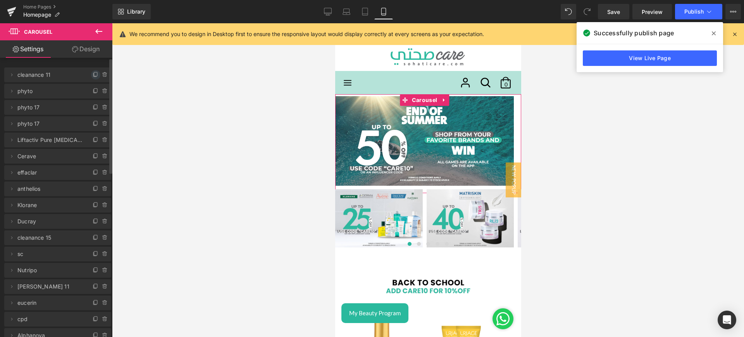
click at [95, 72] on icon at bounding box center [96, 75] width 6 height 6
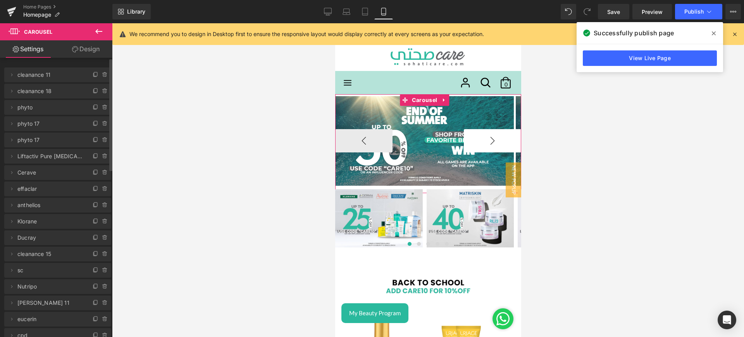
click at [489, 131] on button "›" at bounding box center [492, 140] width 57 height 23
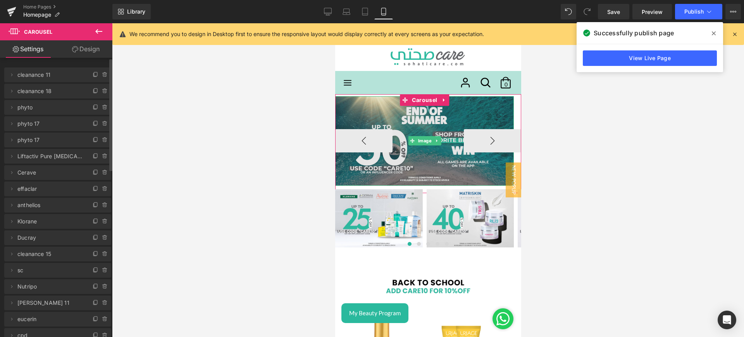
click at [400, 125] on img at bounding box center [424, 141] width 179 height 90
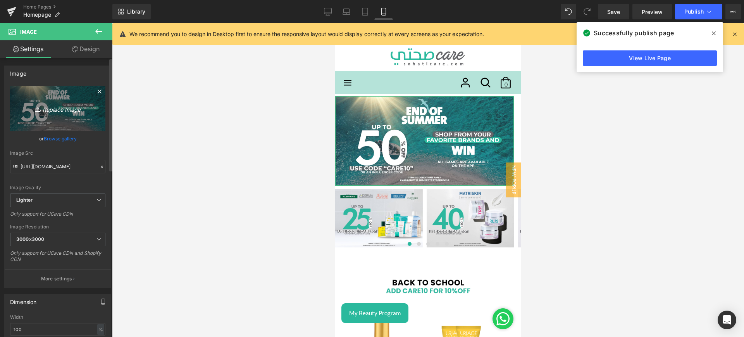
click at [55, 114] on link "Replace Image" at bounding box center [57, 108] width 95 height 45
type input "C:\fakepath\Antati category featured banner mobile.png"
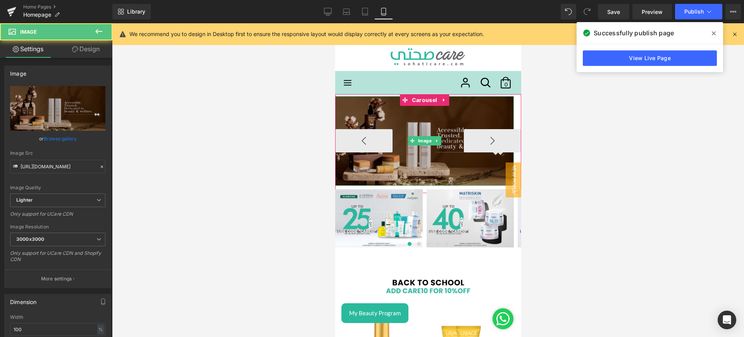
click at [403, 123] on img at bounding box center [424, 141] width 179 height 90
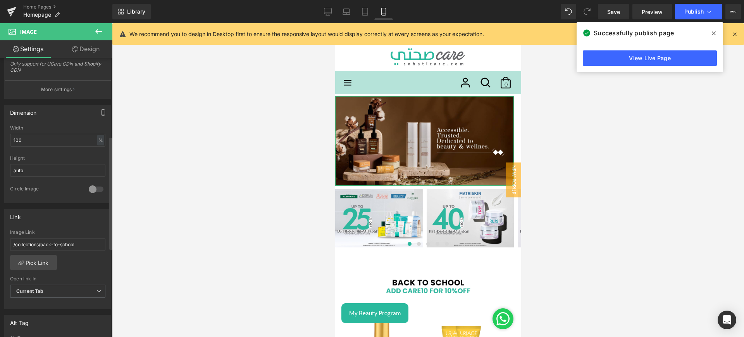
scroll to position [197, 0]
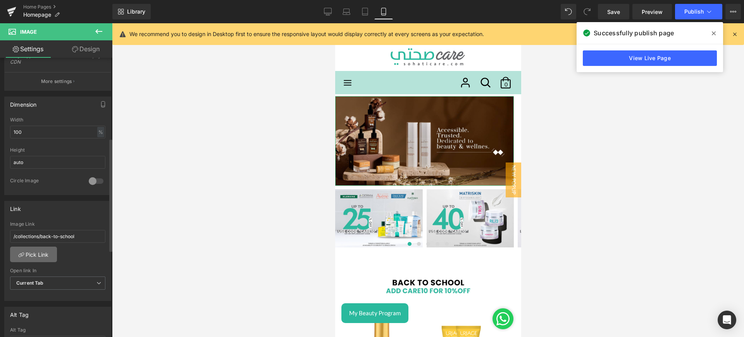
click at [36, 254] on link "Pick Link" at bounding box center [33, 255] width 47 height 16
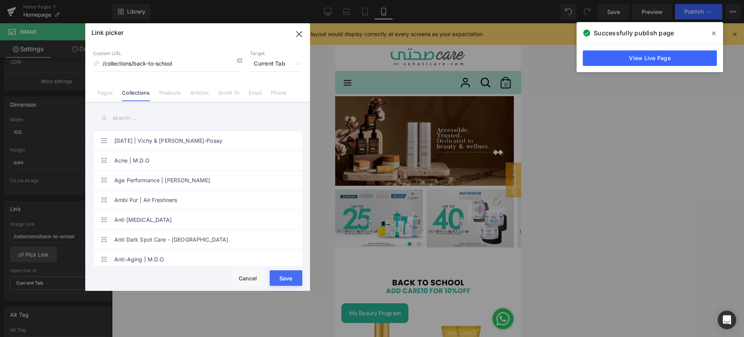
click at [122, 118] on input "text" at bounding box center [197, 117] width 209 height 17
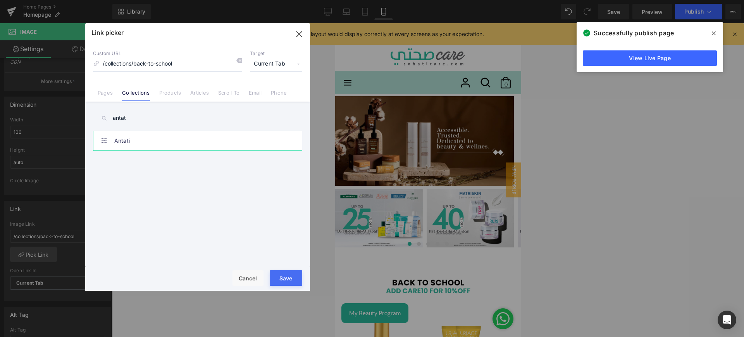
type input "antat"
click at [157, 141] on link "Antati" at bounding box center [199, 140] width 171 height 19
click at [279, 270] on button "Save" at bounding box center [286, 278] width 33 height 16
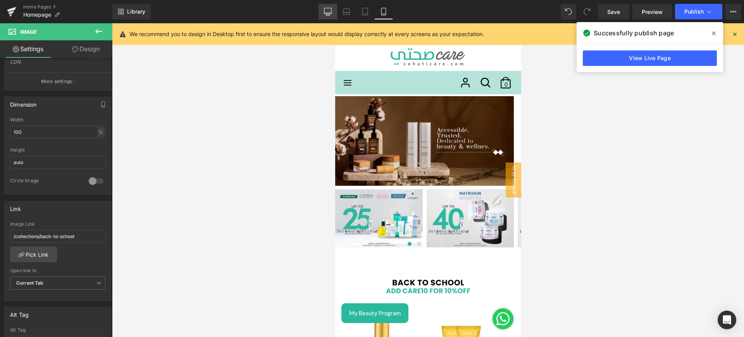
click at [325, 10] on icon at bounding box center [328, 12] width 8 height 8
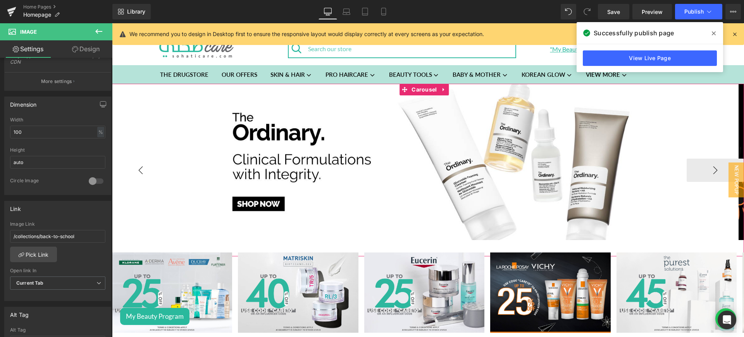
click at [143, 174] on button "‹" at bounding box center [140, 170] width 57 height 23
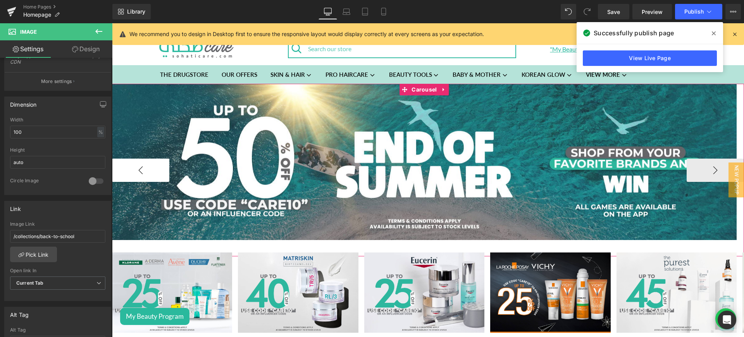
click at [143, 174] on button "‹" at bounding box center [140, 170] width 57 height 23
click at [700, 170] on button "›" at bounding box center [715, 170] width 57 height 23
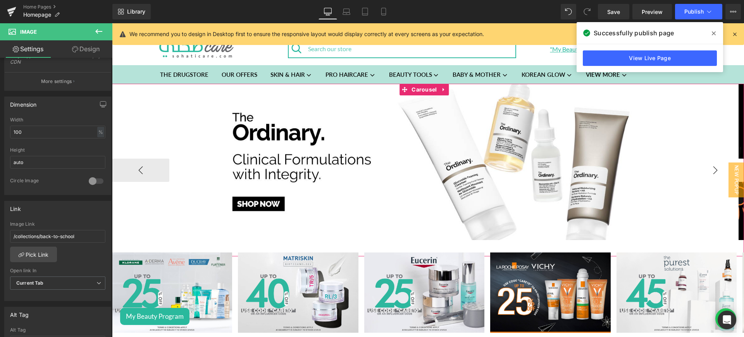
click at [700, 170] on button "›" at bounding box center [715, 170] width 57 height 23
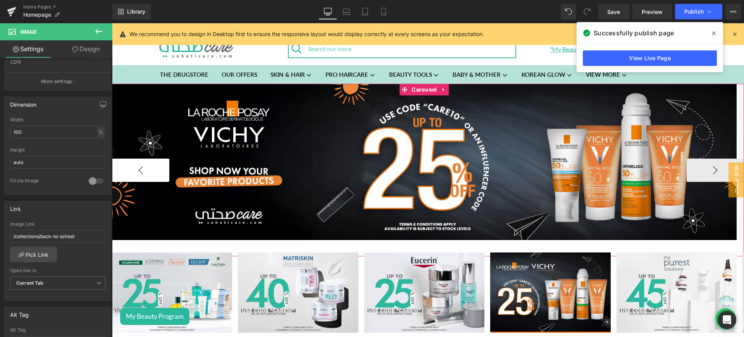
click at [146, 177] on button "‹" at bounding box center [140, 170] width 57 height 23
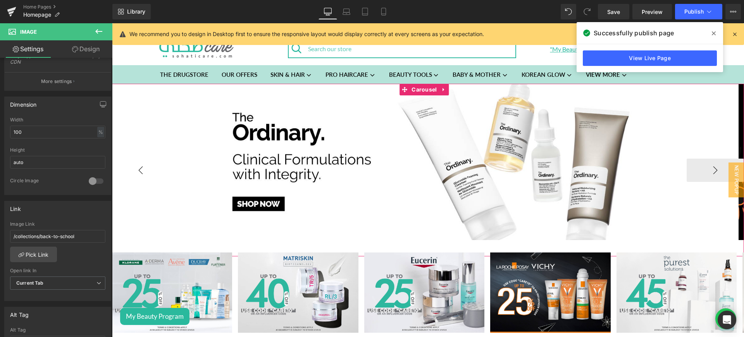
click at [146, 177] on button "‹" at bounding box center [140, 170] width 57 height 23
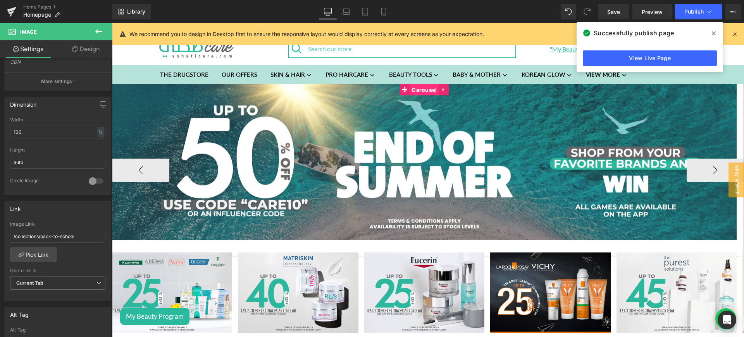
click at [411, 90] on span "Carousel" at bounding box center [424, 90] width 29 height 12
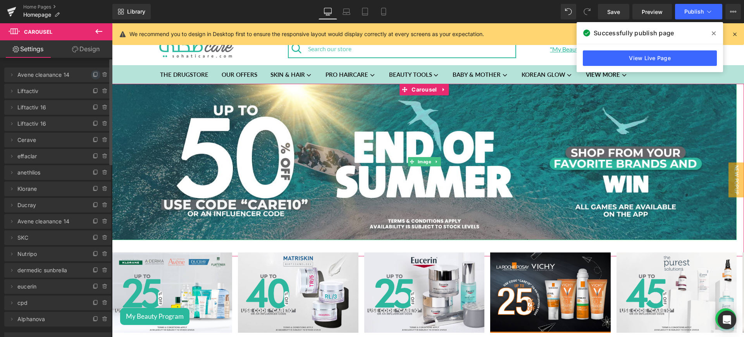
click at [91, 78] on span at bounding box center [95, 74] width 9 height 9
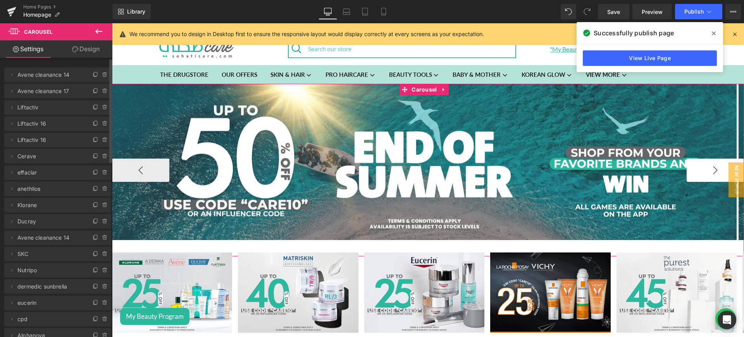
click at [695, 164] on button "›" at bounding box center [715, 170] width 57 height 23
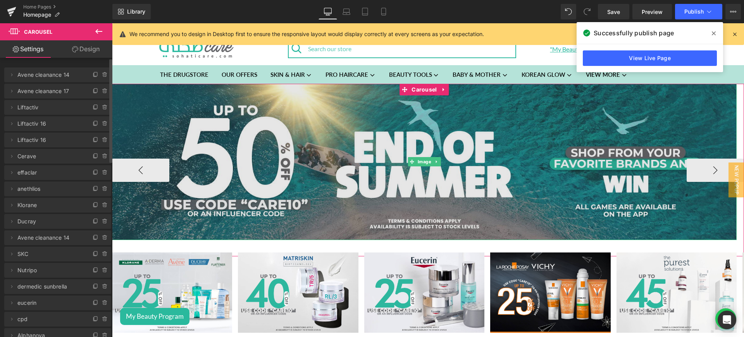
click at [271, 140] on img at bounding box center [424, 162] width 625 height 156
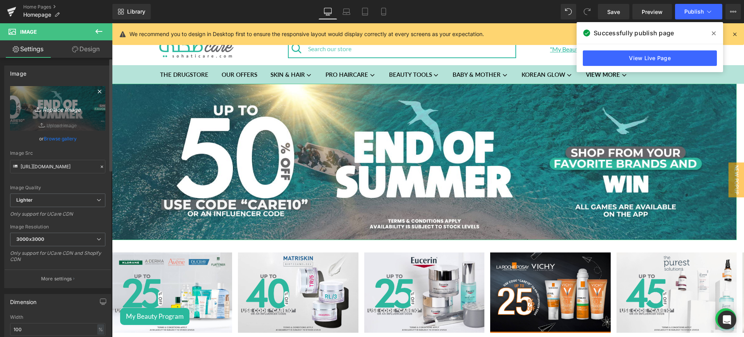
click at [62, 109] on icon "Replace Image" at bounding box center [58, 109] width 62 height 10
type input "C:\fakepath\Antati category featured banner desktop.png"
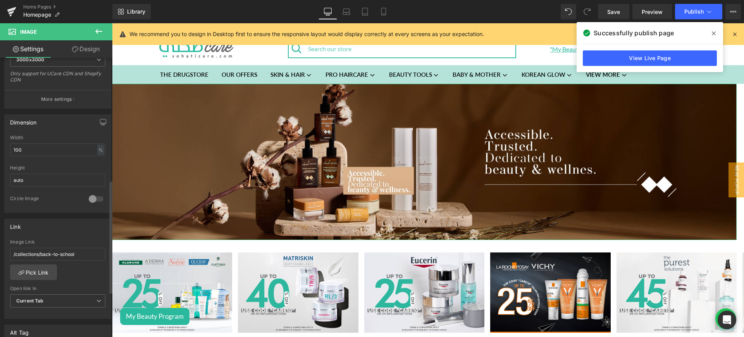
scroll to position [316, 0]
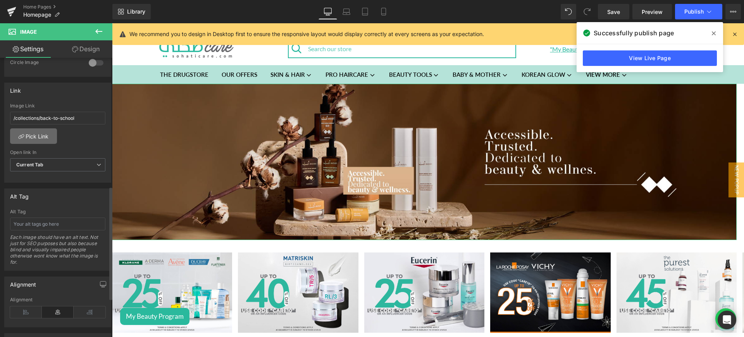
click at [24, 136] on link "Pick Link" at bounding box center [33, 136] width 47 height 16
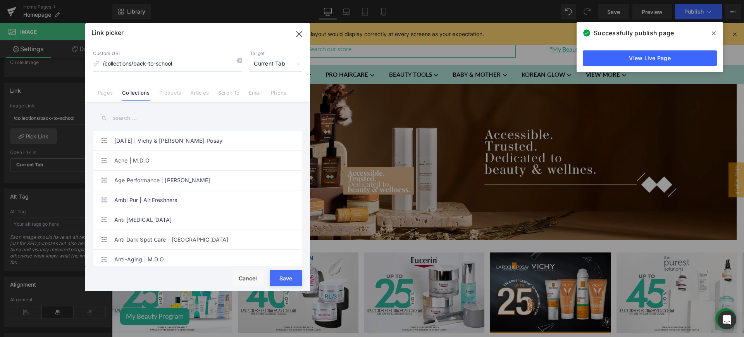
click at [136, 123] on input "text" at bounding box center [197, 117] width 209 height 17
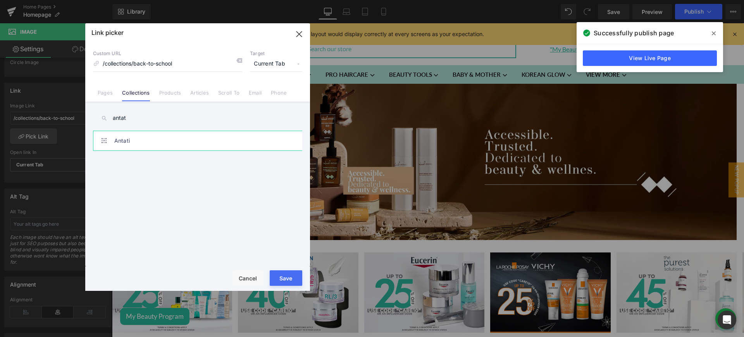
type input "antat"
click at [178, 143] on link "Antati" at bounding box center [199, 140] width 171 height 19
click at [289, 283] on button "Save" at bounding box center [286, 278] width 33 height 16
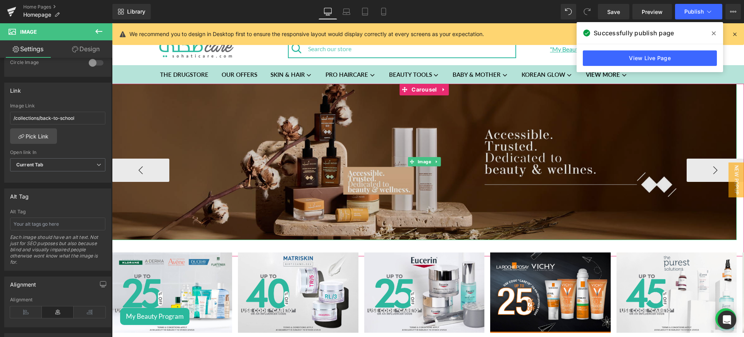
click at [331, 135] on img at bounding box center [424, 162] width 625 height 156
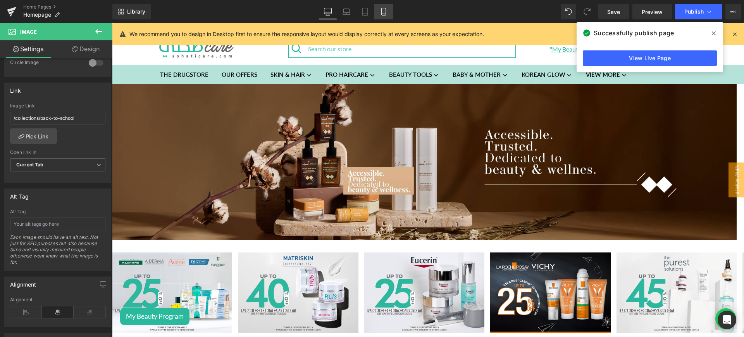
click at [382, 12] on icon at bounding box center [383, 11] width 4 height 7
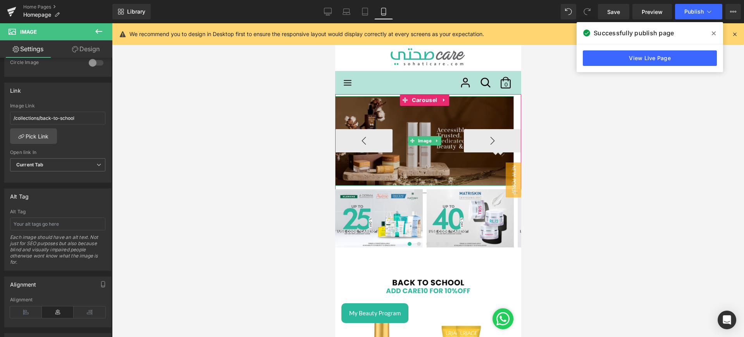
click at [394, 128] on img at bounding box center [424, 141] width 179 height 90
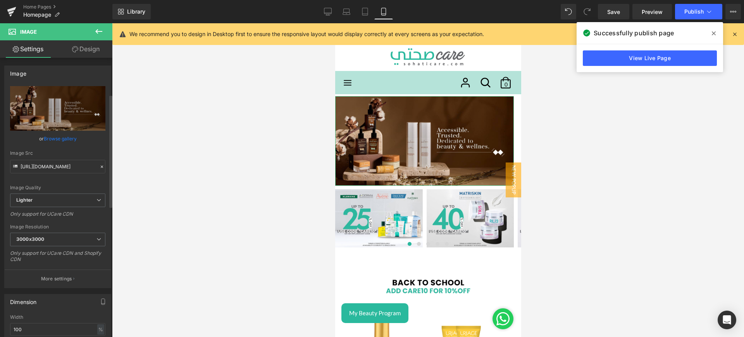
scroll to position [147, 0]
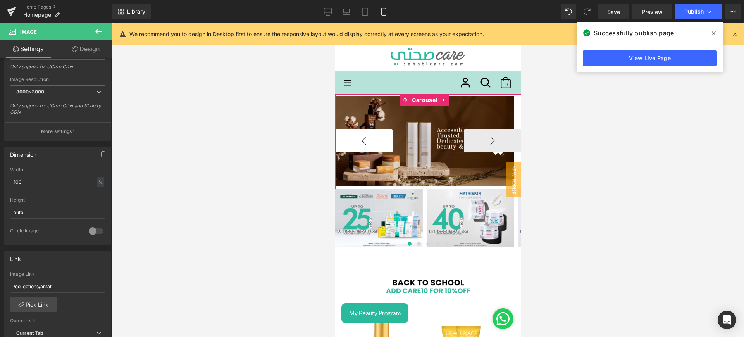
click at [352, 148] on button "‹" at bounding box center [363, 140] width 57 height 23
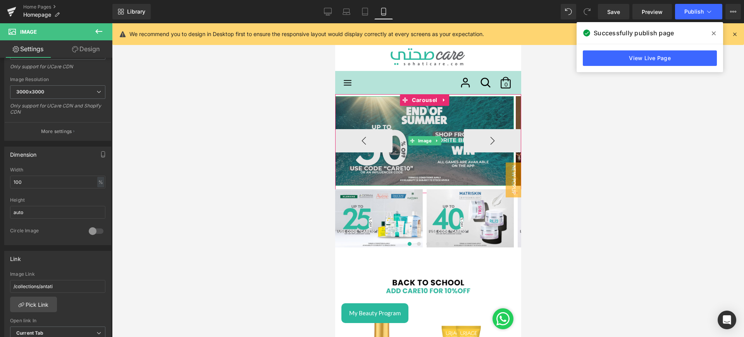
click at [395, 108] on img at bounding box center [424, 141] width 179 height 90
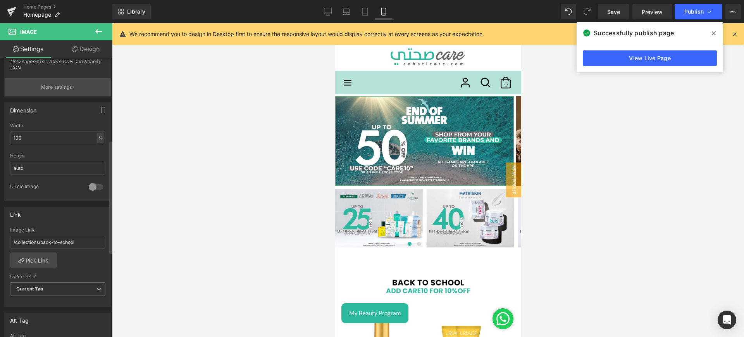
scroll to position [248, 0]
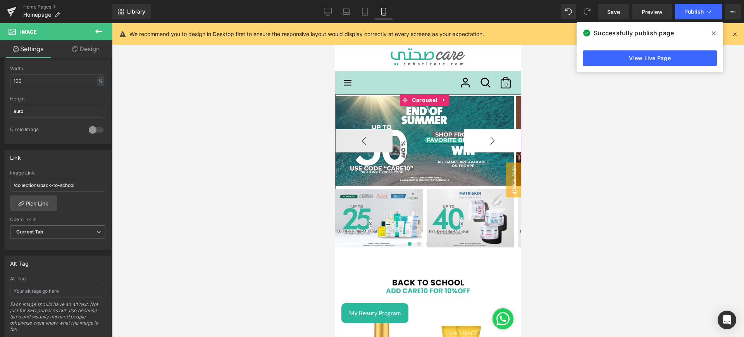
click at [482, 143] on button "›" at bounding box center [492, 140] width 57 height 23
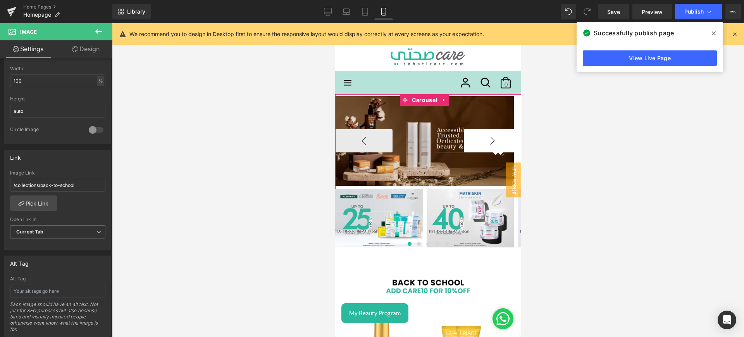
click at [482, 143] on button "›" at bounding box center [492, 140] width 57 height 23
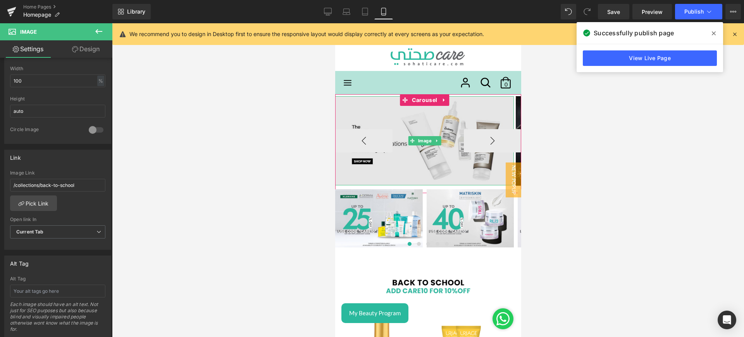
click at [412, 119] on img at bounding box center [424, 140] width 179 height 89
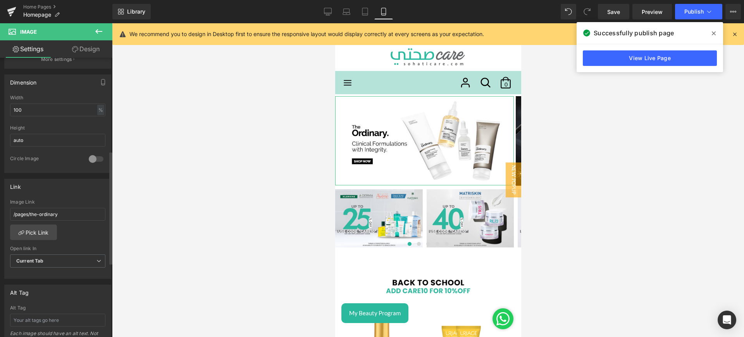
scroll to position [231, 0]
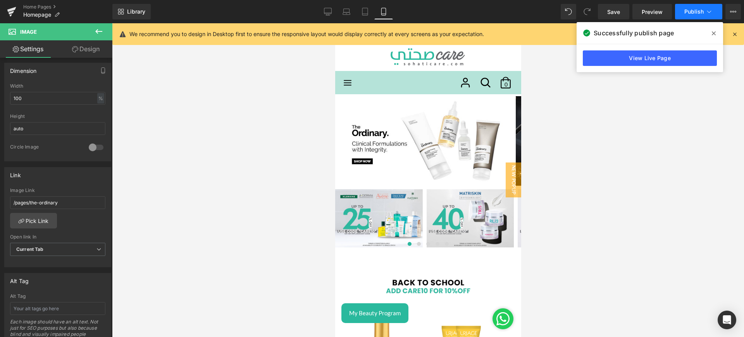
click at [693, 11] on span "Publish" at bounding box center [694, 12] width 19 height 6
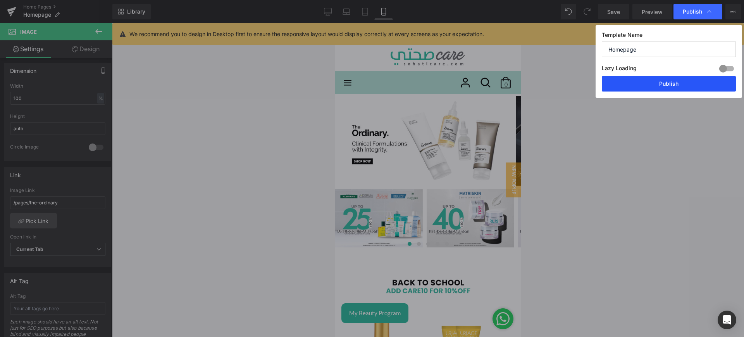
click at [673, 84] on button "Publish" at bounding box center [669, 84] width 134 height 16
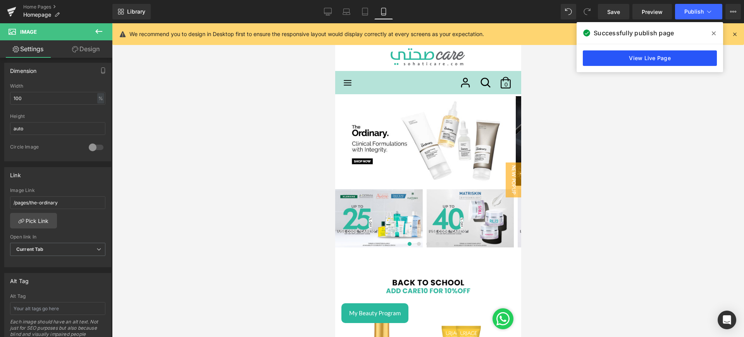
click at [639, 56] on link "View Live Page" at bounding box center [650, 58] width 134 height 16
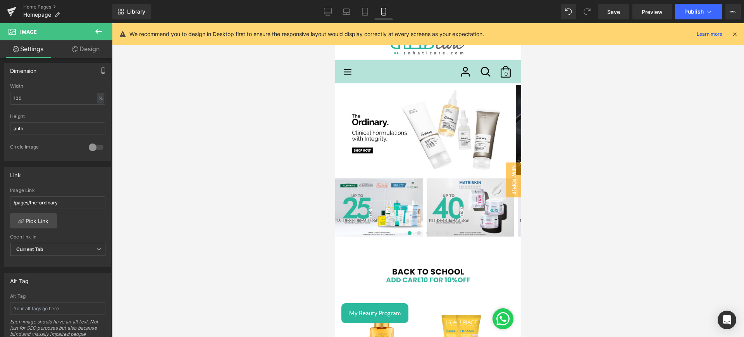
scroll to position [0, 0]
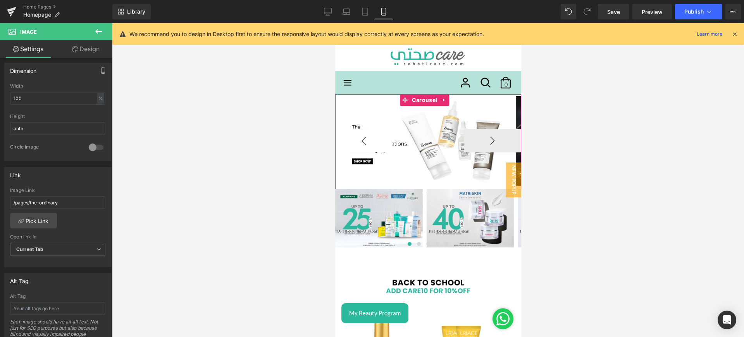
click at [368, 143] on button "‹" at bounding box center [363, 140] width 57 height 23
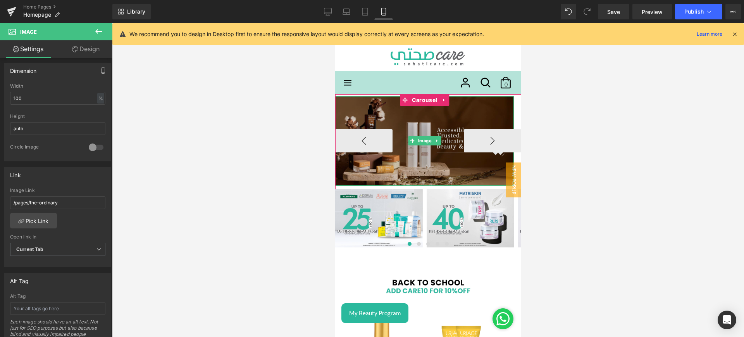
click at [380, 115] on img at bounding box center [424, 141] width 179 height 90
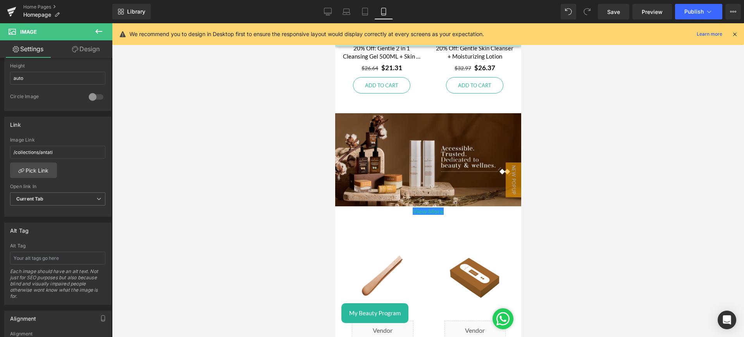
scroll to position [1267, 0]
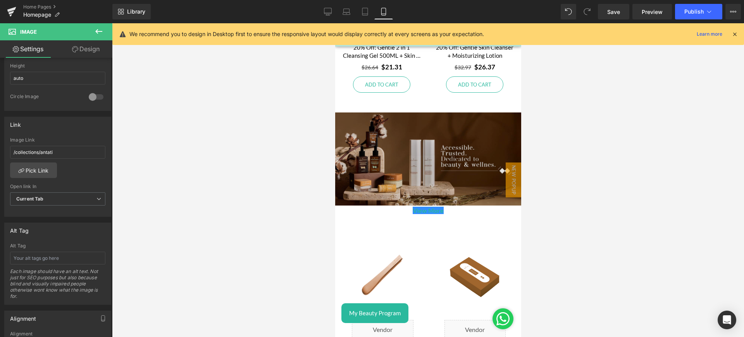
click at [404, 163] on img at bounding box center [428, 158] width 186 height 93
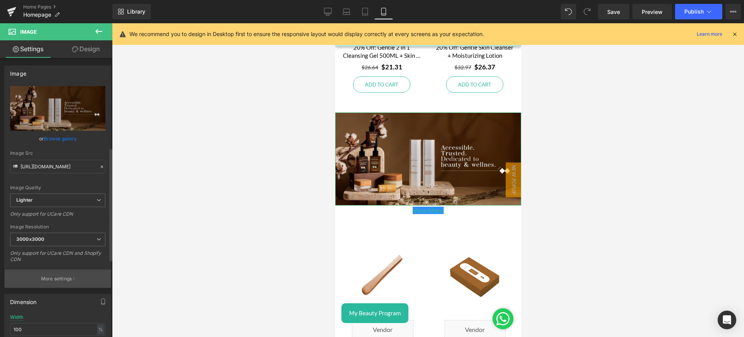
scroll to position [281, 0]
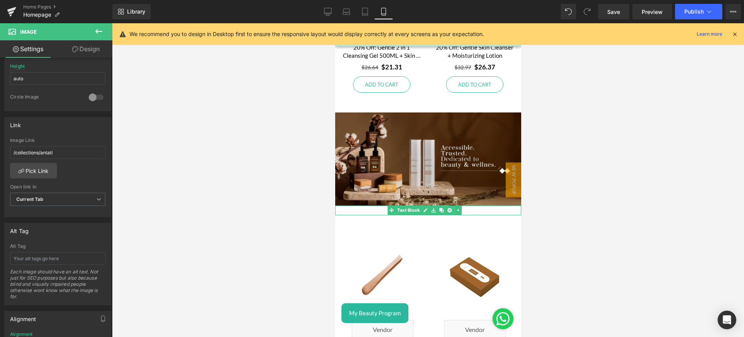
click at [475, 205] on p "View More" at bounding box center [428, 210] width 186 height 10
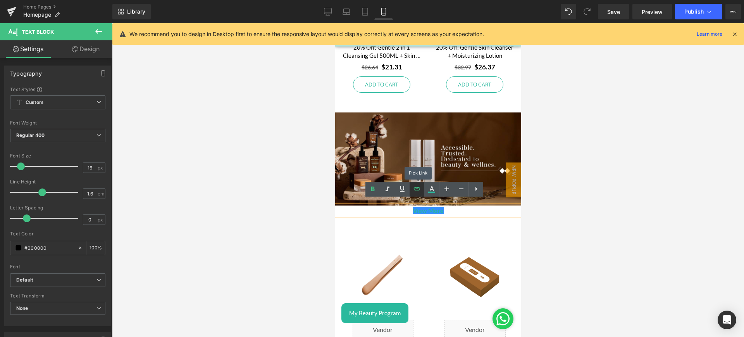
click at [414, 190] on icon at bounding box center [416, 188] width 9 height 9
click at [429, 267] on div "Sale Off (P) Image Liquid Antati Skin Analyzer Device (P) Title $0 $42.00 (P) P…" at bounding box center [475, 315] width 93 height 177
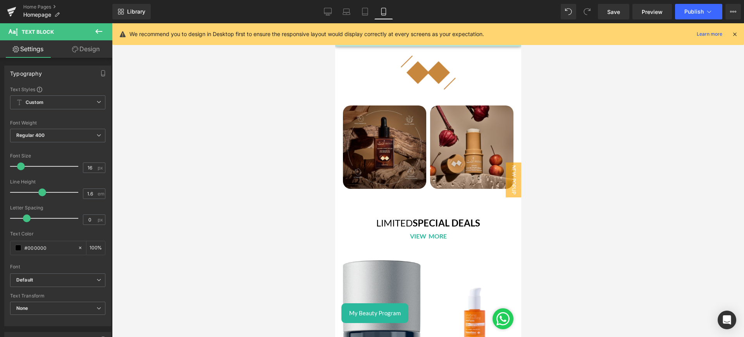
scroll to position [2033, 0]
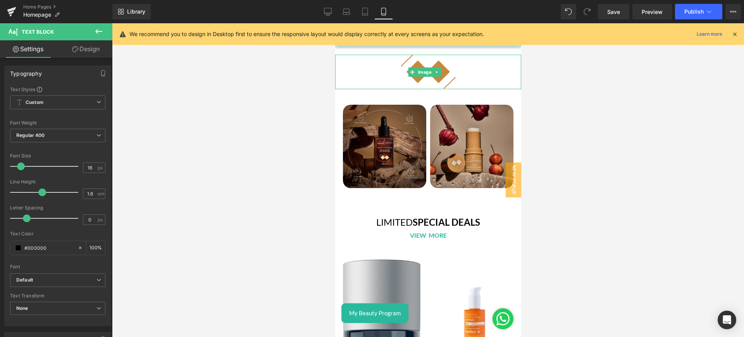
click at [463, 74] on link at bounding box center [428, 72] width 186 height 35
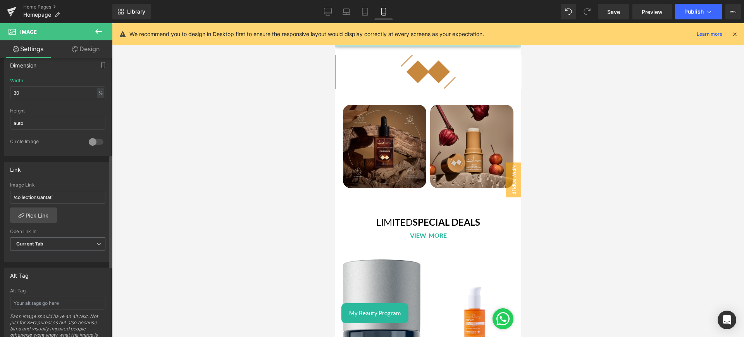
scroll to position [240, 0]
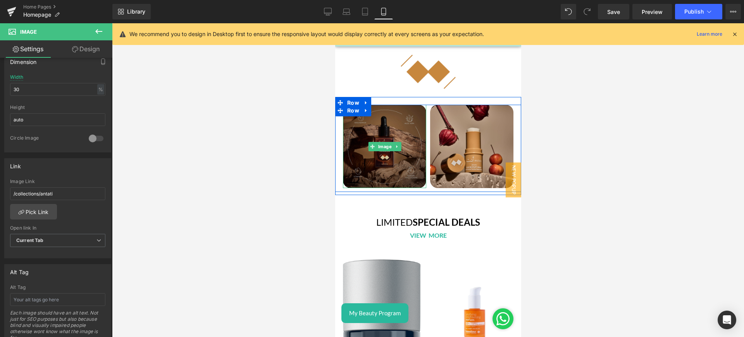
click at [412, 153] on img at bounding box center [384, 146] width 83 height 83
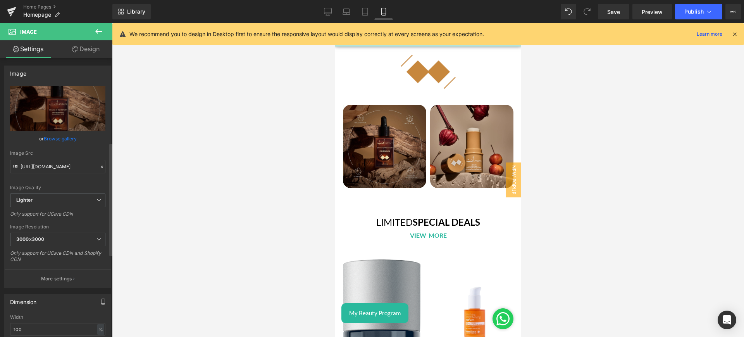
scroll to position [211, 0]
